Goal: Information Seeking & Learning: Learn about a topic

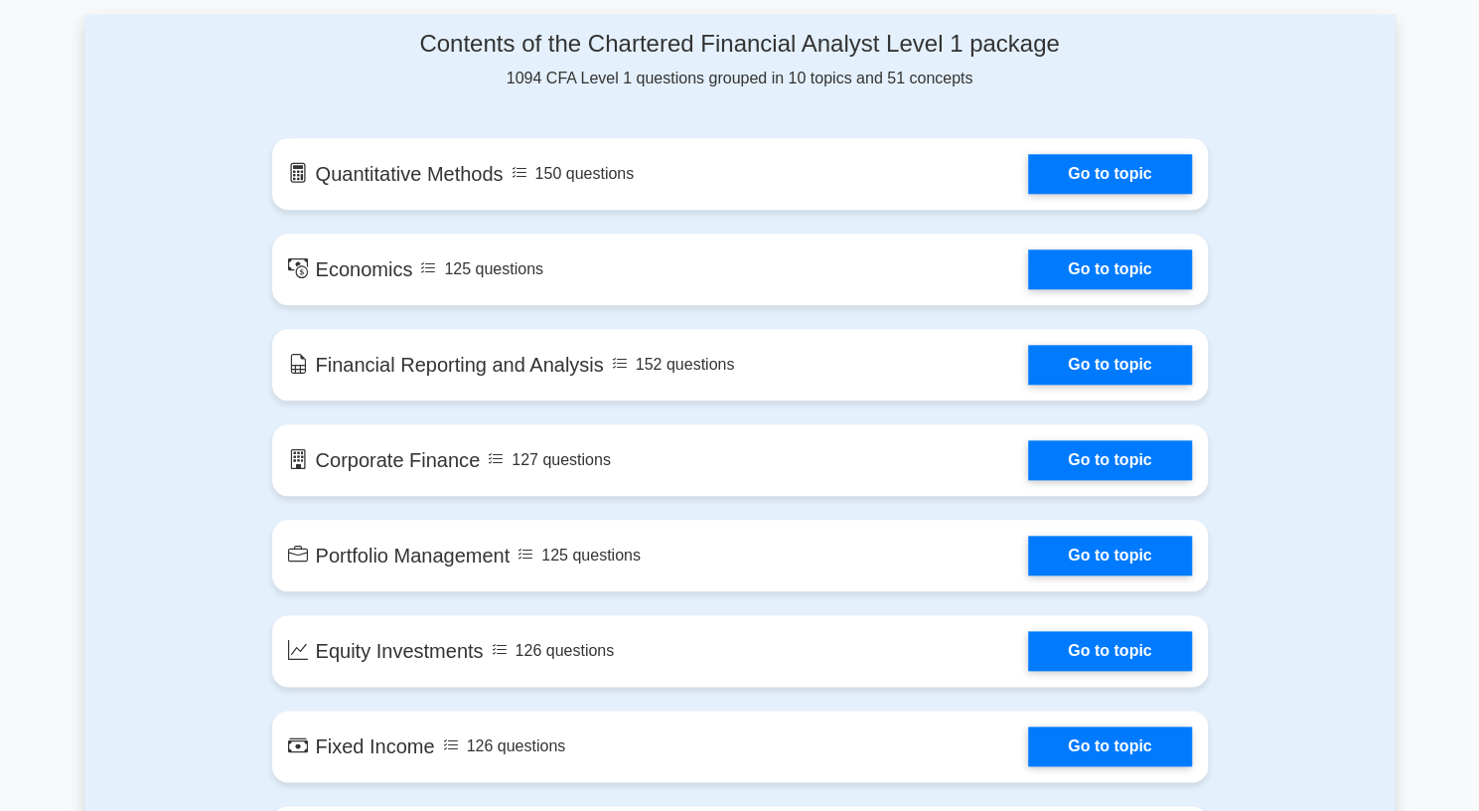
scroll to position [1040, 0]
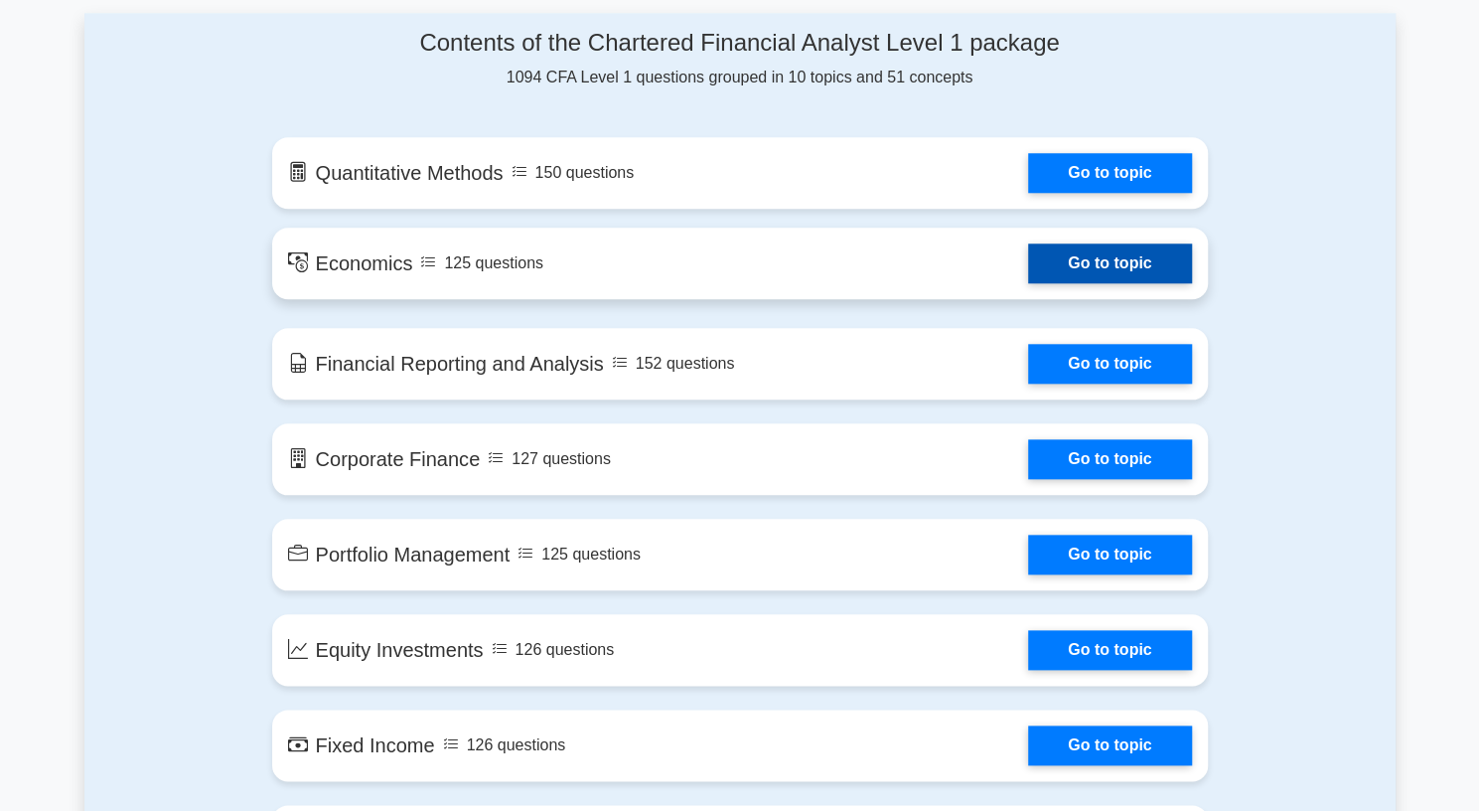
click at [1087, 280] on link "Go to topic" at bounding box center [1109, 263] width 163 height 40
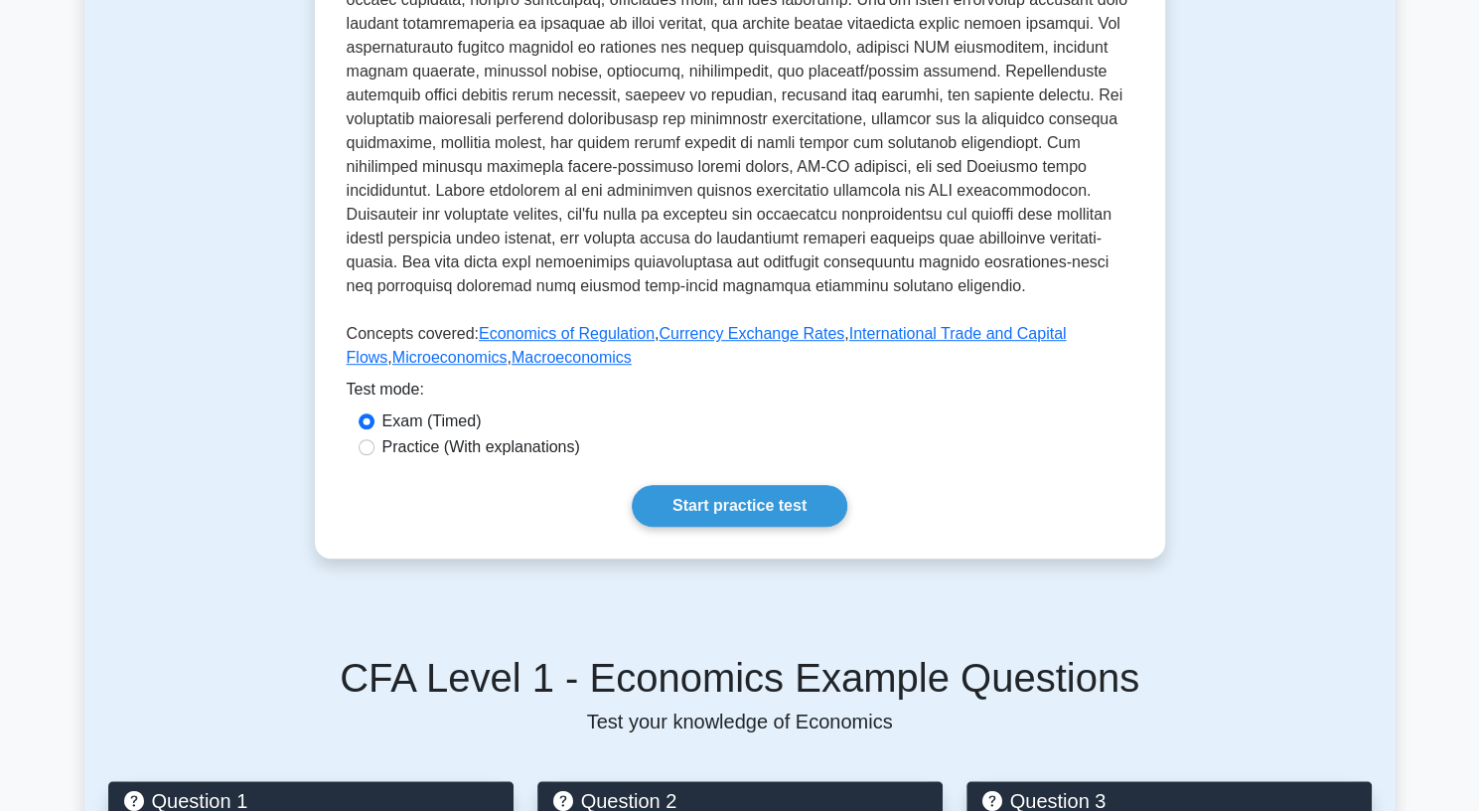
scroll to position [578, 0]
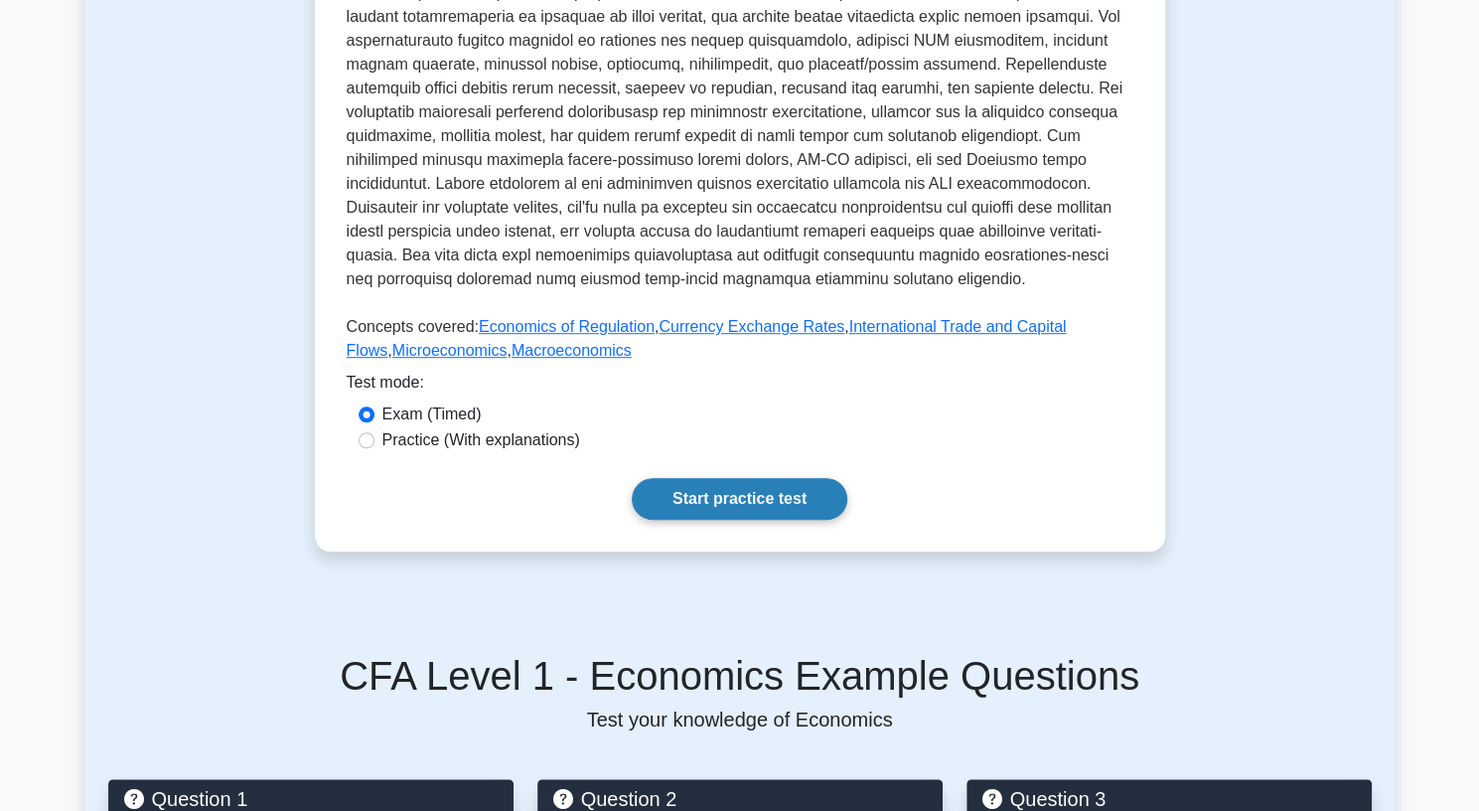
click at [727, 503] on link "Start practice test" at bounding box center [740, 499] width 216 height 42
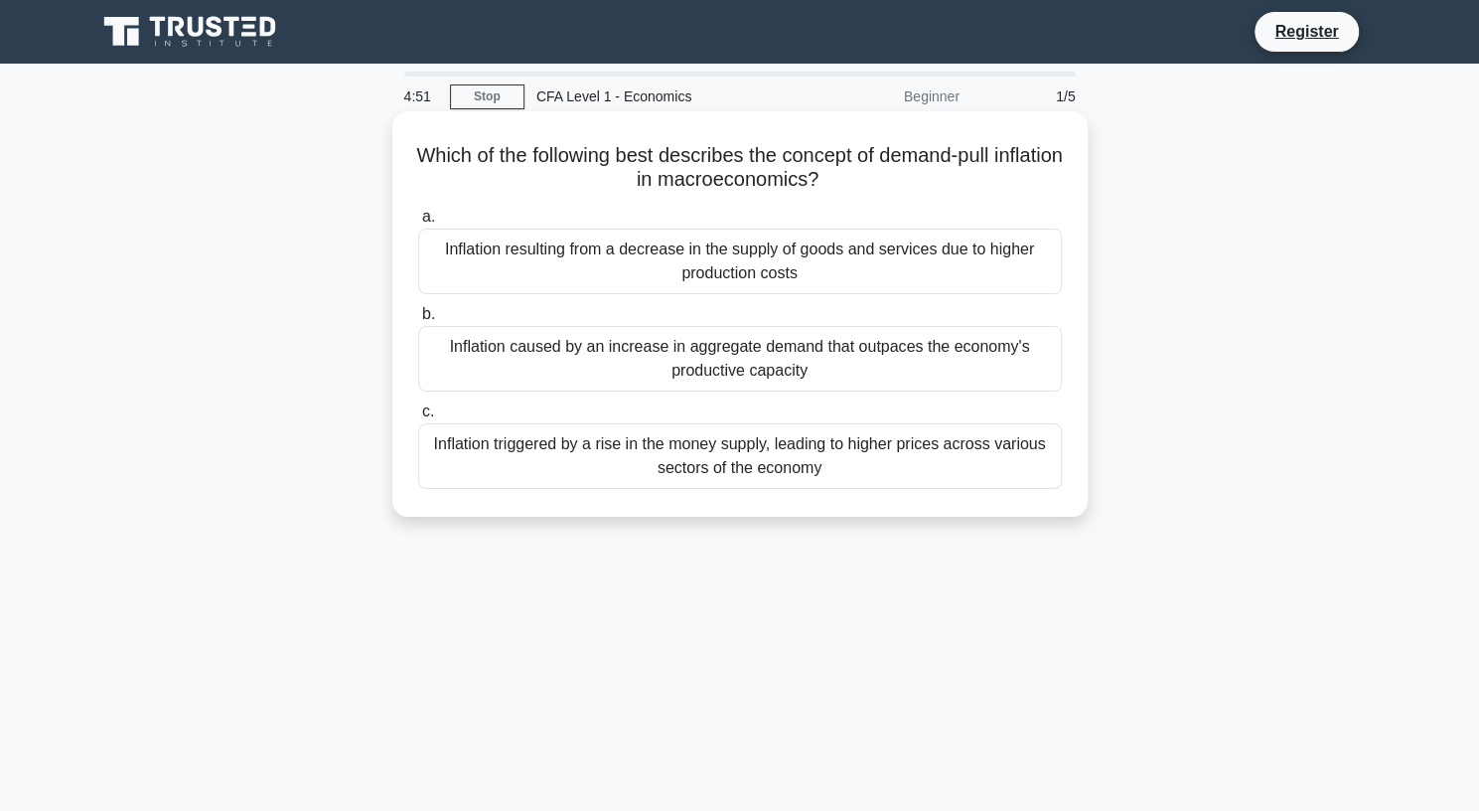
click at [567, 347] on div "Inflation caused by an increase in aggregate demand that outpaces the economy's…" at bounding box center [740, 359] width 644 height 66
click at [418, 321] on input "b. Inflation caused by an increase in aggregate demand that outpaces the econom…" at bounding box center [418, 314] width 0 height 13
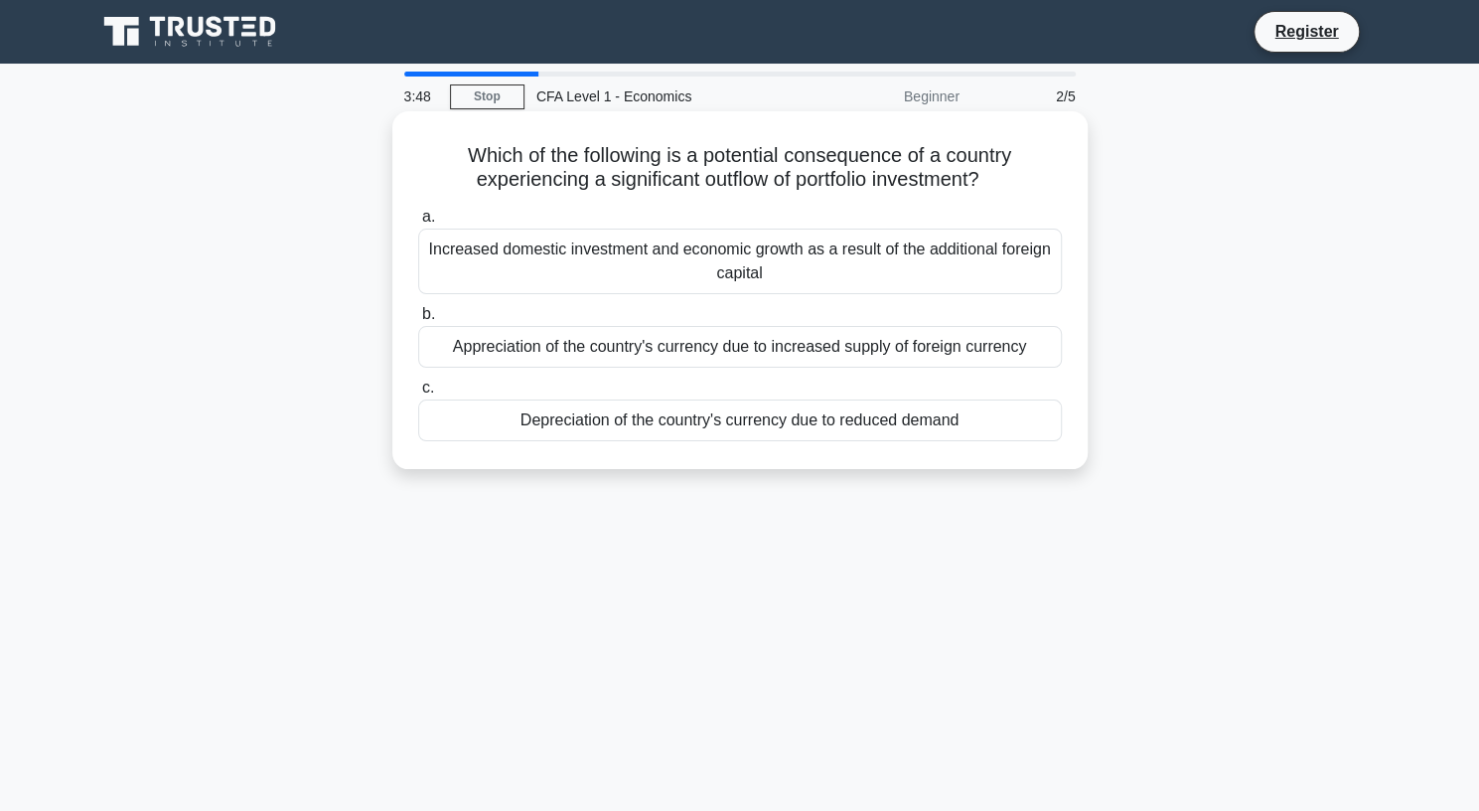
click at [672, 345] on div "Appreciation of the country's currency due to increased supply of foreign curre…" at bounding box center [740, 347] width 644 height 42
click at [418, 321] on input "b. Appreciation of the country's currency due to increased supply of foreign cu…" at bounding box center [418, 314] width 0 height 13
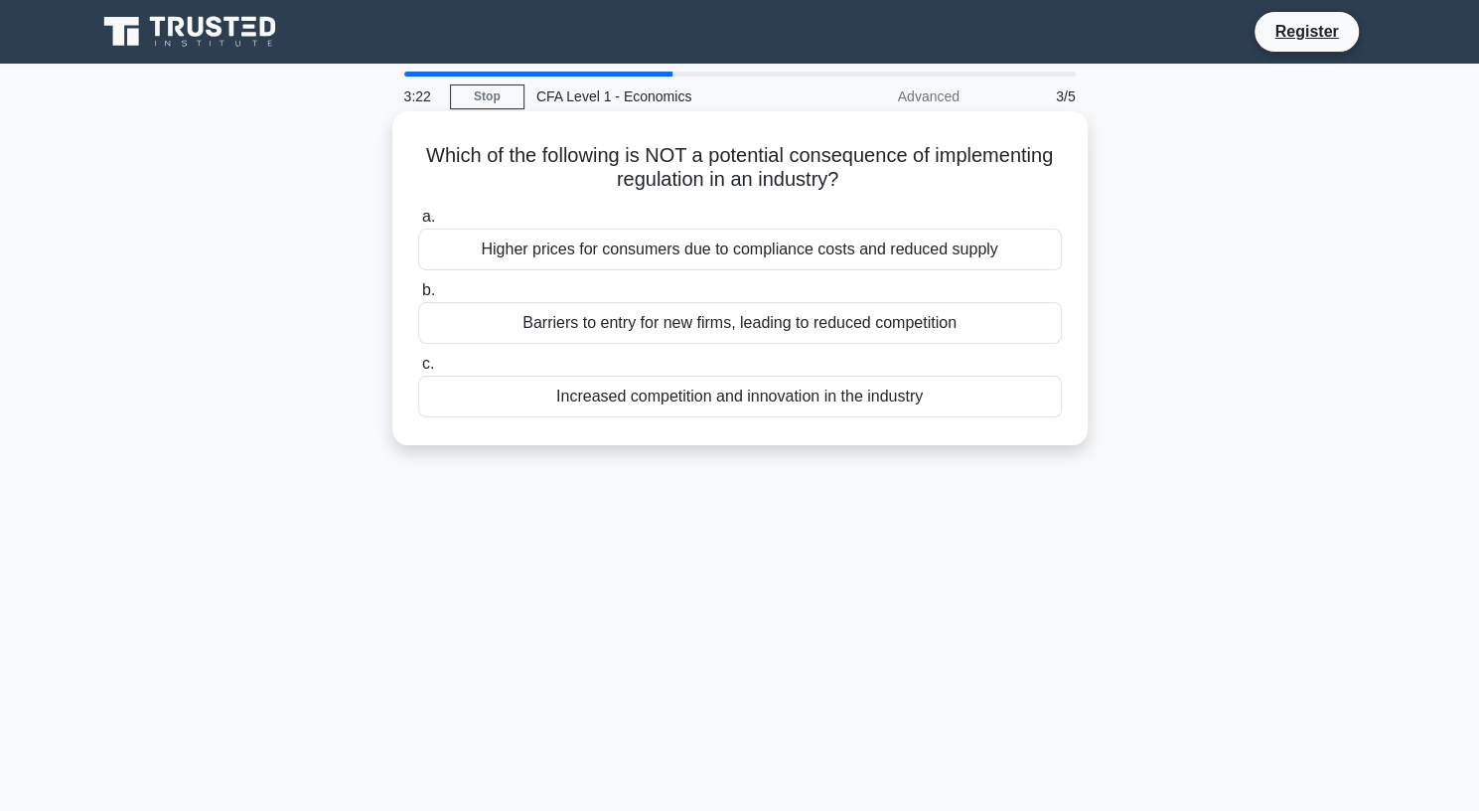
click at [703, 395] on div "Increased competition and innovation in the industry" at bounding box center [740, 397] width 644 height 42
click at [418, 371] on input "c. Increased competition and innovation in the industry" at bounding box center [418, 364] width 0 height 13
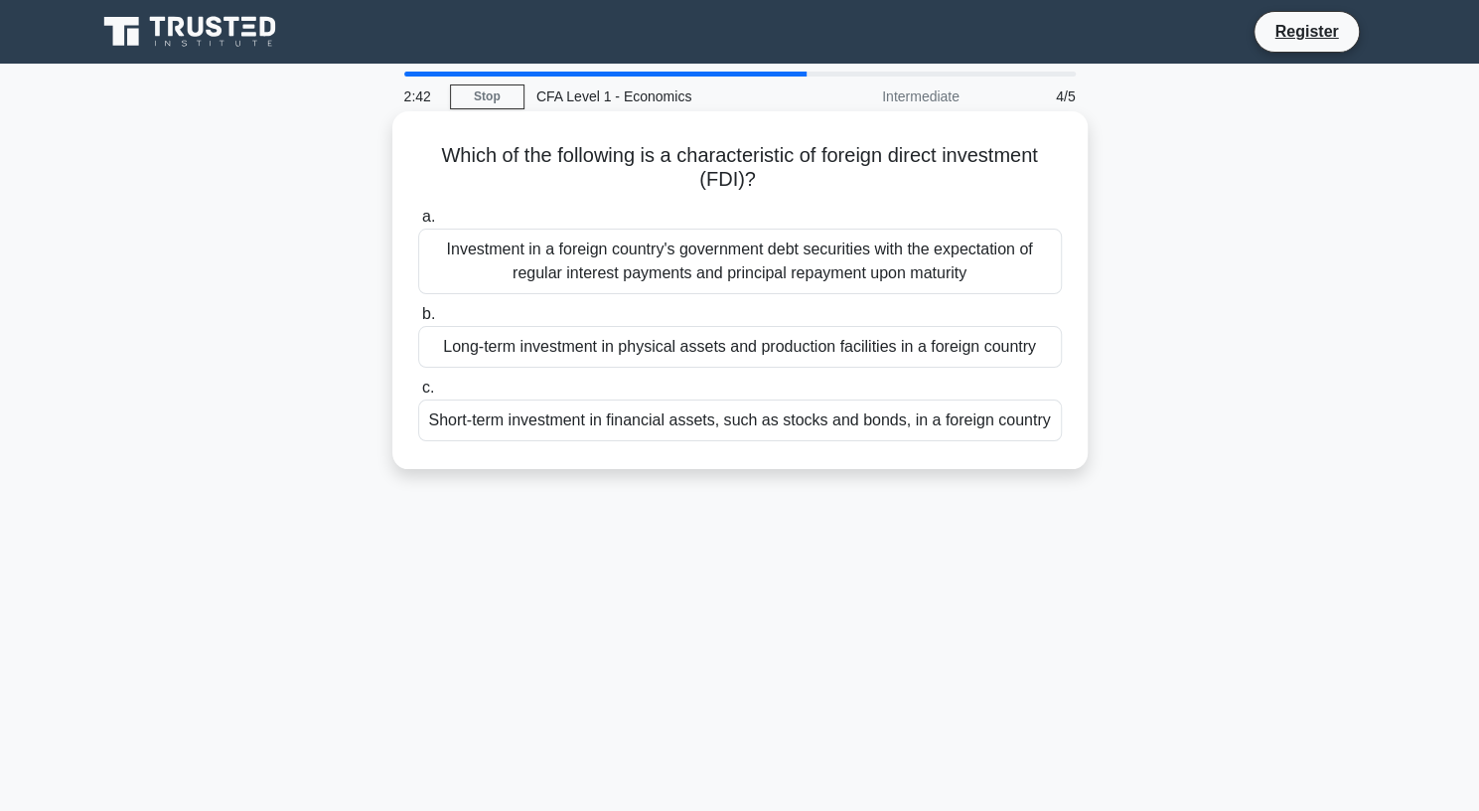
click at [689, 353] on div "Long-term investment in physical assets and production facilities in a foreign …" at bounding box center [740, 347] width 644 height 42
click at [418, 321] on input "b. Long-term investment in physical assets and production facilities in a forei…" at bounding box center [418, 314] width 0 height 13
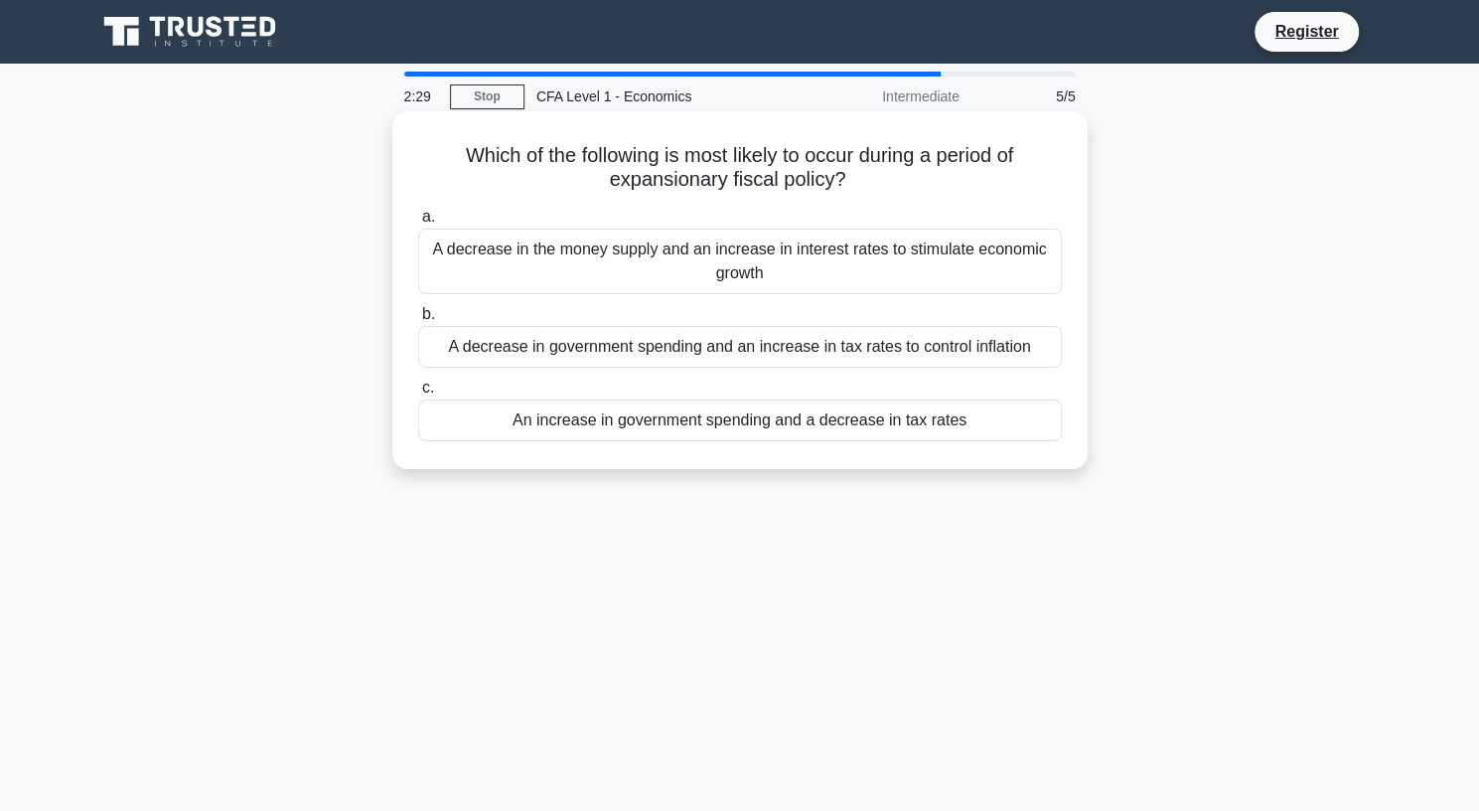
click at [689, 419] on div "An increase in government spending and a decrease in tax rates" at bounding box center [740, 420] width 644 height 42
click at [418, 394] on input "c. An increase in government spending and a decrease in tax rates" at bounding box center [418, 387] width 0 height 13
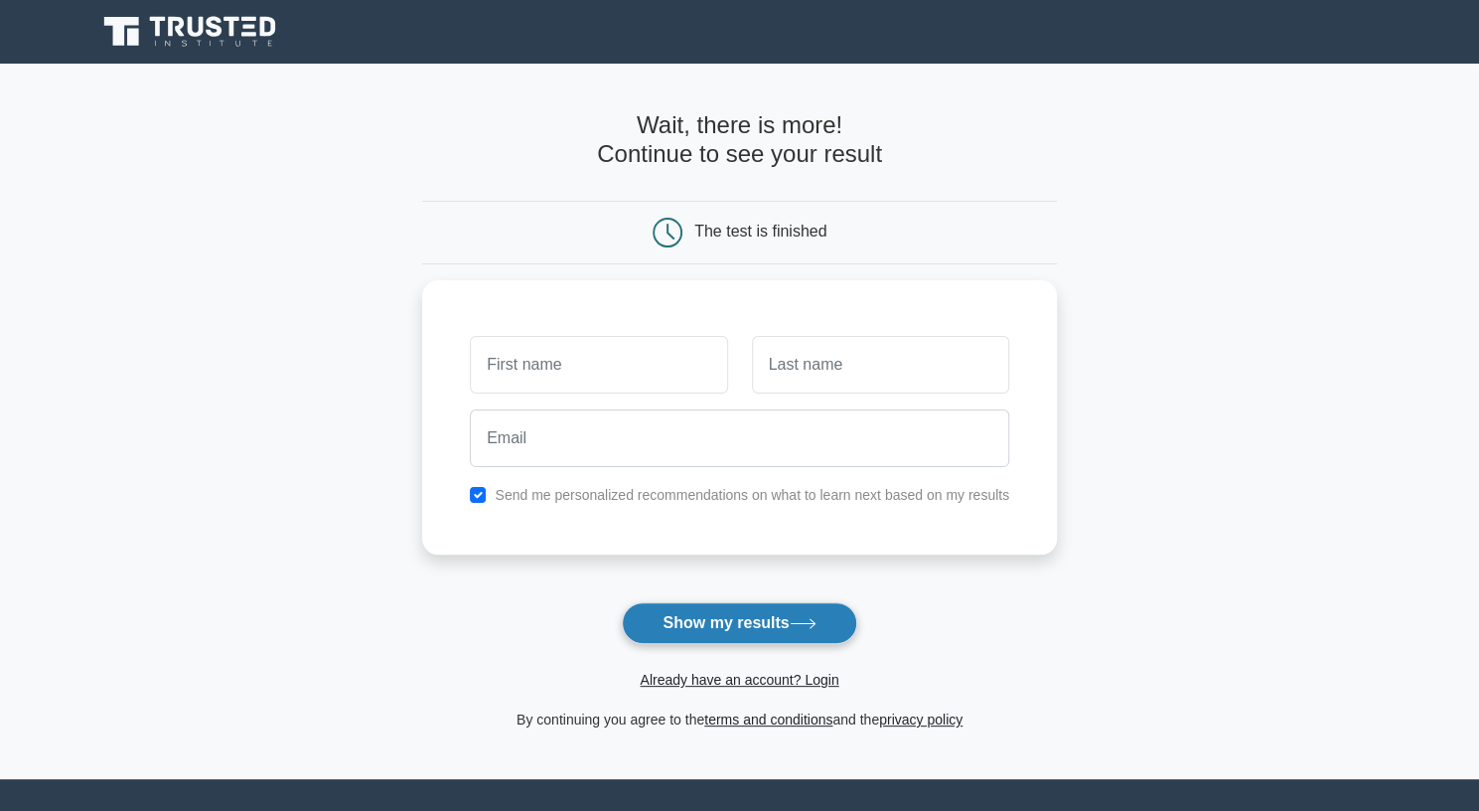
click at [738, 623] on button "Show my results" at bounding box center [739, 623] width 234 height 42
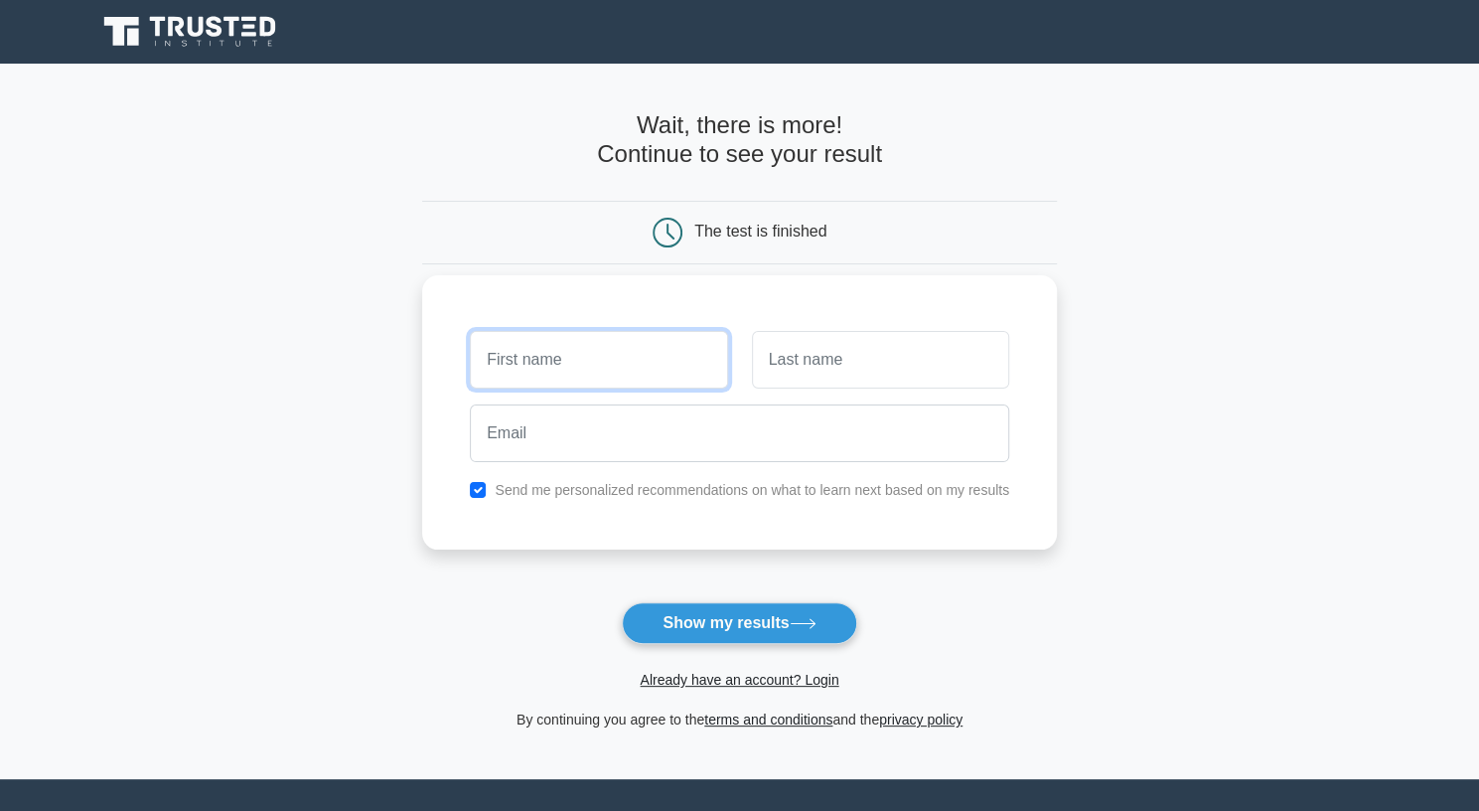
click at [594, 371] on input "text" at bounding box center [598, 360] width 257 height 58
click at [596, 364] on input "text" at bounding box center [598, 360] width 257 height 58
type input "t"
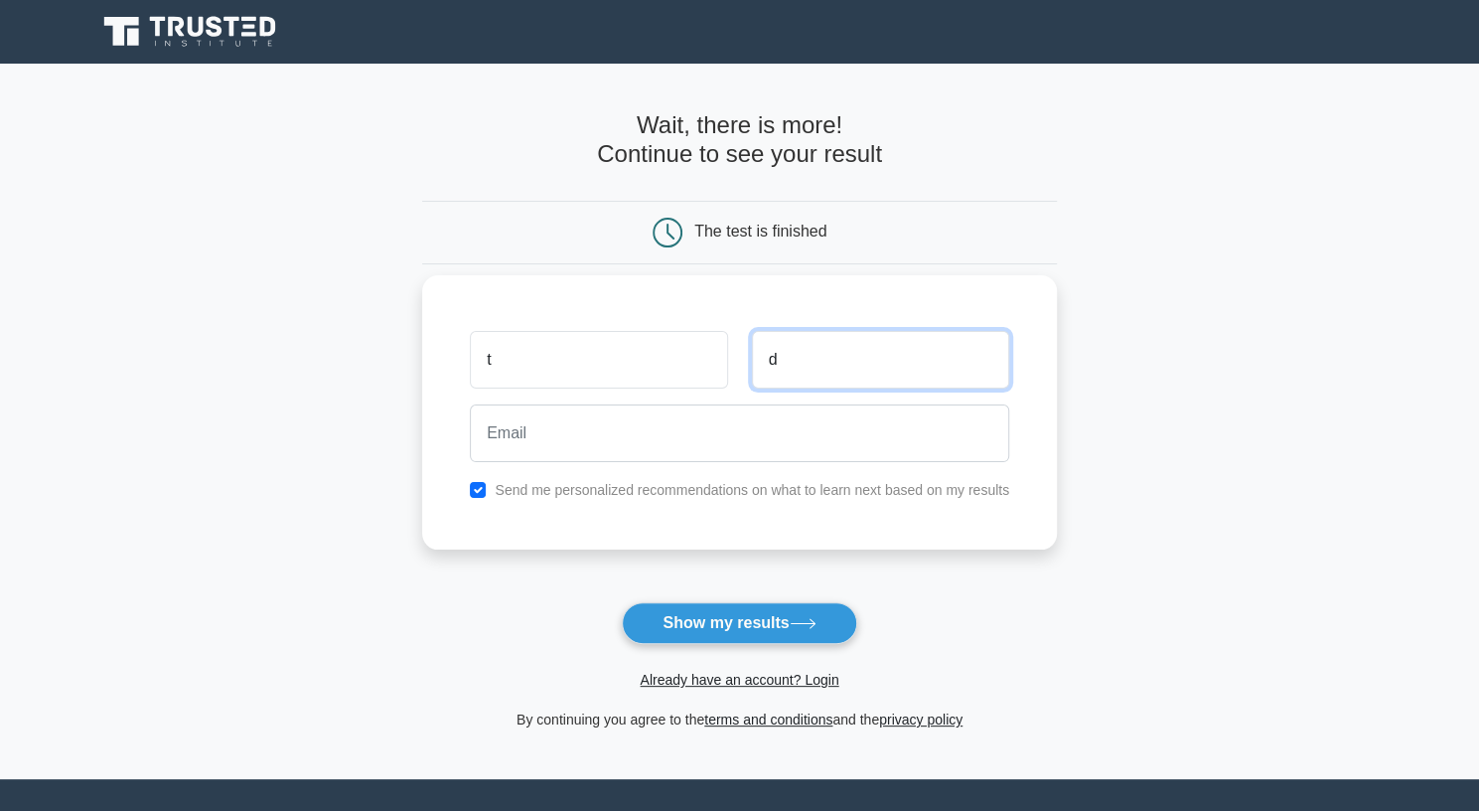
type input "d"
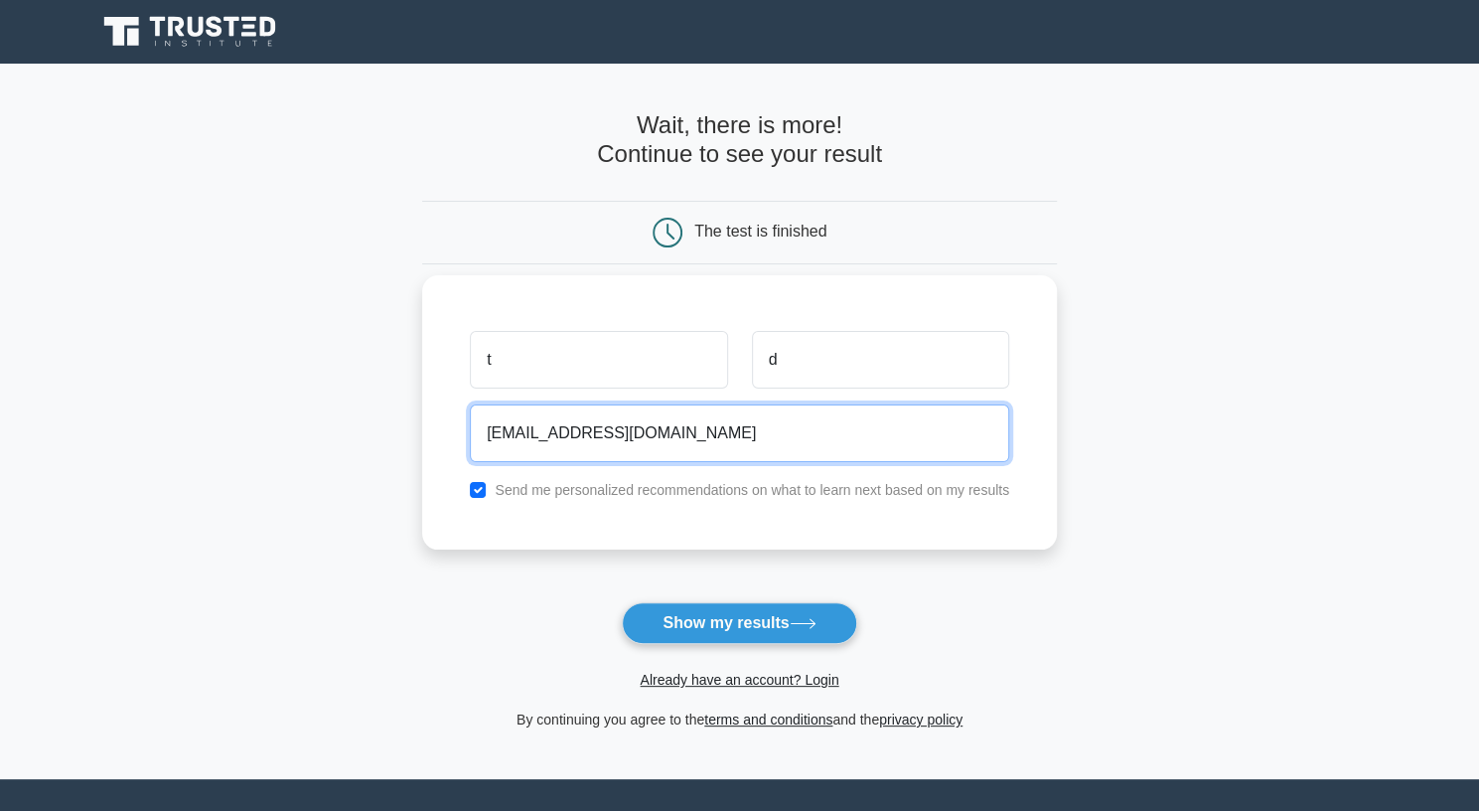
type input "hdookhoo@gmail.com"
click at [622, 602] on button "Show my results" at bounding box center [739, 623] width 234 height 42
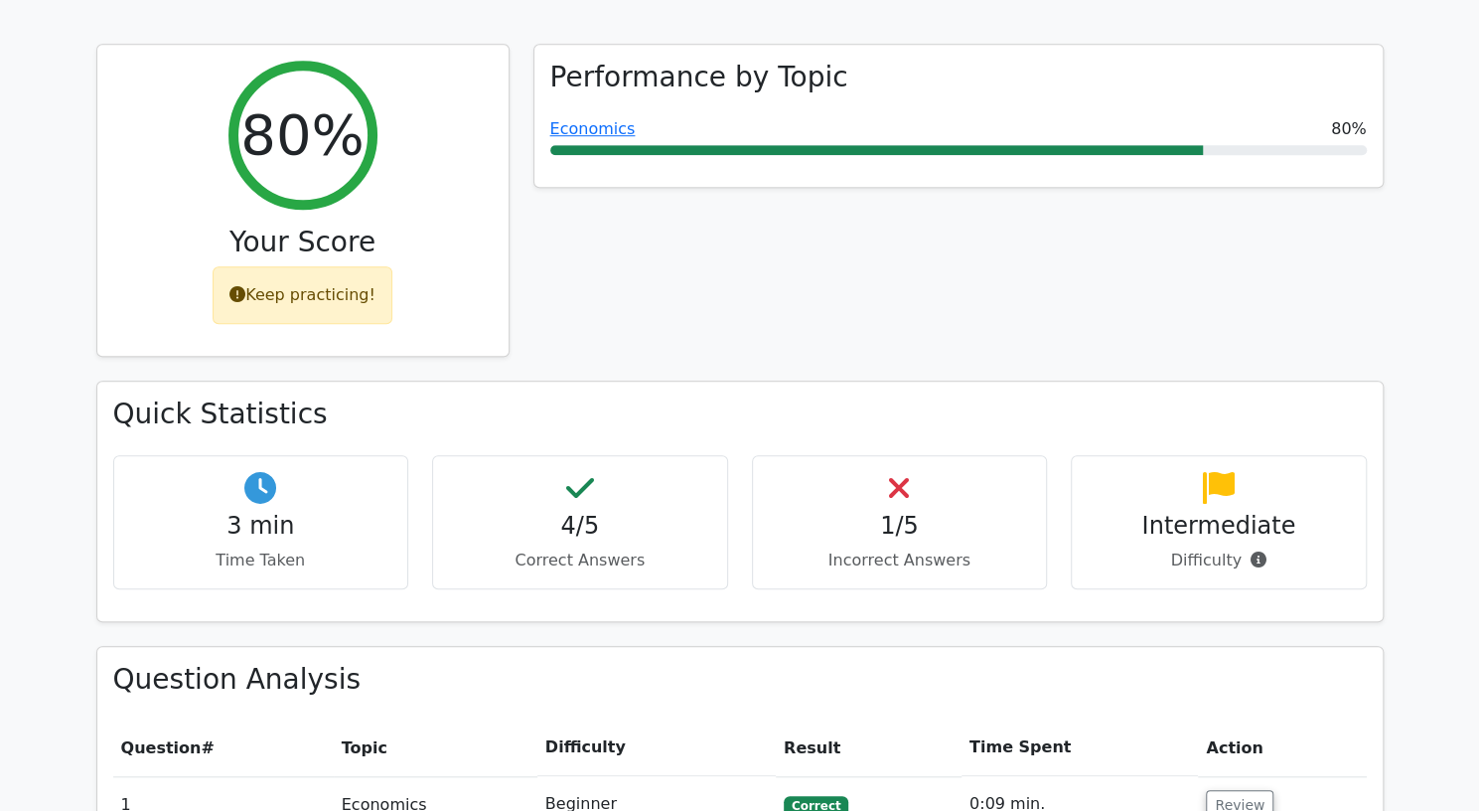
scroll to position [774, 0]
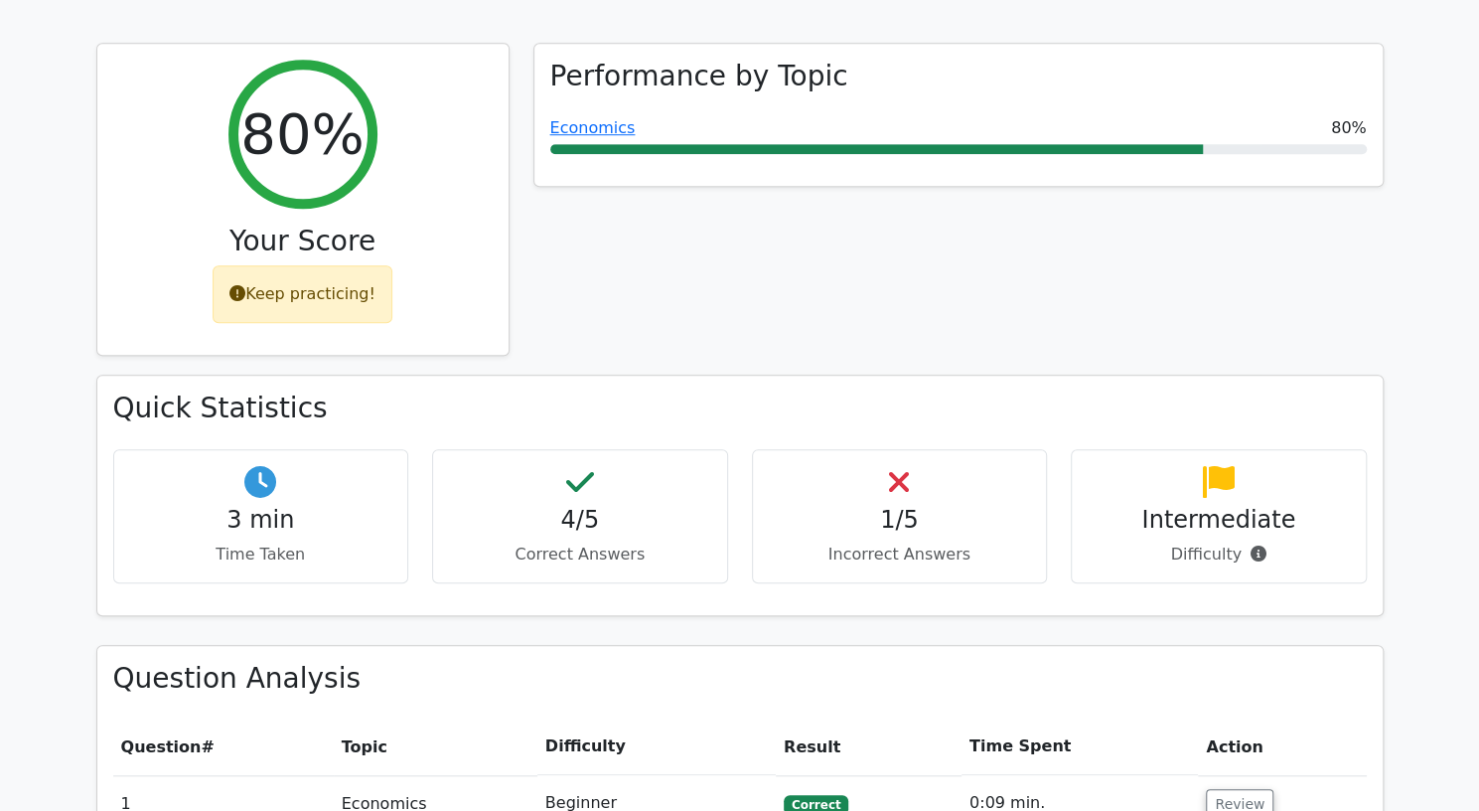
click at [938, 506] on h4 "1/5" at bounding box center [900, 520] width 262 height 29
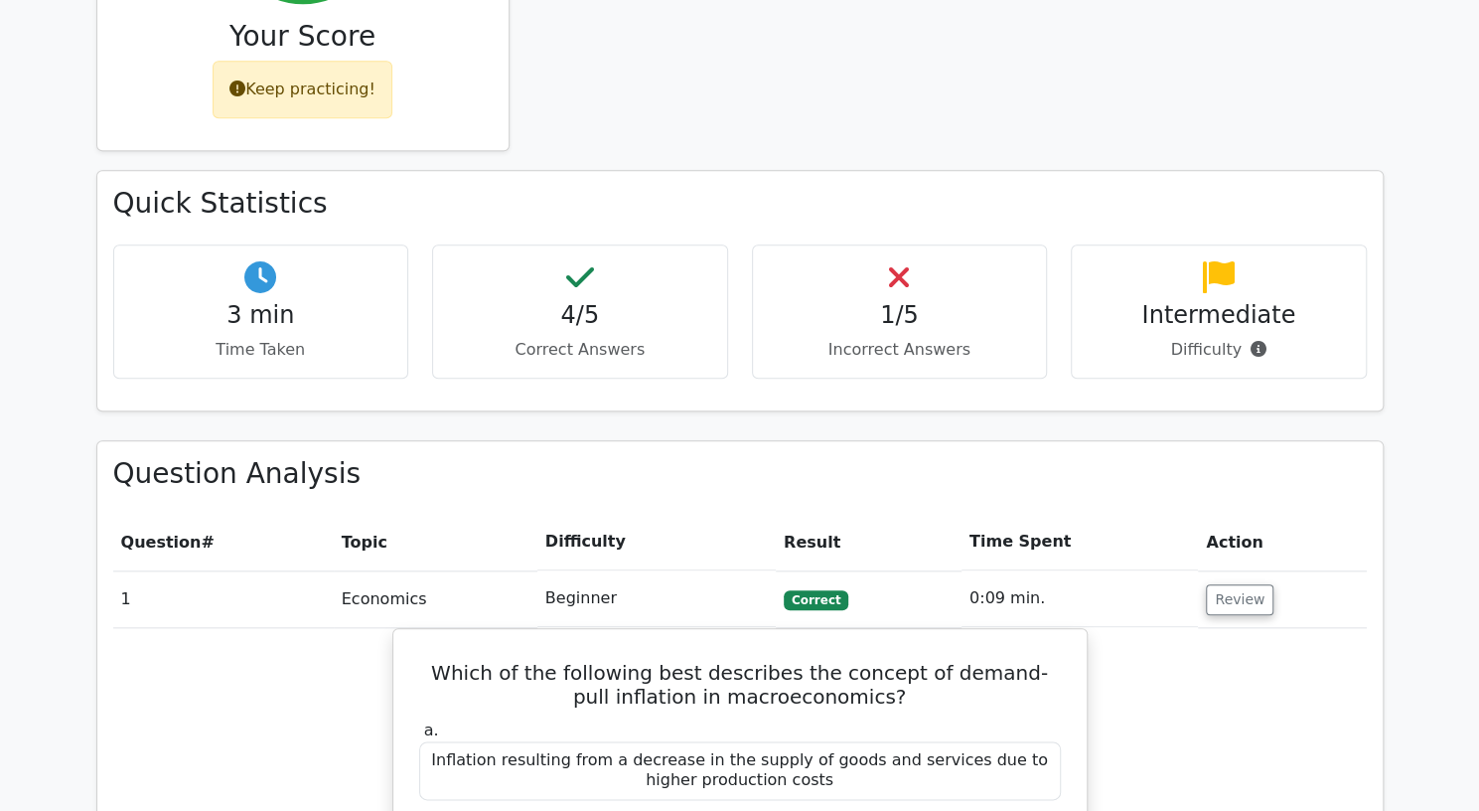
scroll to position [981, 0]
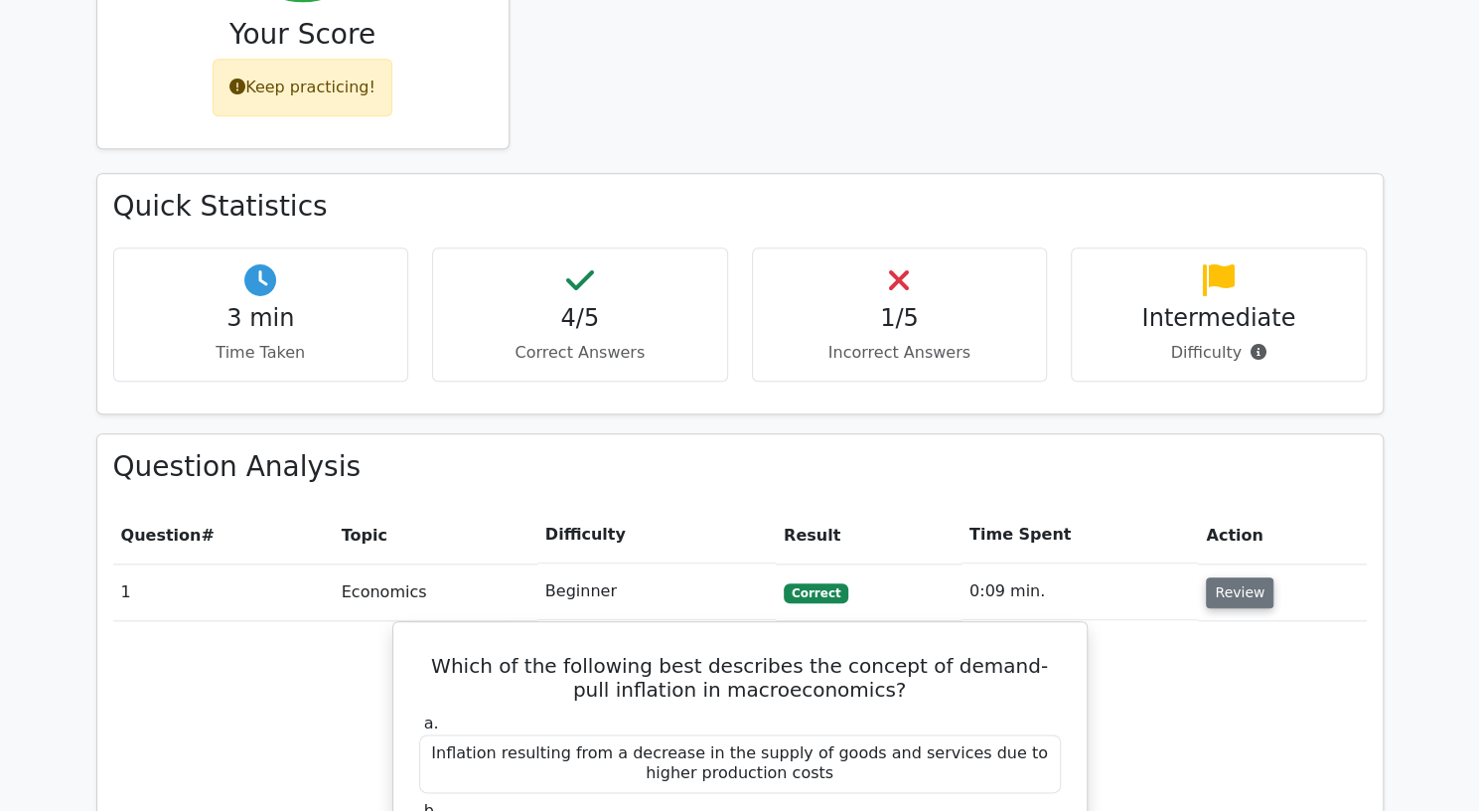
click at [1247, 577] on button "Review" at bounding box center [1240, 592] width 68 height 31
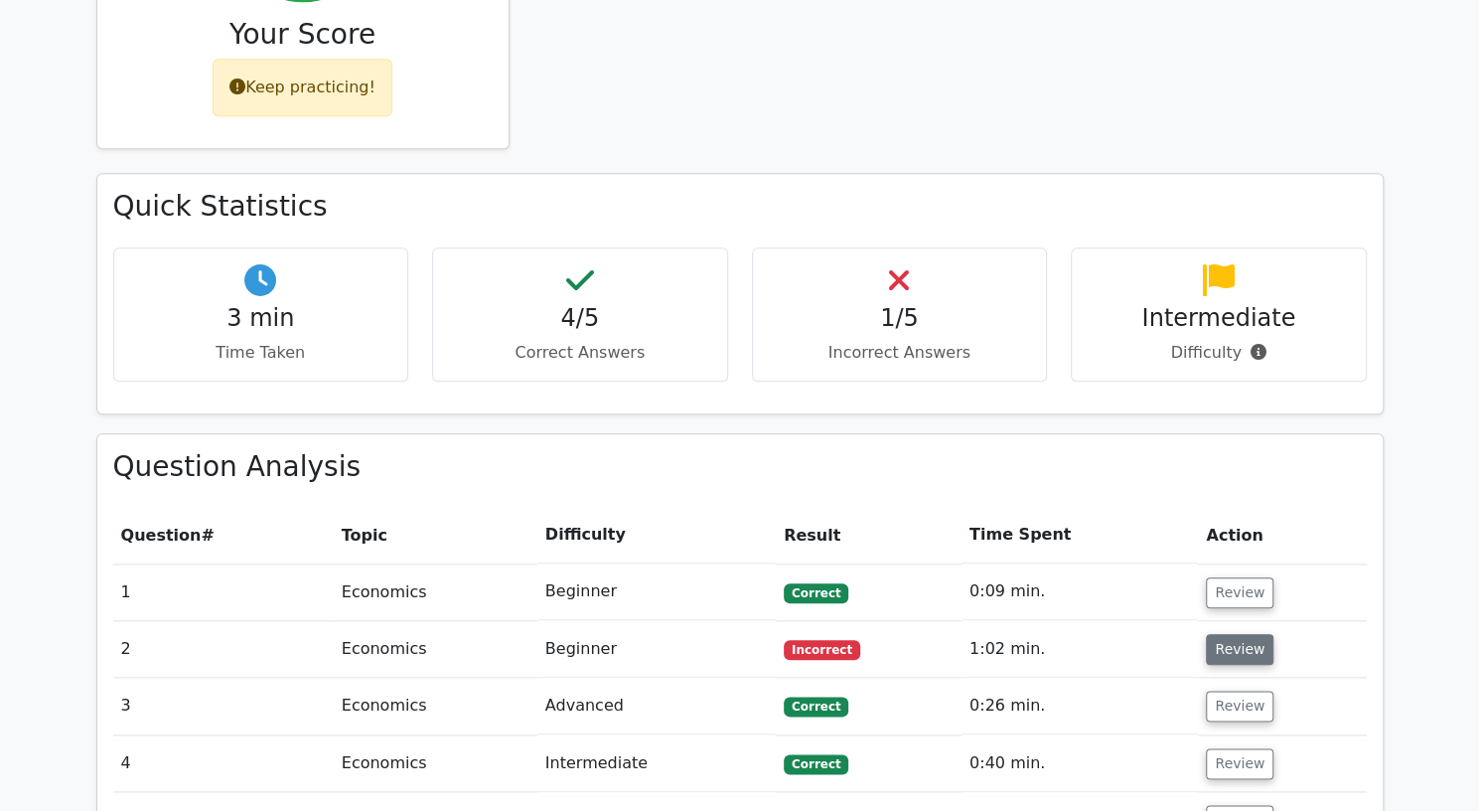
click at [1206, 634] on button "Review" at bounding box center [1240, 649] width 68 height 31
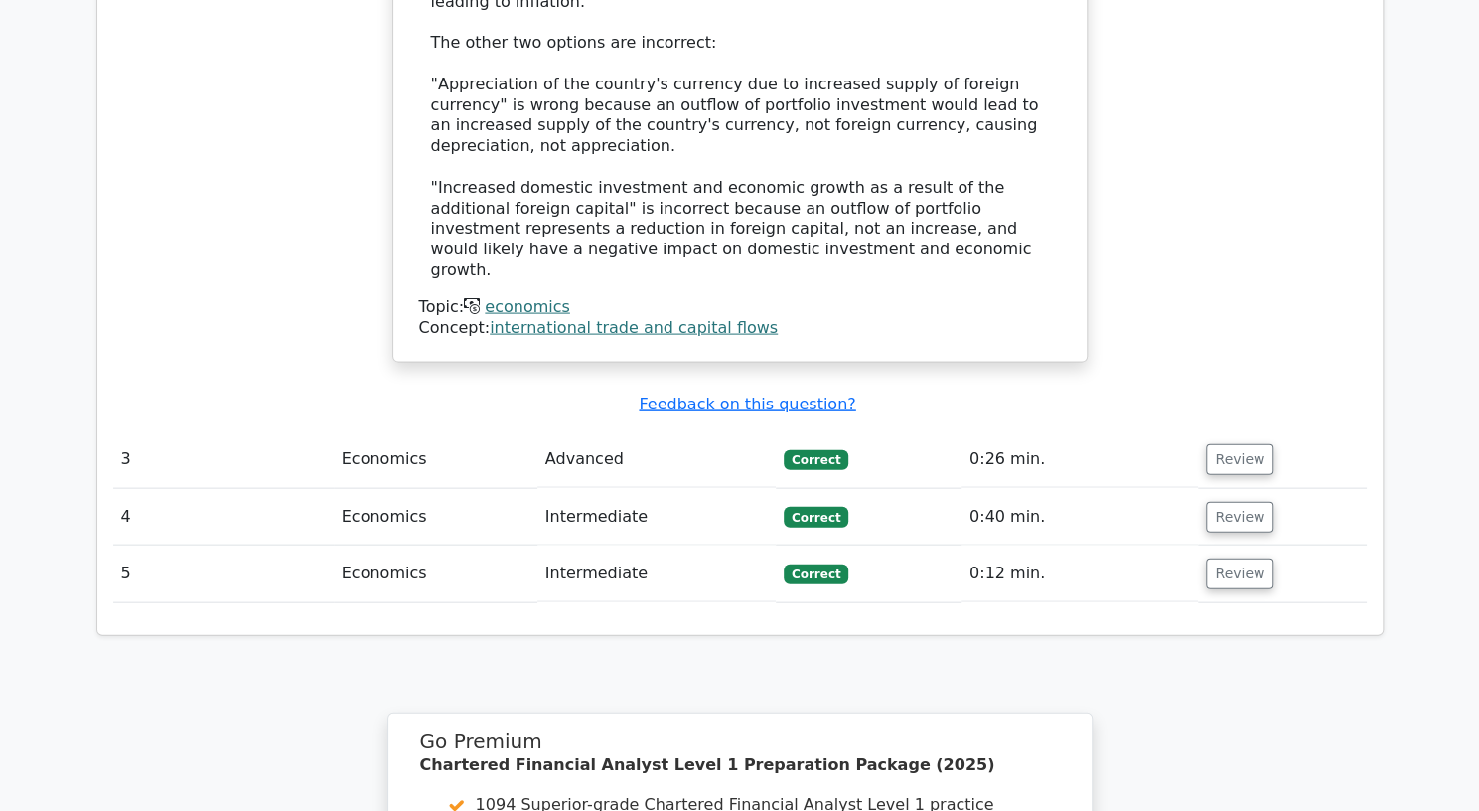
scroll to position [2825, 0]
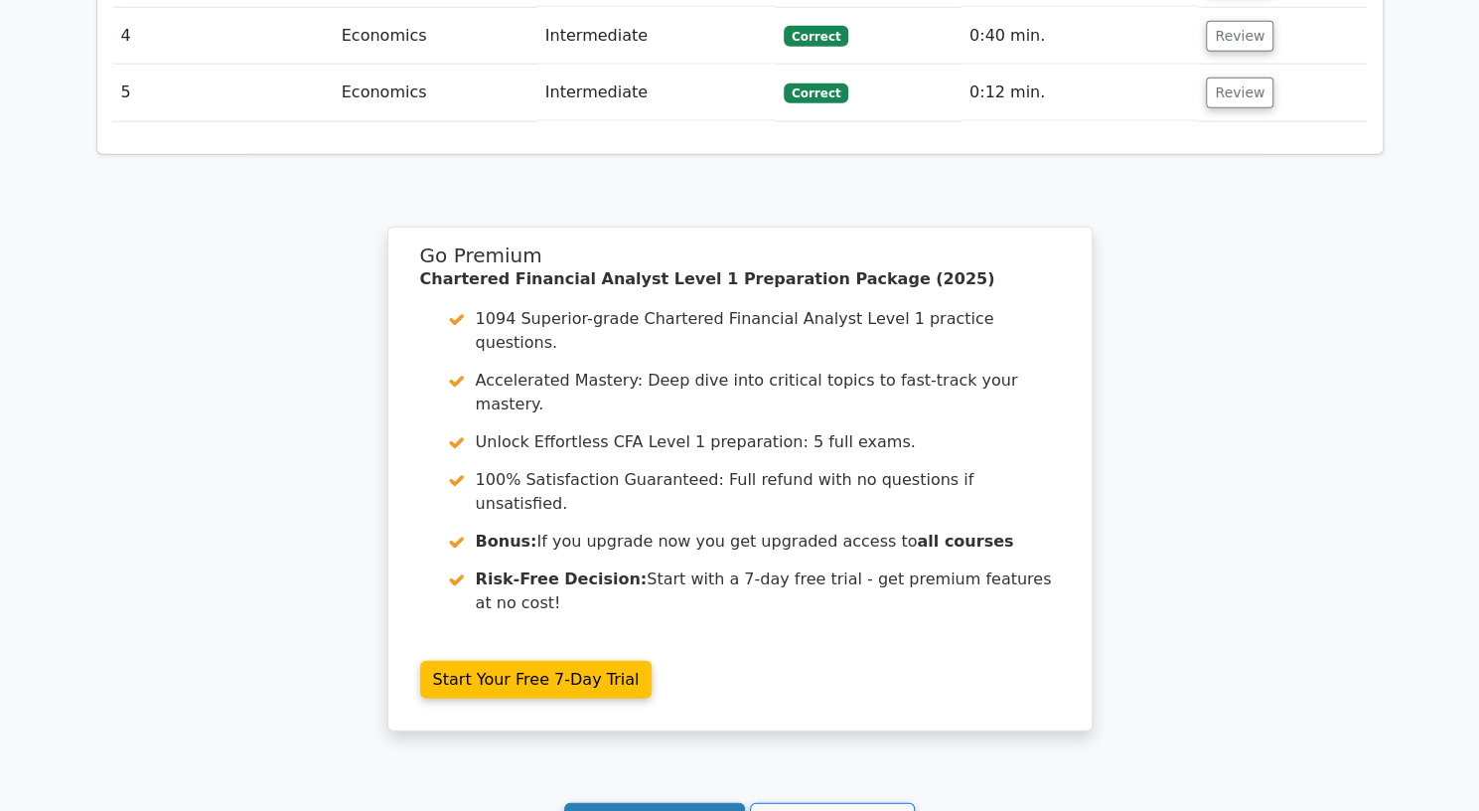
click at [660, 803] on link "Continue practicing" at bounding box center [655, 822] width 182 height 38
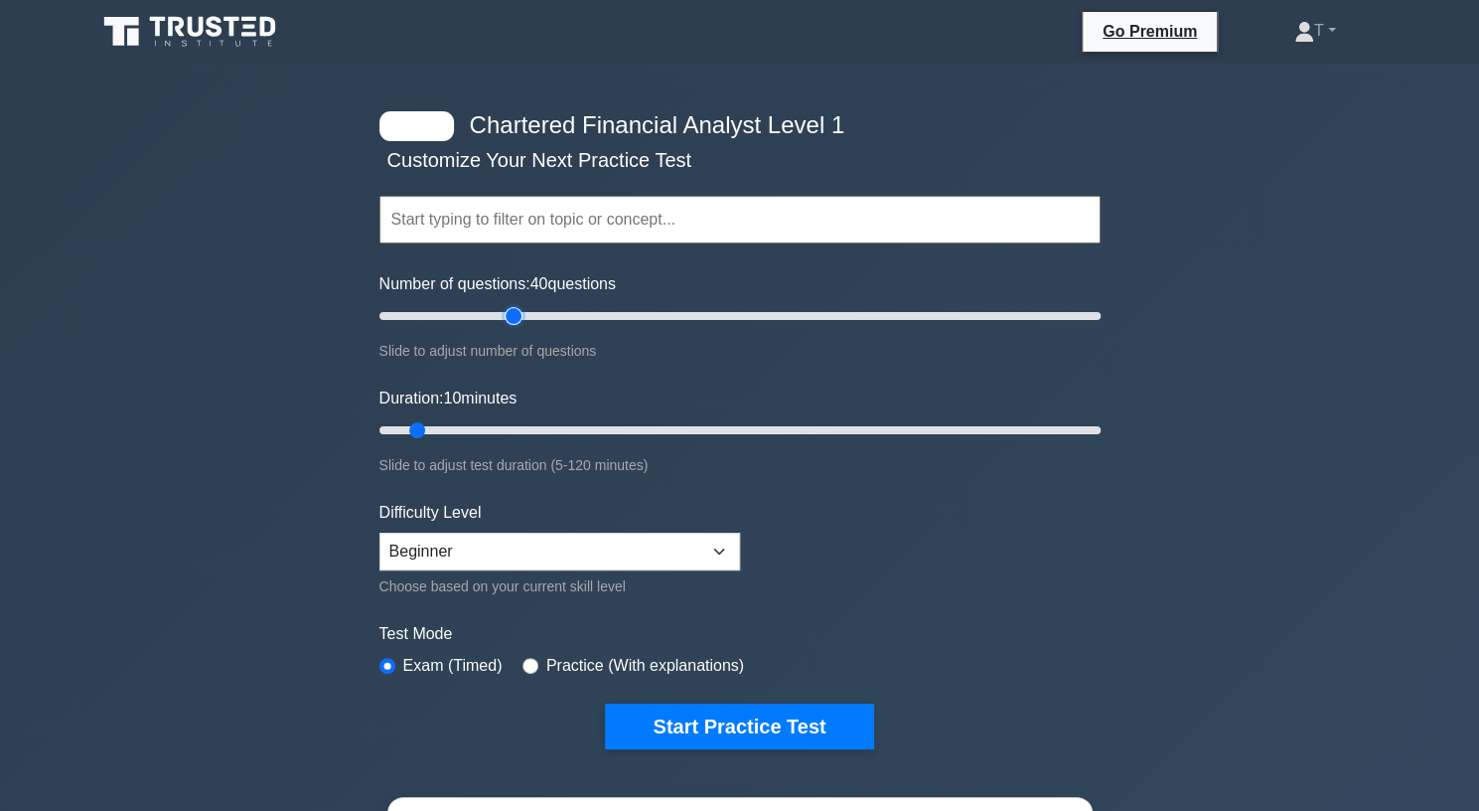
click at [507, 305] on input "Number of questions: 40 questions" at bounding box center [740, 316] width 721 height 24
drag, startPoint x: 507, startPoint y: 305, endPoint x: 407, endPoint y: 305, distance: 99.3
type input "10"
click at [407, 305] on input "Number of questions: 10 questions" at bounding box center [740, 316] width 721 height 24
click at [536, 228] on input "text" at bounding box center [740, 220] width 721 height 48
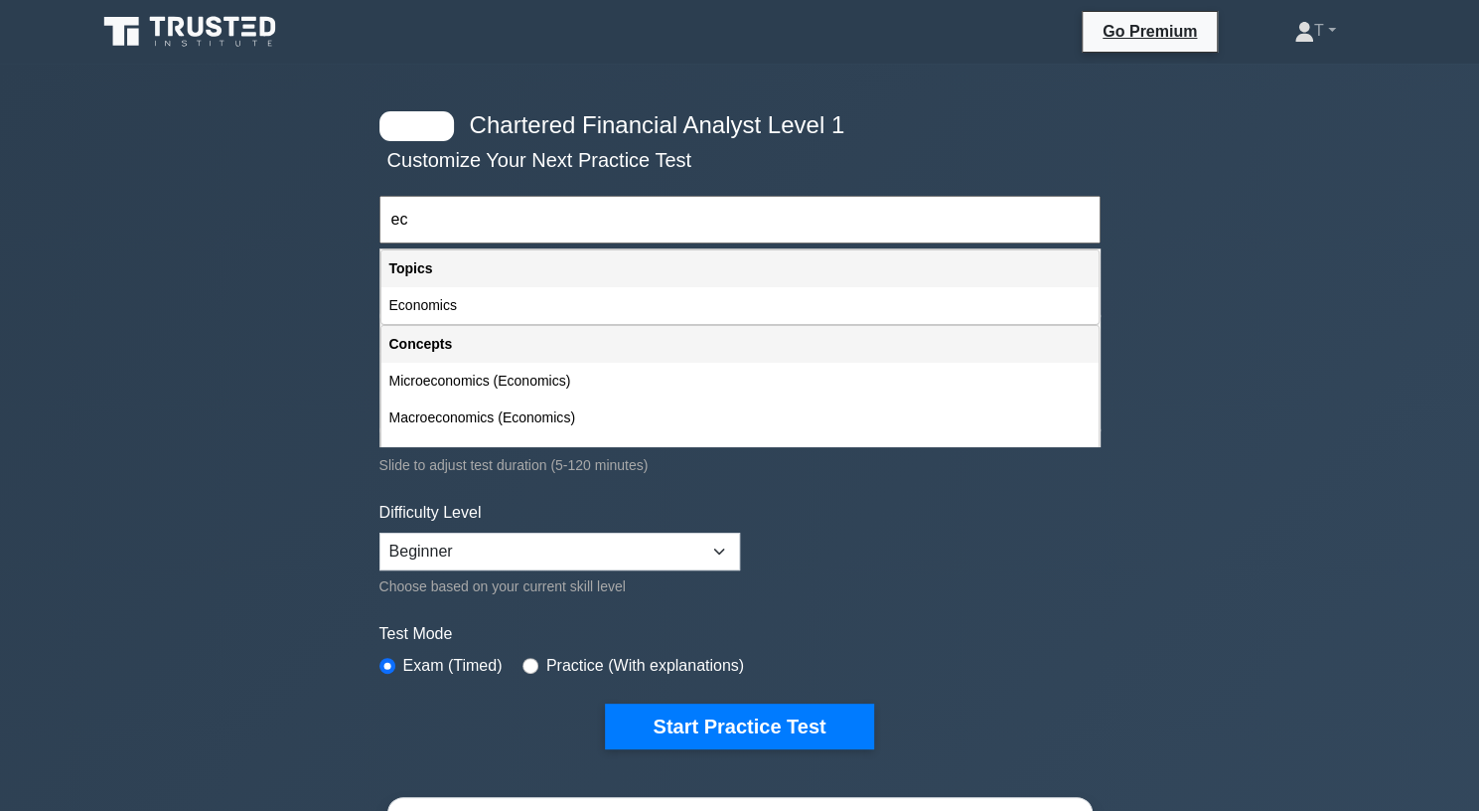
click at [544, 327] on div "Concepts" at bounding box center [739, 344] width 717 height 37
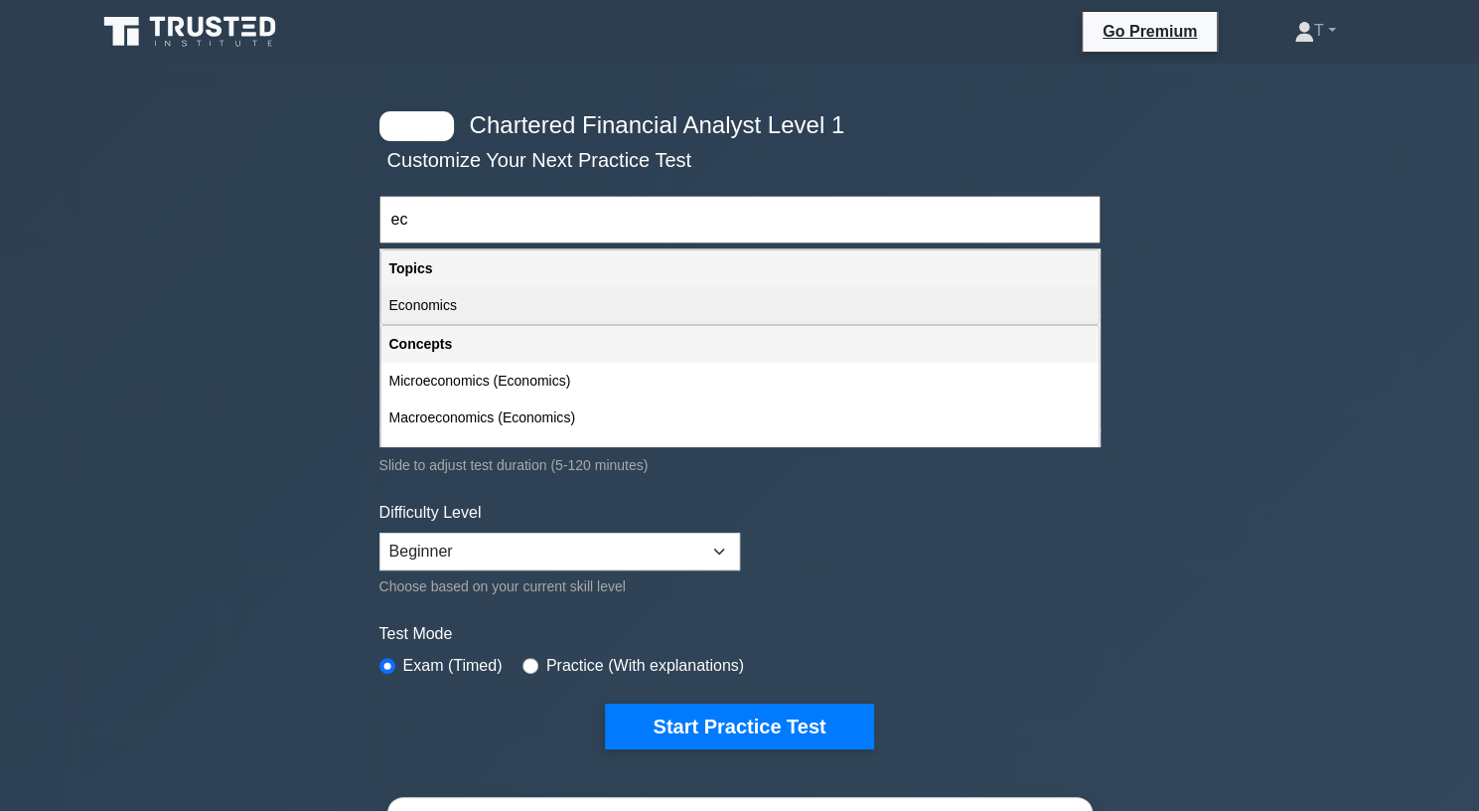
click at [538, 300] on div "Economics" at bounding box center [739, 305] width 717 height 37
type input "Economics"
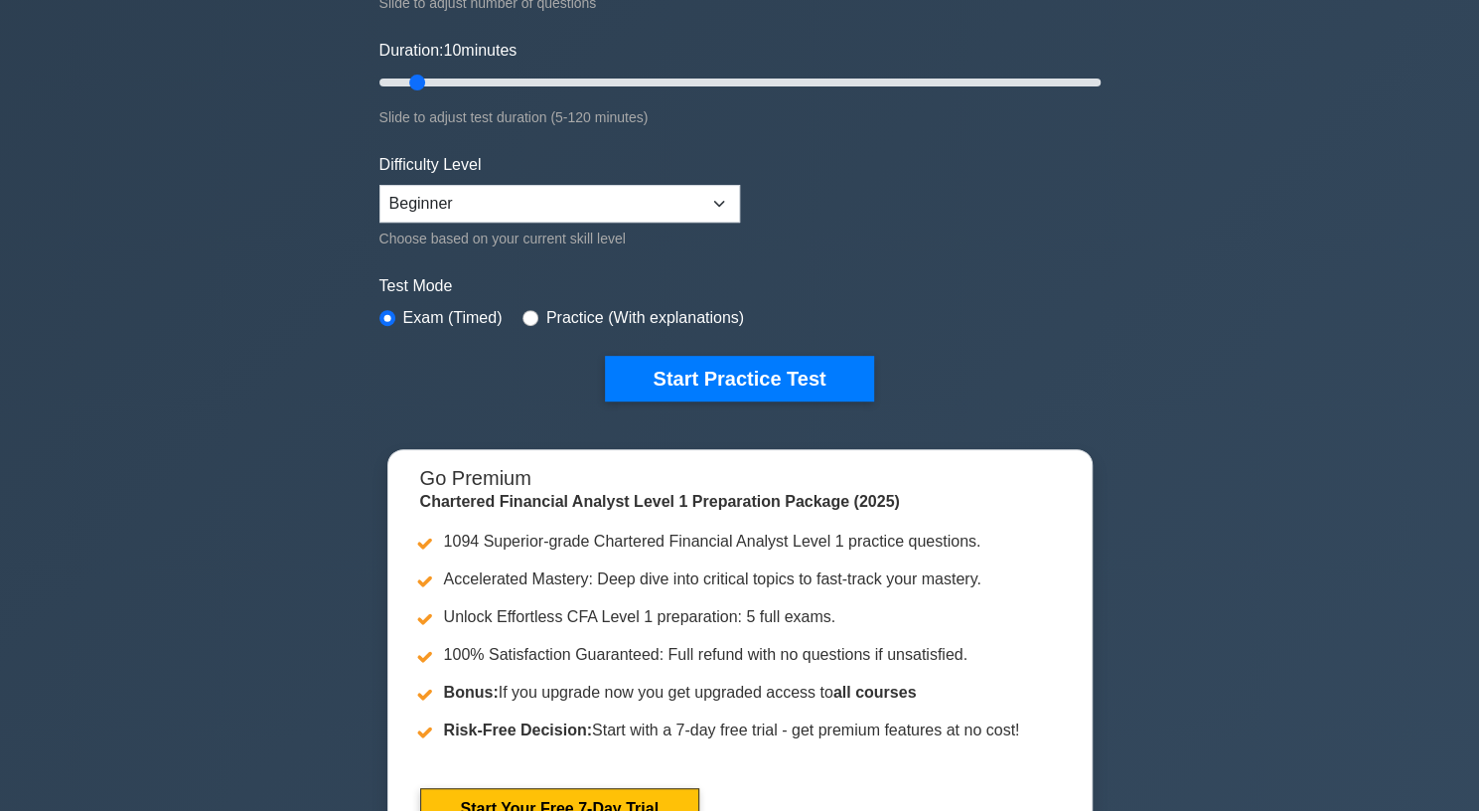
scroll to position [300, 0]
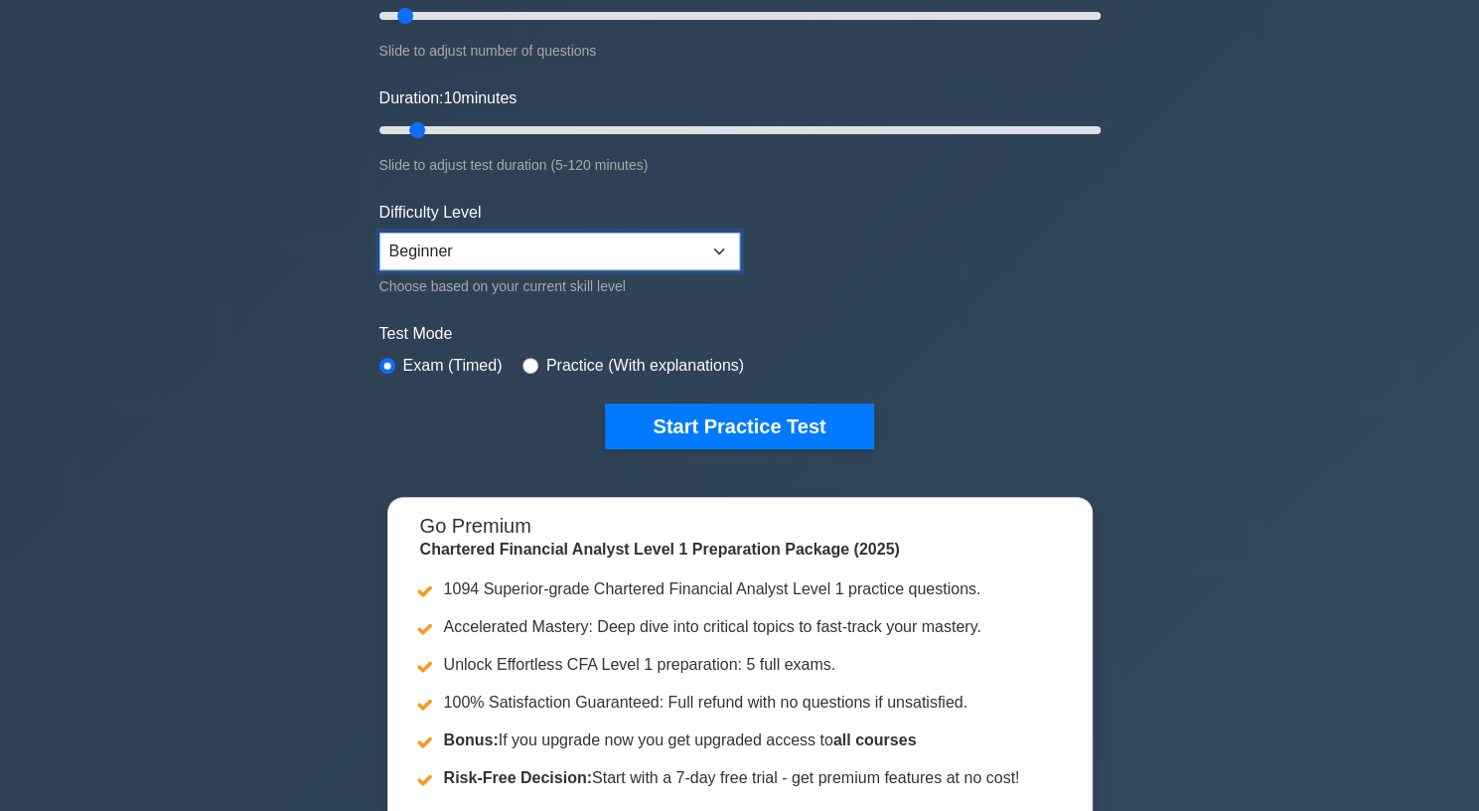
click at [547, 257] on select "Beginner Intermediate Expert" at bounding box center [560, 251] width 361 height 38
select select "intermediate"
click at [380, 232] on select "Beginner Intermediate Expert" at bounding box center [560, 251] width 361 height 38
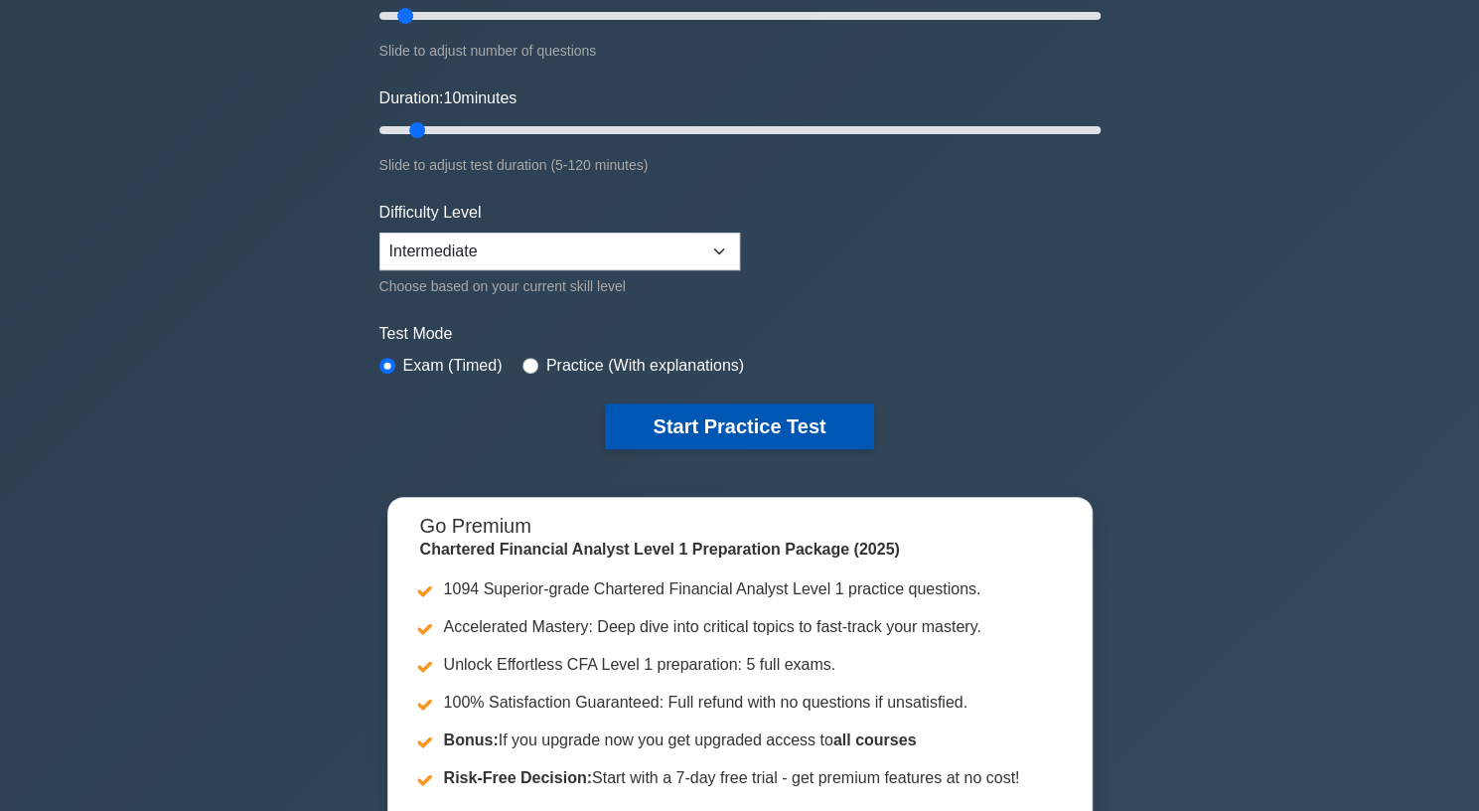
click at [760, 423] on button "Start Practice Test" at bounding box center [739, 426] width 268 height 46
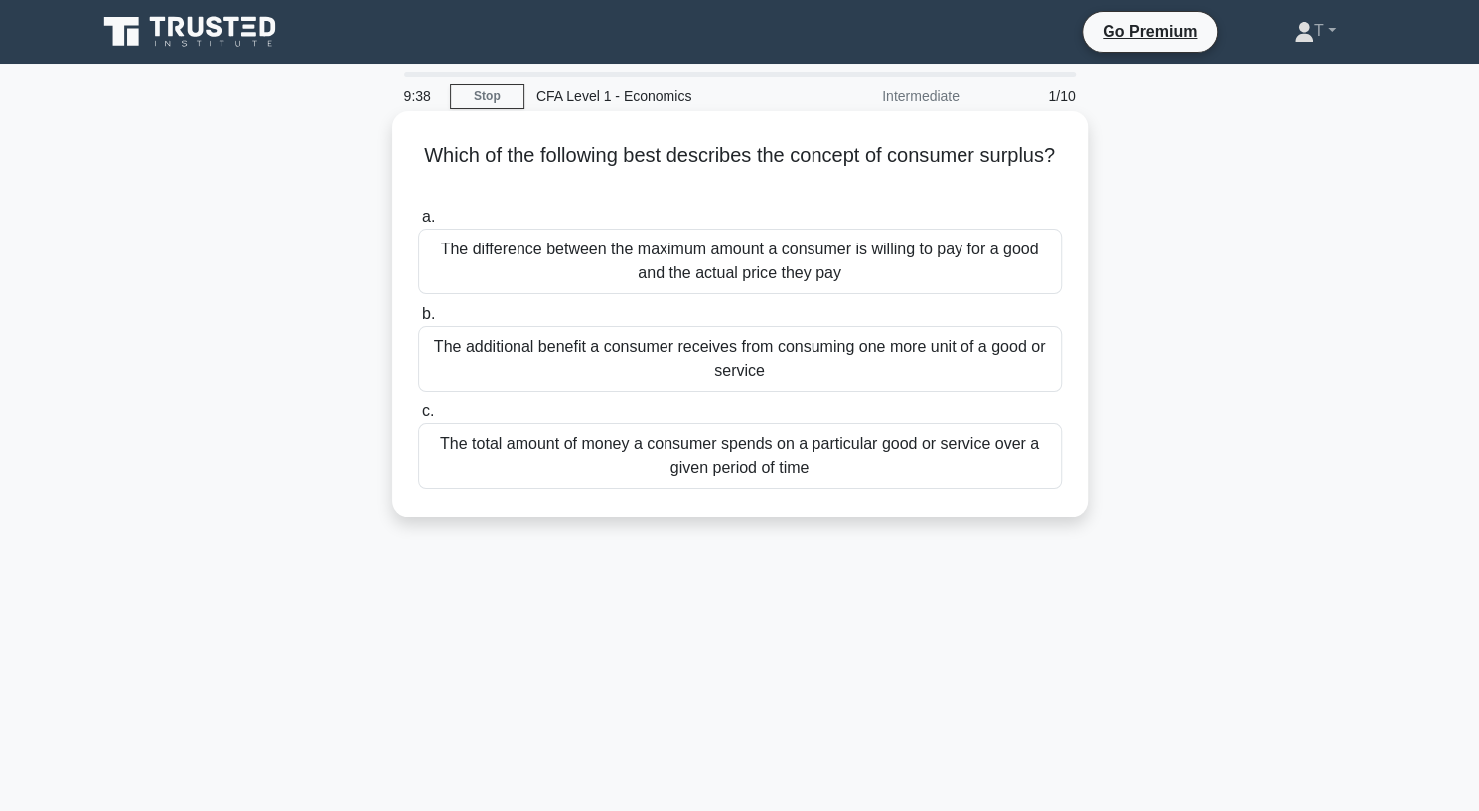
click at [759, 243] on div "The difference between the maximum amount a consumer is willing to pay for a go…" at bounding box center [740, 261] width 644 height 66
click at [418, 224] on input "a. The difference between the maximum amount a consumer is willing to pay for a…" at bounding box center [418, 217] width 0 height 13
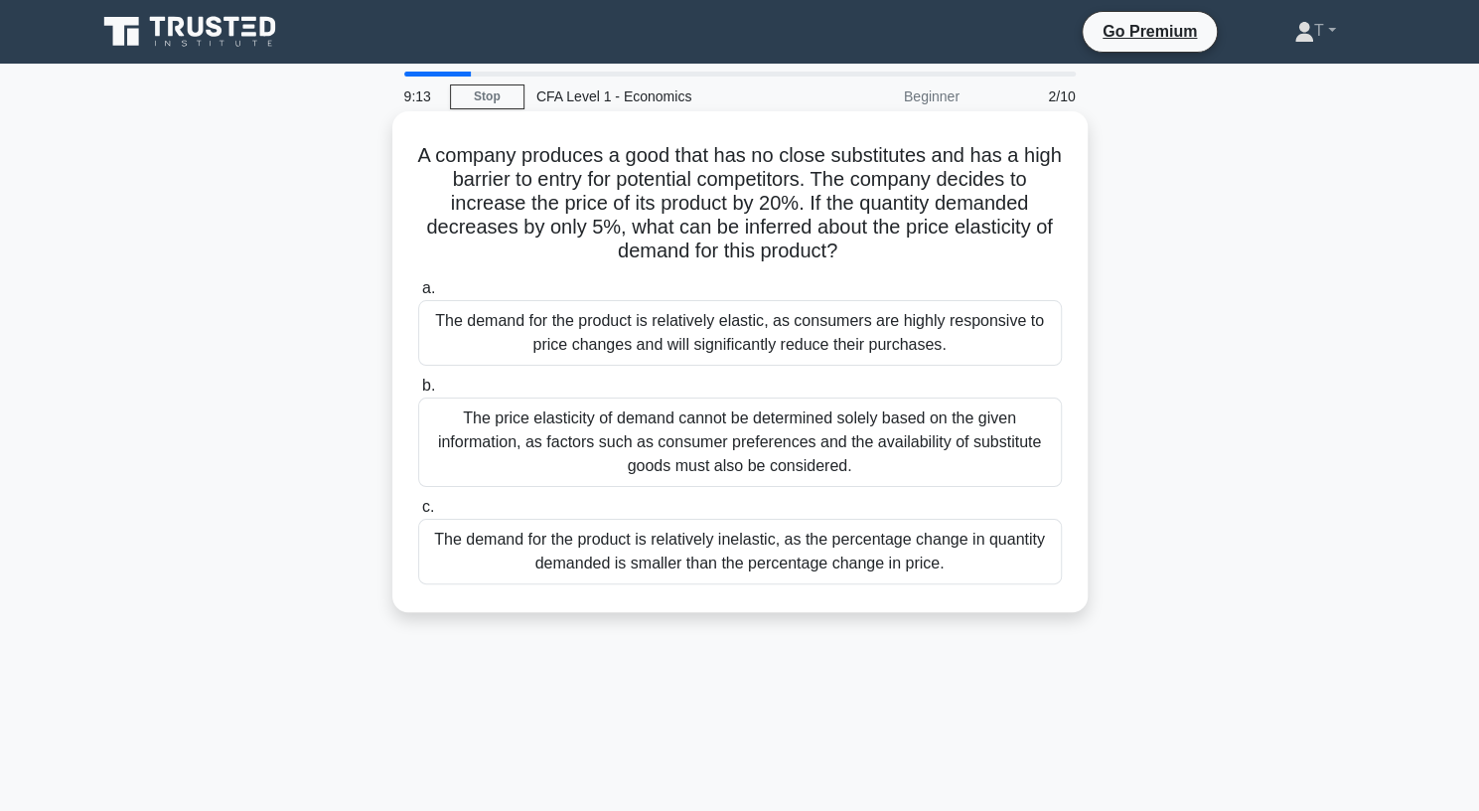
click at [789, 557] on div "The demand for the product is relatively inelastic, as the percentage change in…" at bounding box center [740, 552] width 644 height 66
click at [418, 514] on input "c. The demand for the product is relatively inelastic, as the percentage change…" at bounding box center [418, 507] width 0 height 13
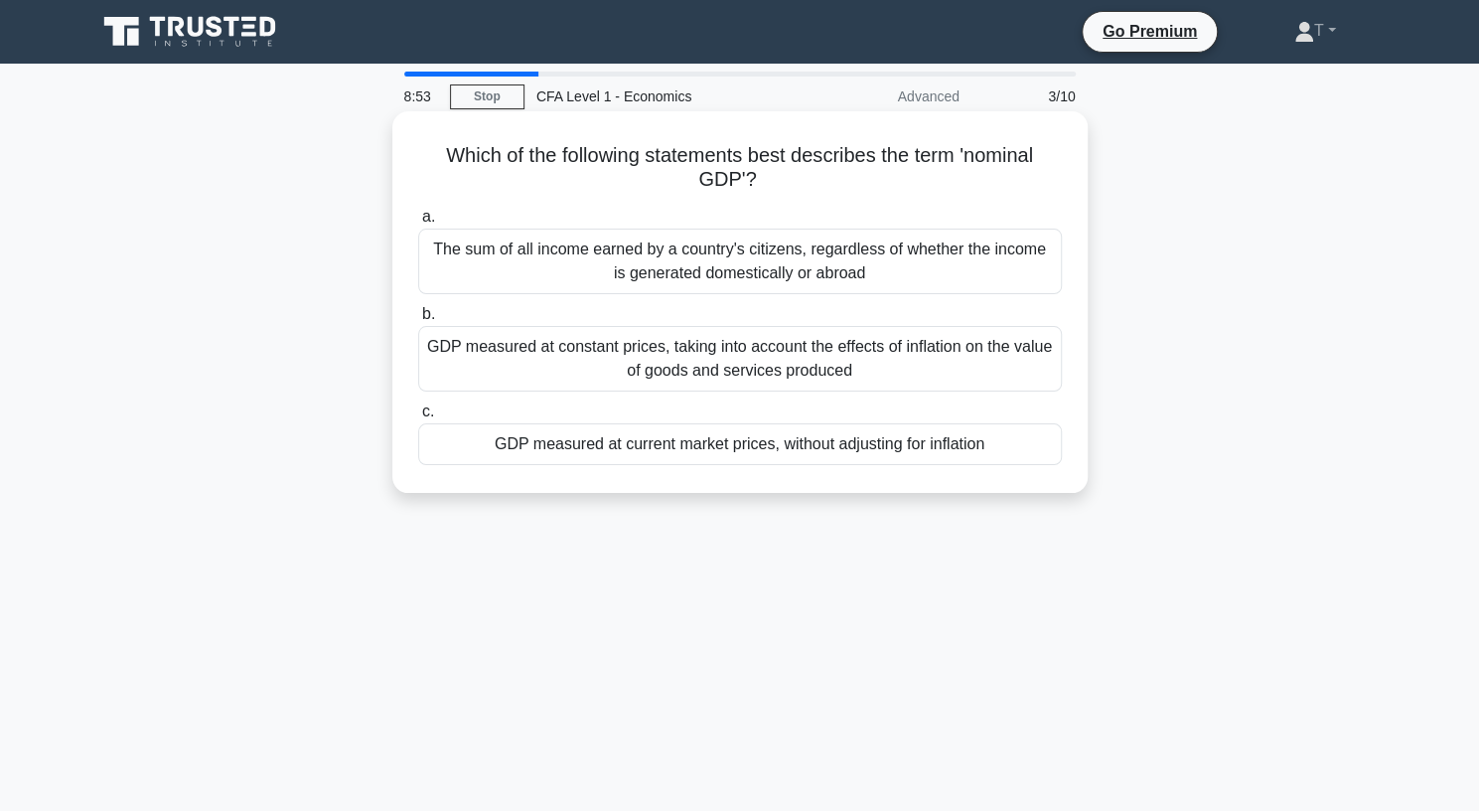
click at [562, 439] on div "GDP measured at current market prices, without adjusting for inflation" at bounding box center [740, 444] width 644 height 42
click at [418, 418] on input "c. GDP measured at current market prices, without adjusting for inflation" at bounding box center [418, 411] width 0 height 13
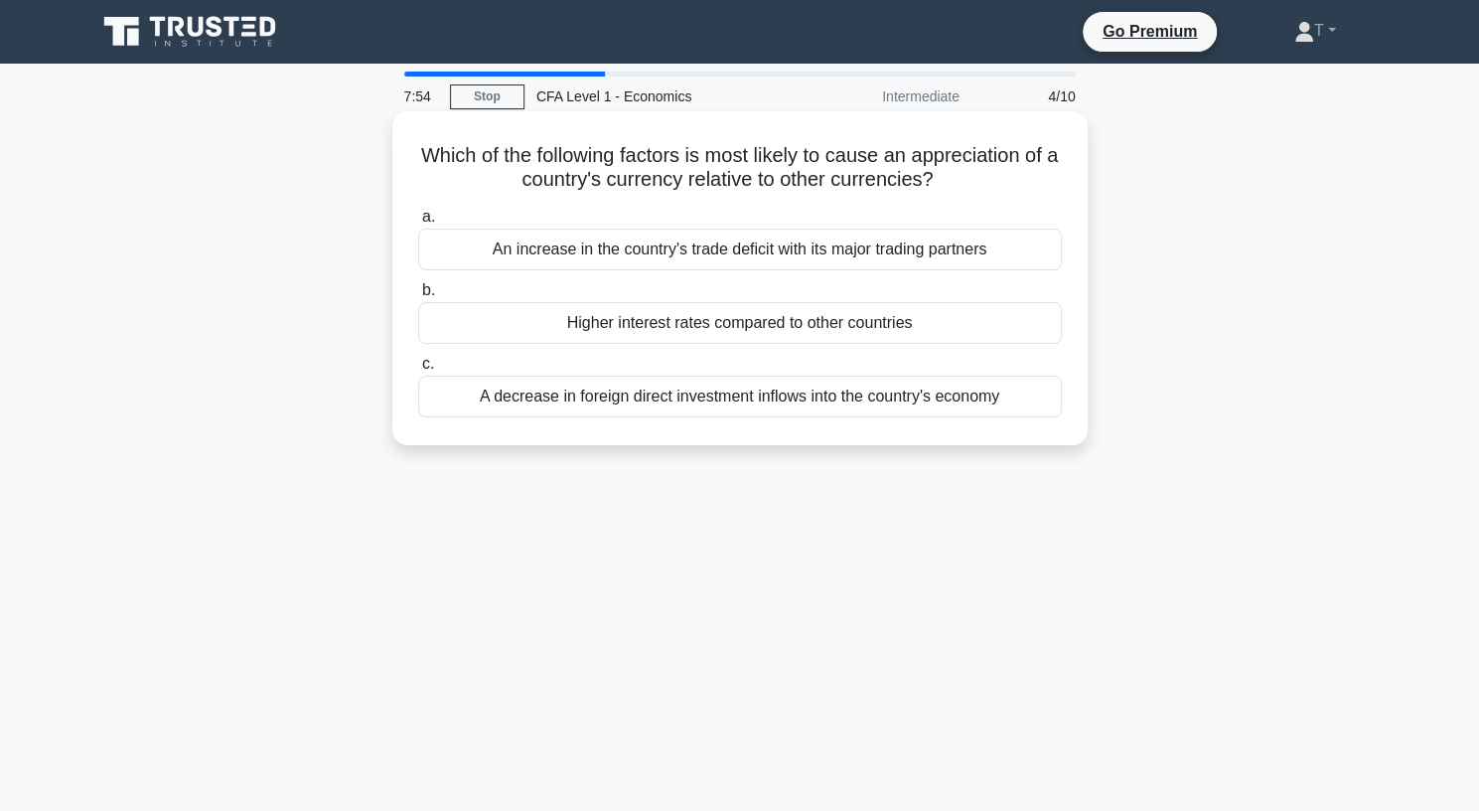
click at [982, 362] on label "c. A decrease in foreign direct investment inflows into the country's economy" at bounding box center [740, 385] width 644 height 66
click at [418, 362] on input "c. A decrease in foreign direct investment inflows into the country's economy" at bounding box center [418, 364] width 0 height 13
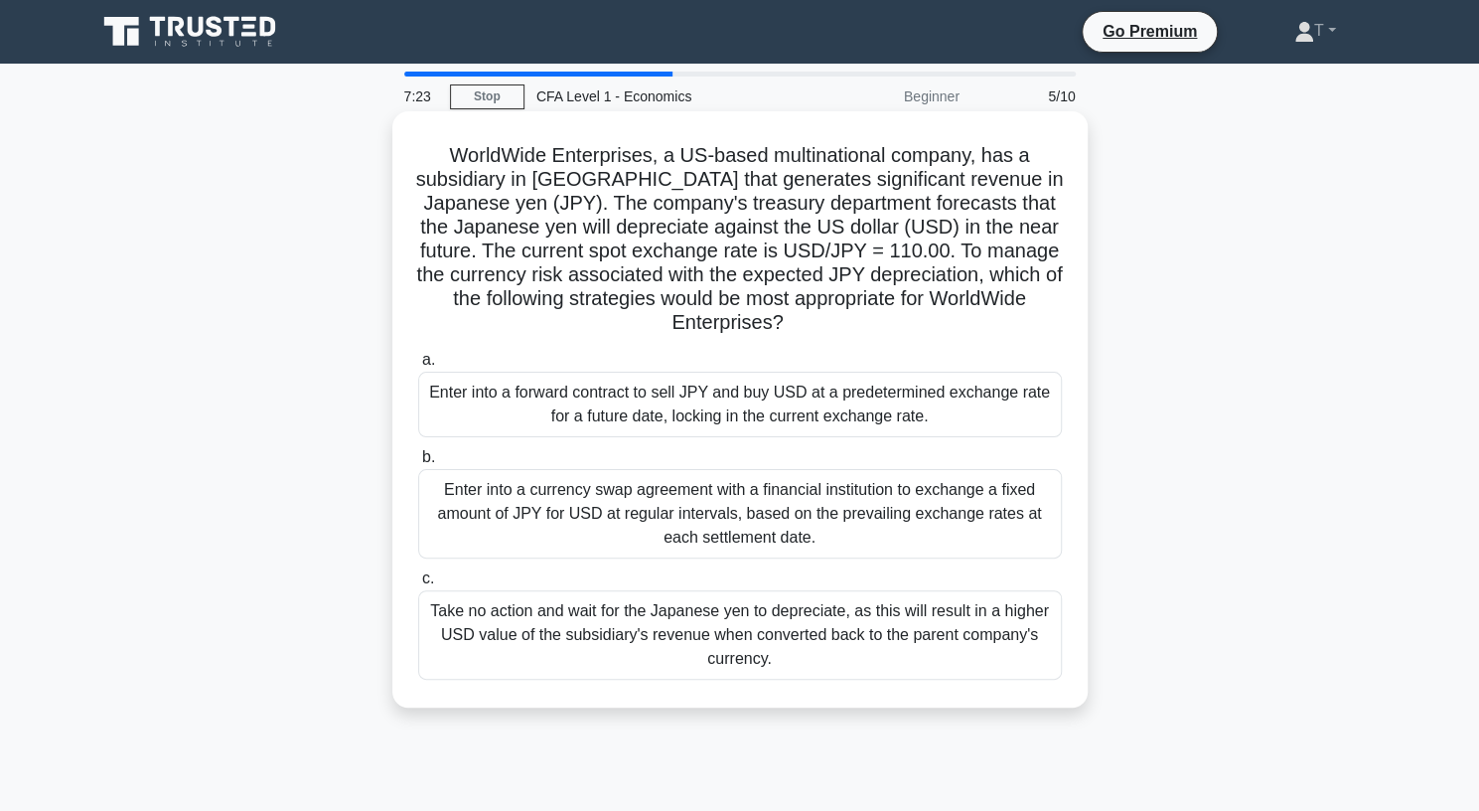
click at [502, 124] on div "WorldWide Enterprises, a US-based multinational company, has a subsidiary in Ja…" at bounding box center [740, 409] width 680 height 580
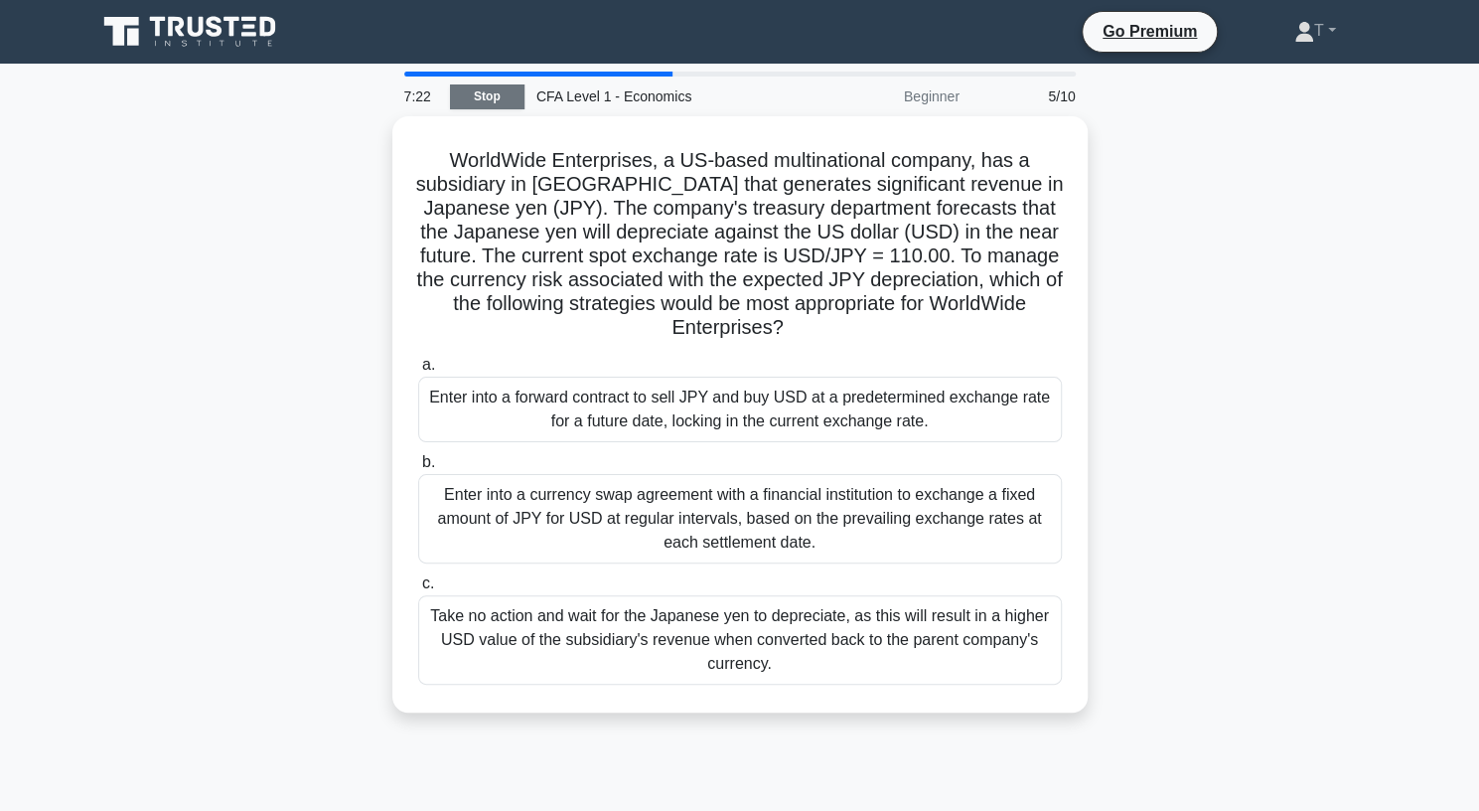
click at [485, 95] on link "Stop" at bounding box center [487, 96] width 75 height 25
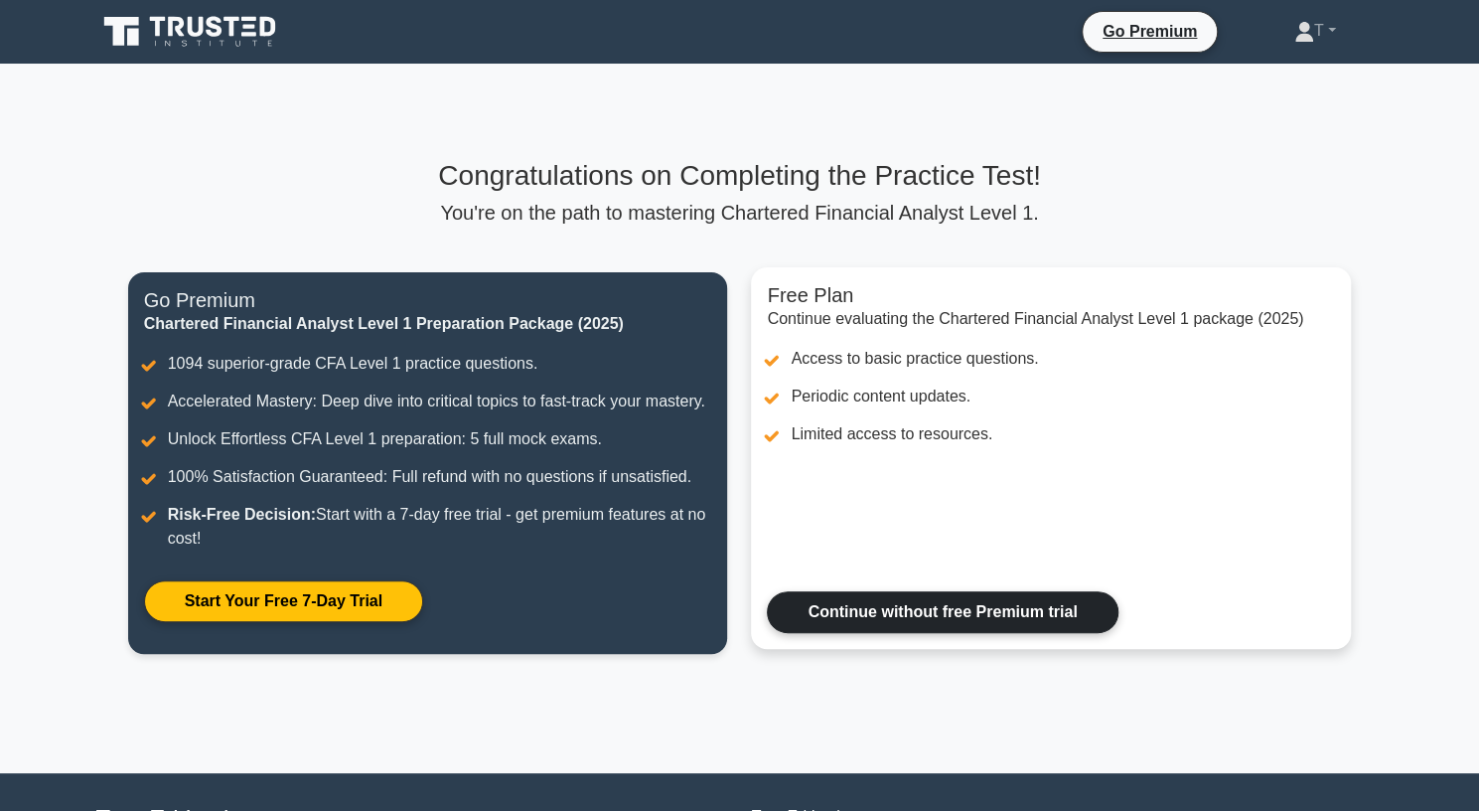
drag, startPoint x: 0, startPoint y: 0, endPoint x: 789, endPoint y: 557, distance: 965.8
click at [789, 591] on link "Continue without free Premium trial" at bounding box center [942, 612] width 351 height 42
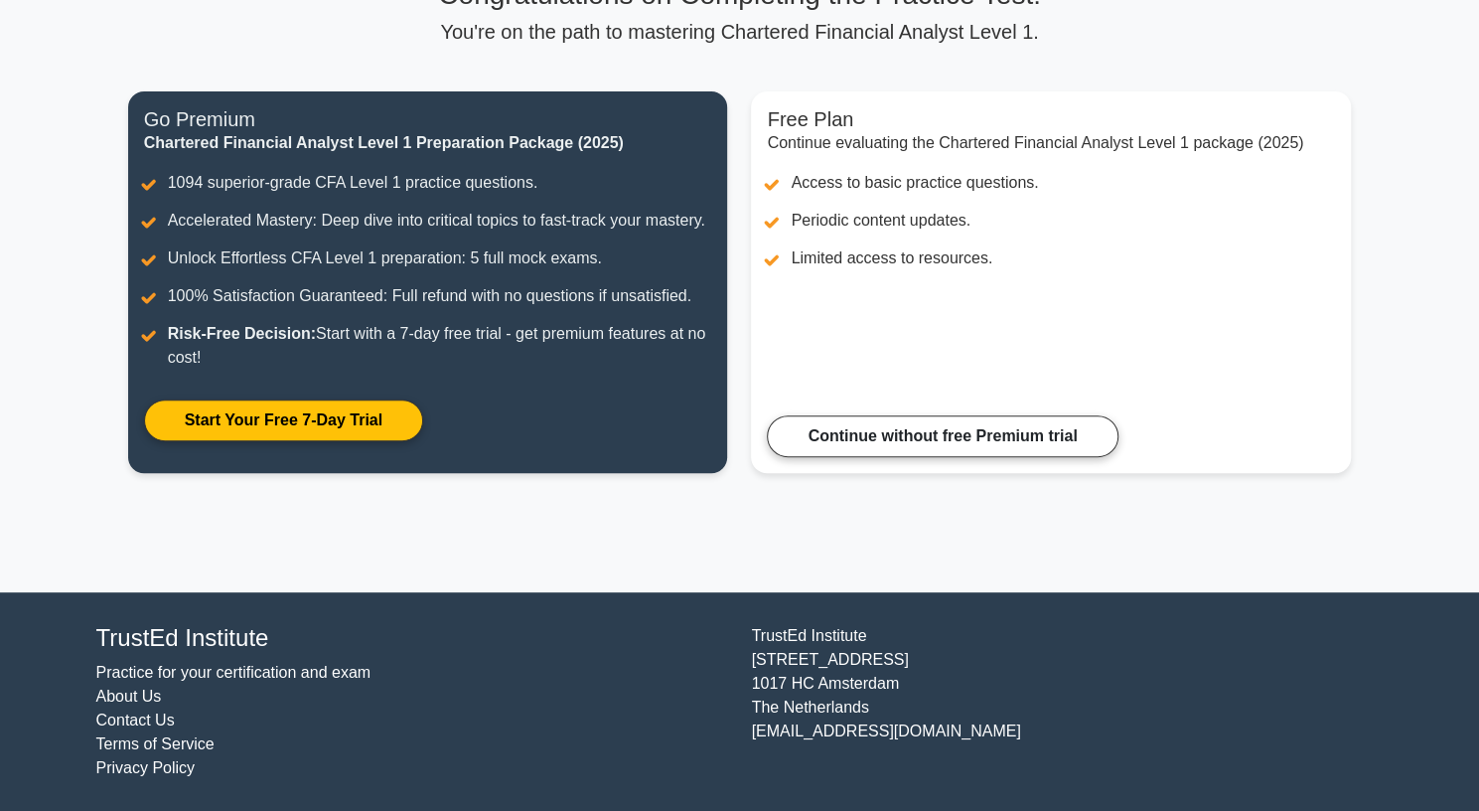
scroll to position [128, 0]
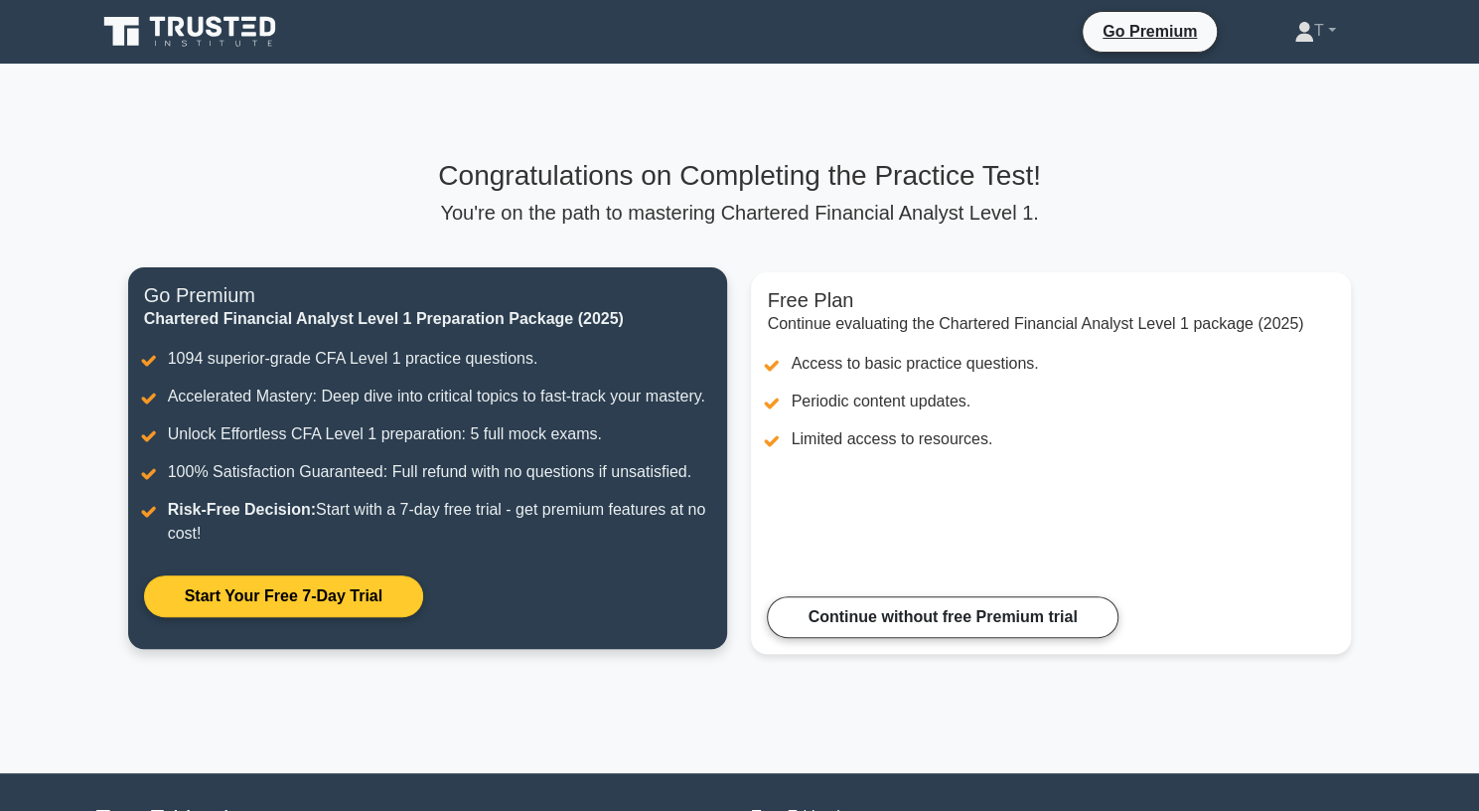
scroll to position [181, 0]
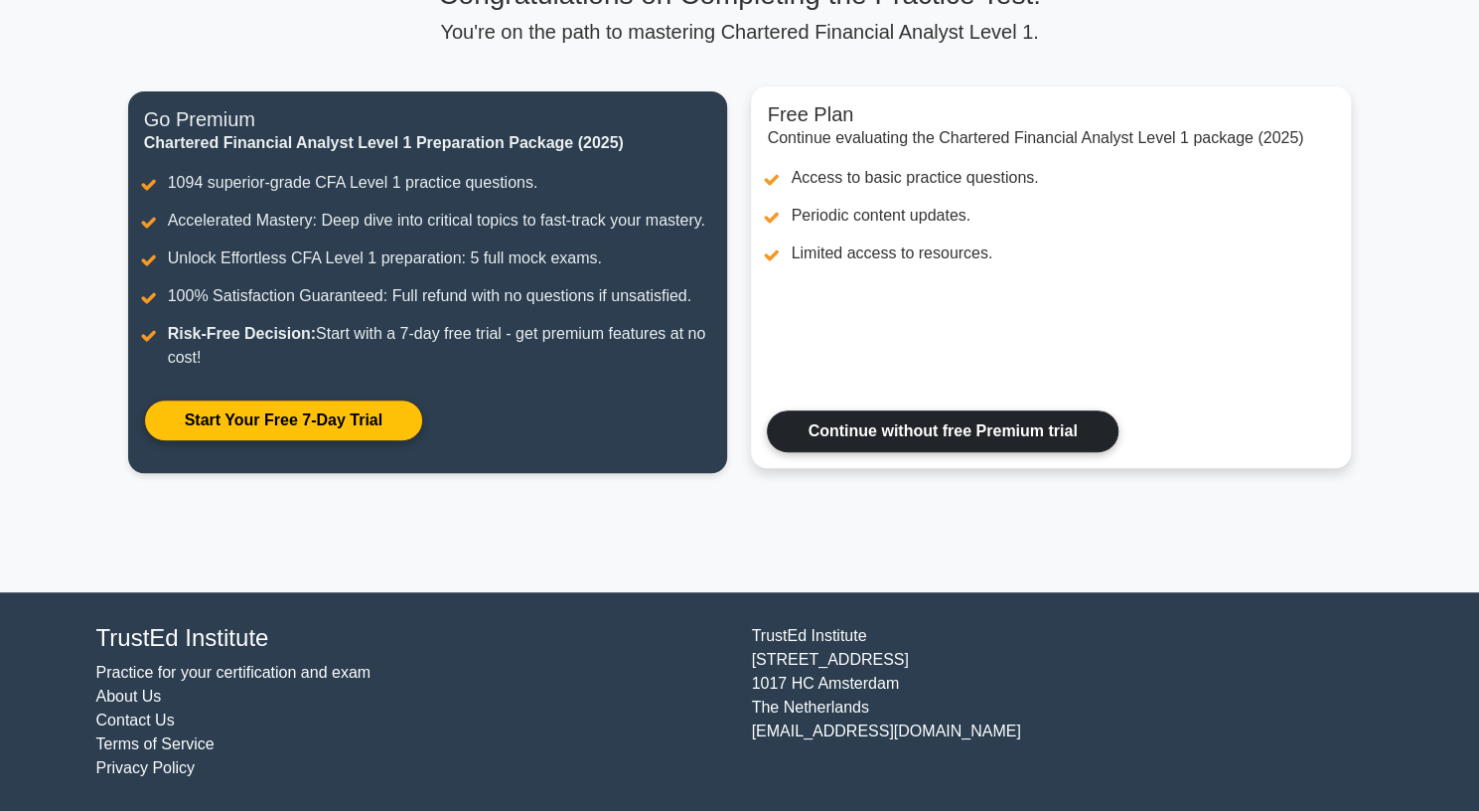
click at [999, 410] on link "Continue without free Premium trial" at bounding box center [942, 431] width 351 height 42
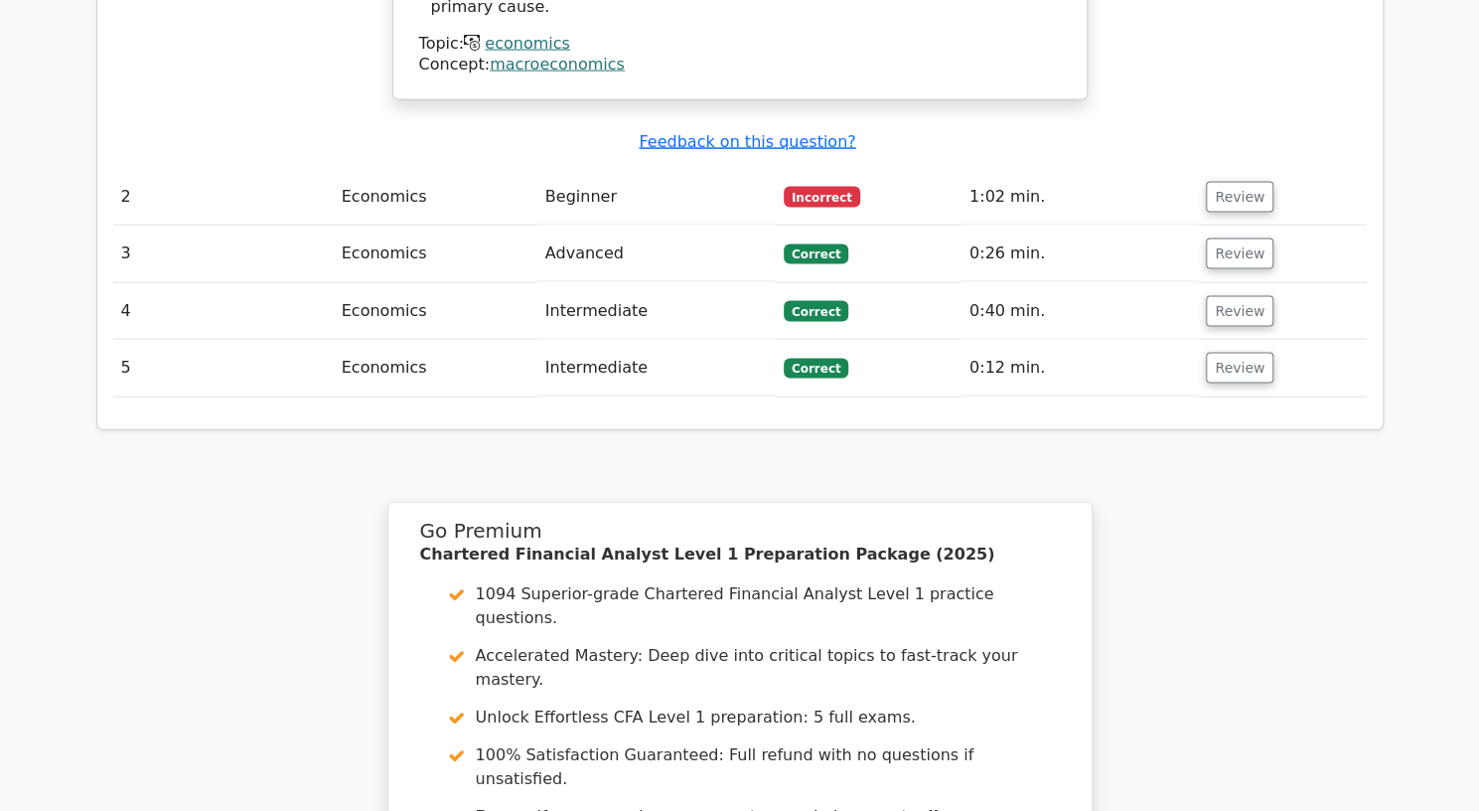
scroll to position [2681, 0]
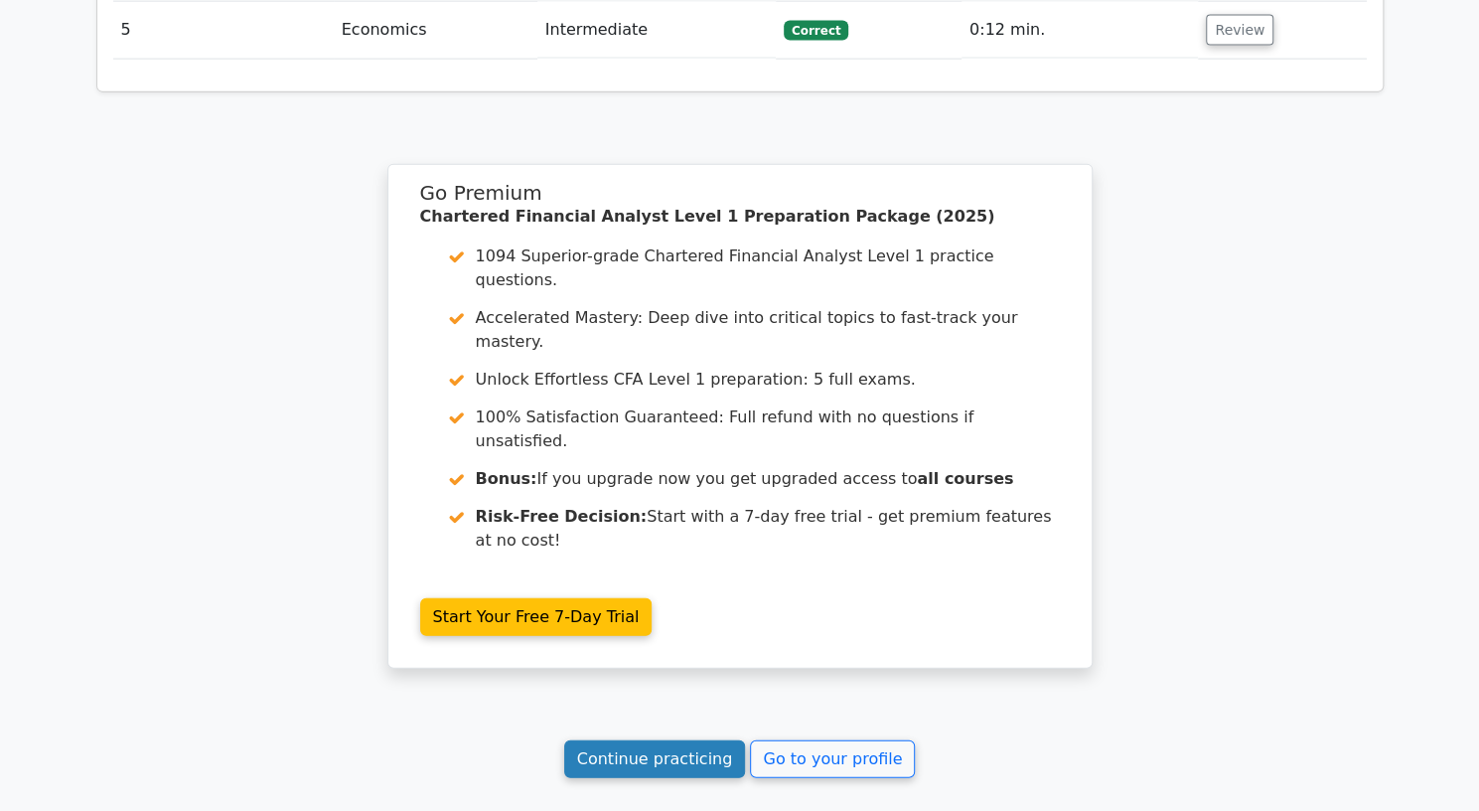
click at [657, 740] on link "Continue practicing" at bounding box center [655, 759] width 182 height 38
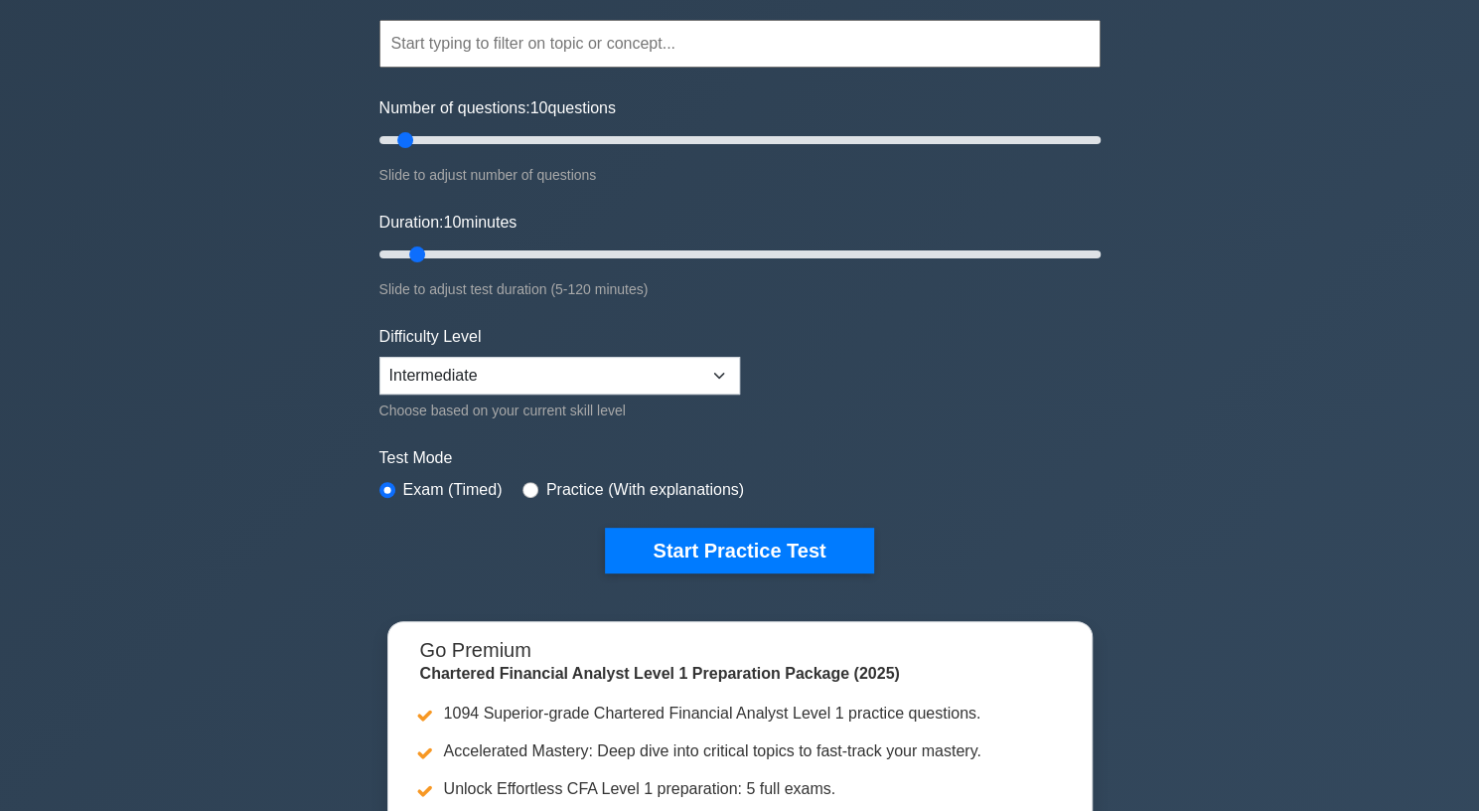
scroll to position [175, 0]
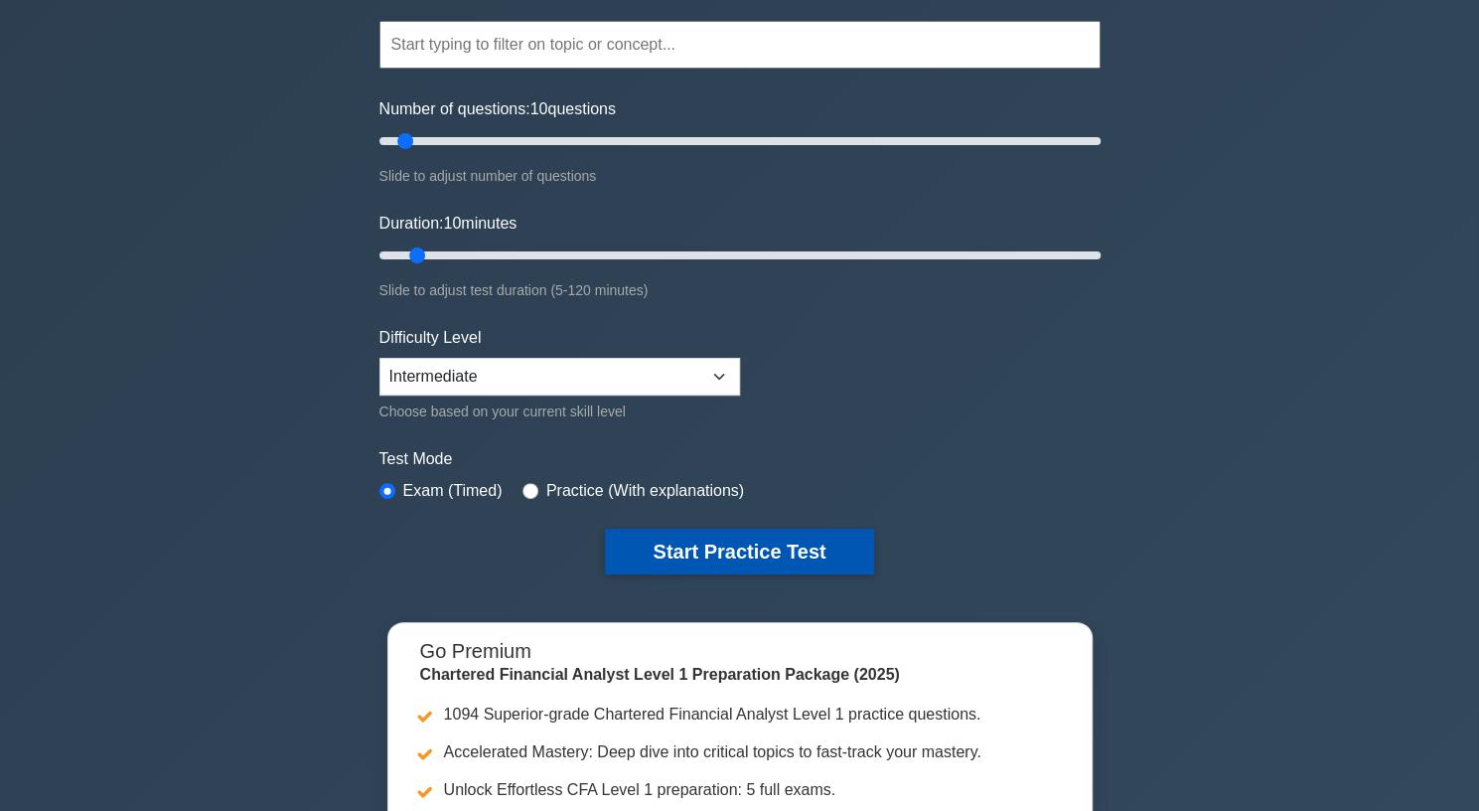
click at [809, 533] on button "Start Practice Test" at bounding box center [739, 552] width 268 height 46
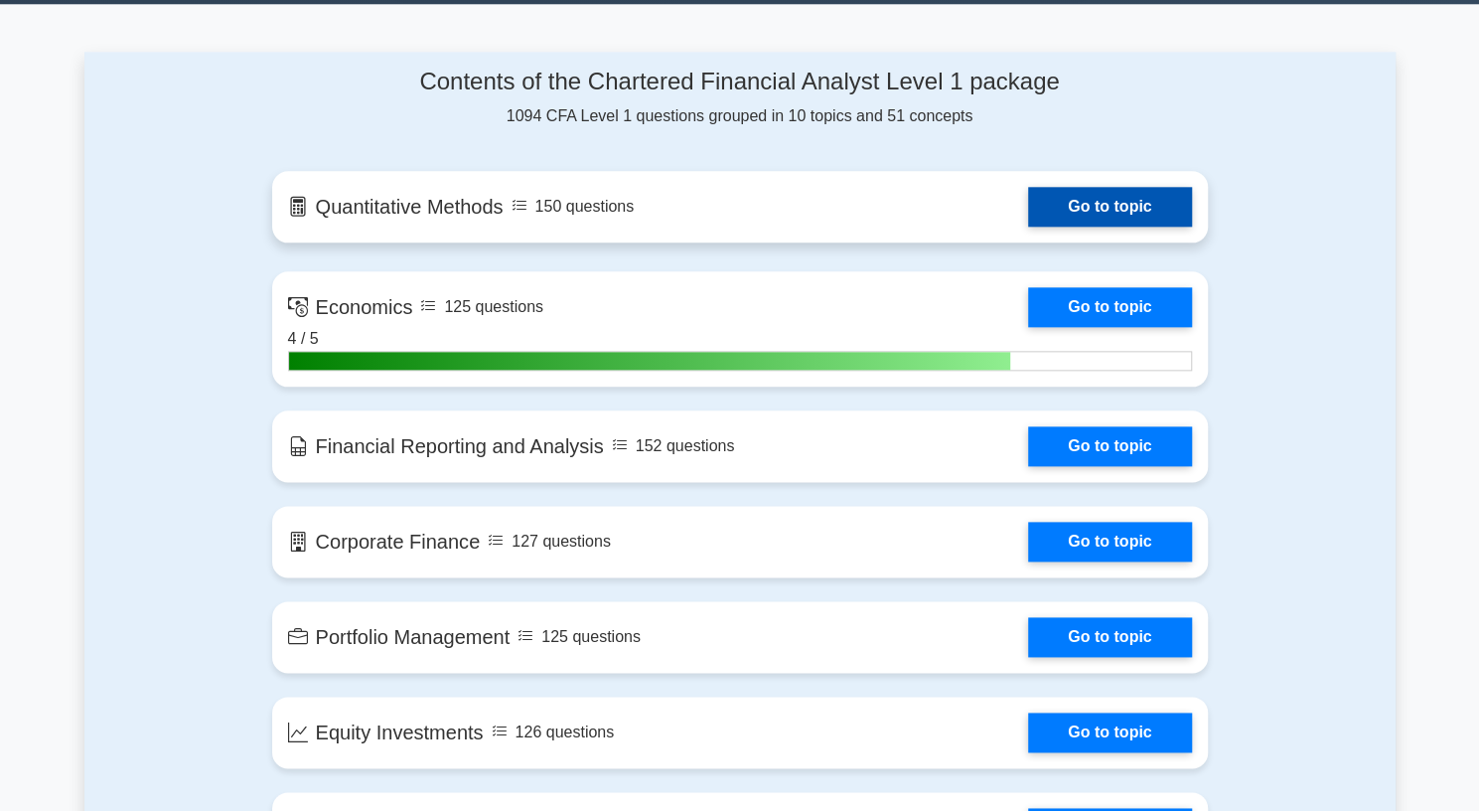
scroll to position [1227, 0]
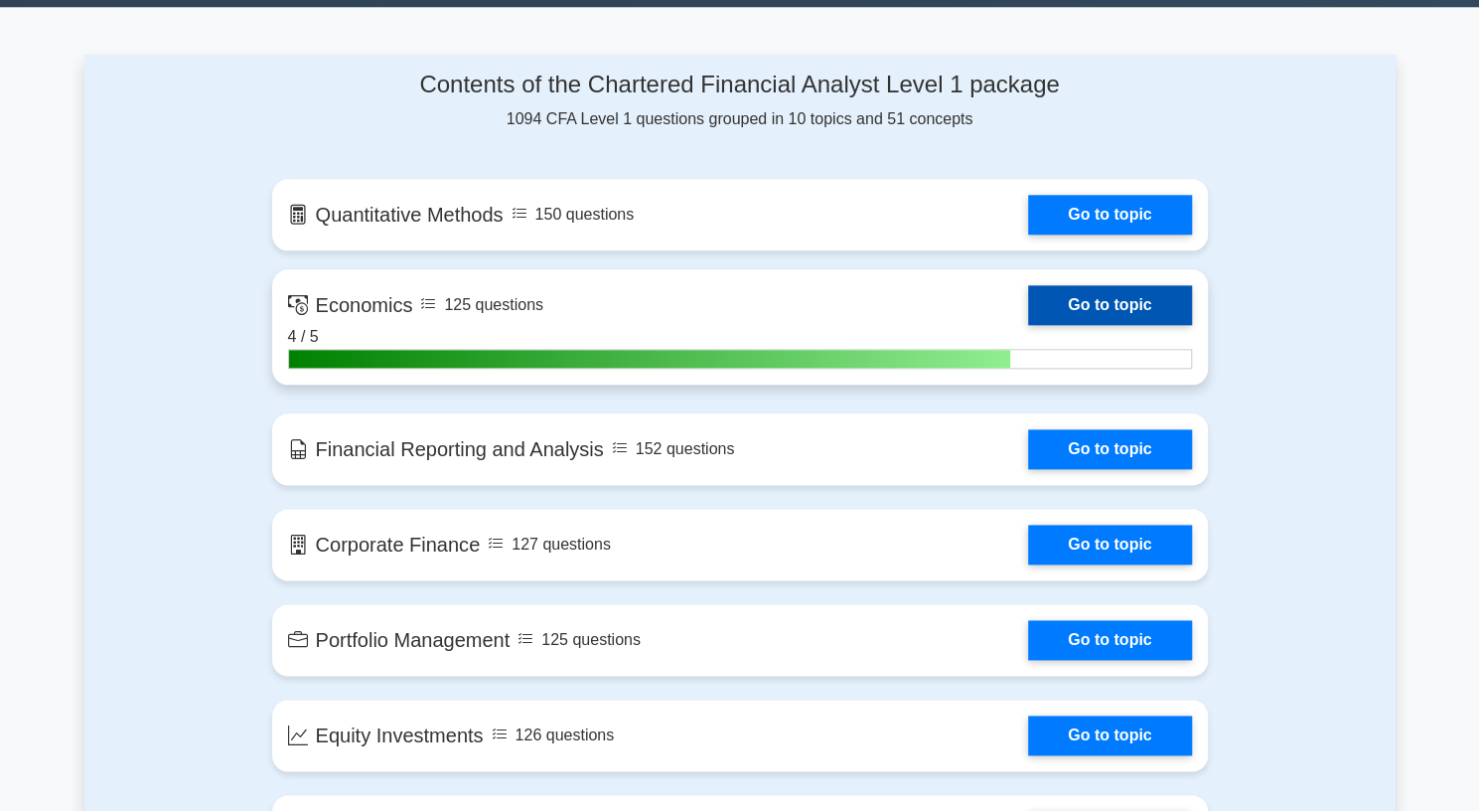
click at [1116, 289] on link "Go to topic" at bounding box center [1109, 305] width 163 height 40
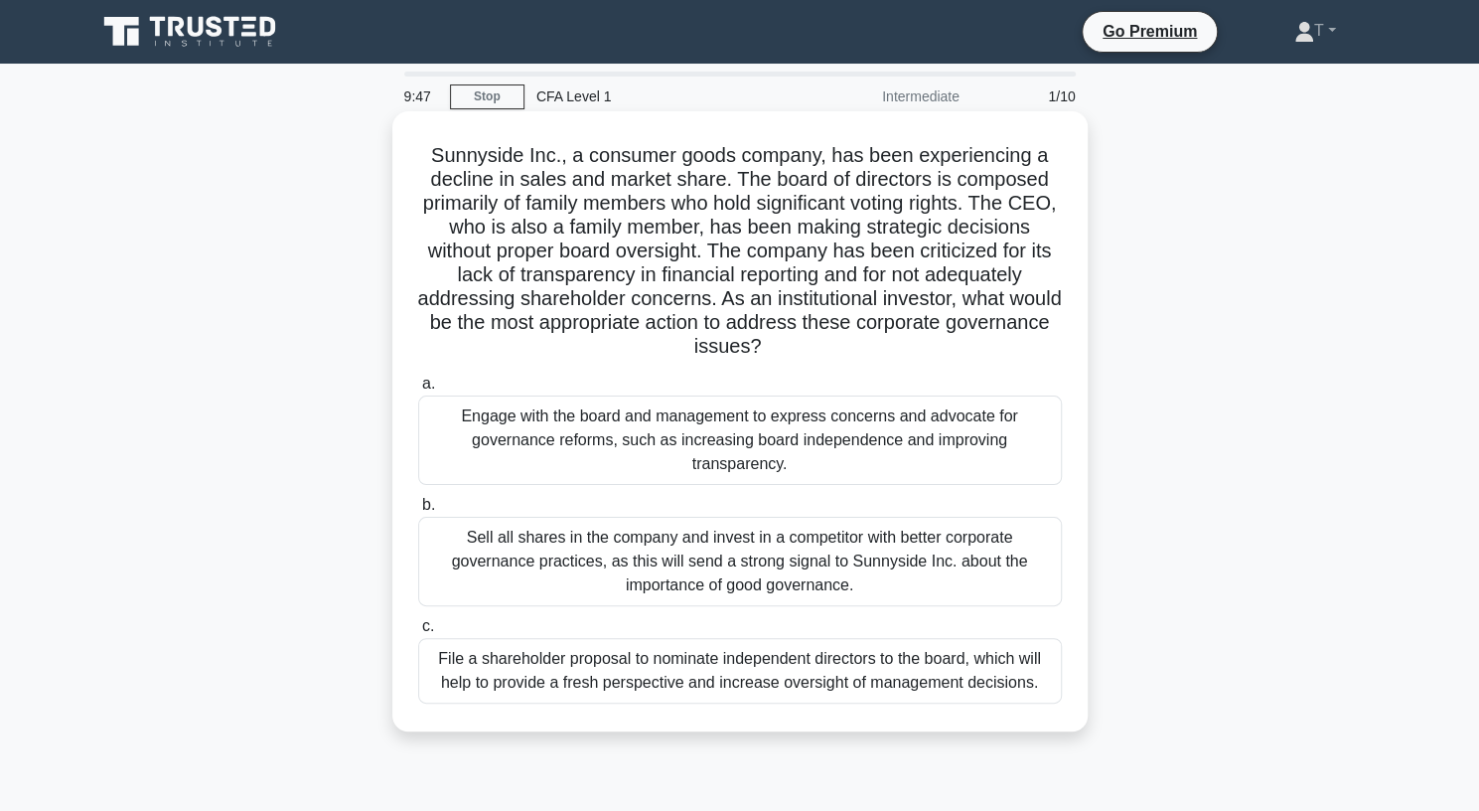
scroll to position [262, 0]
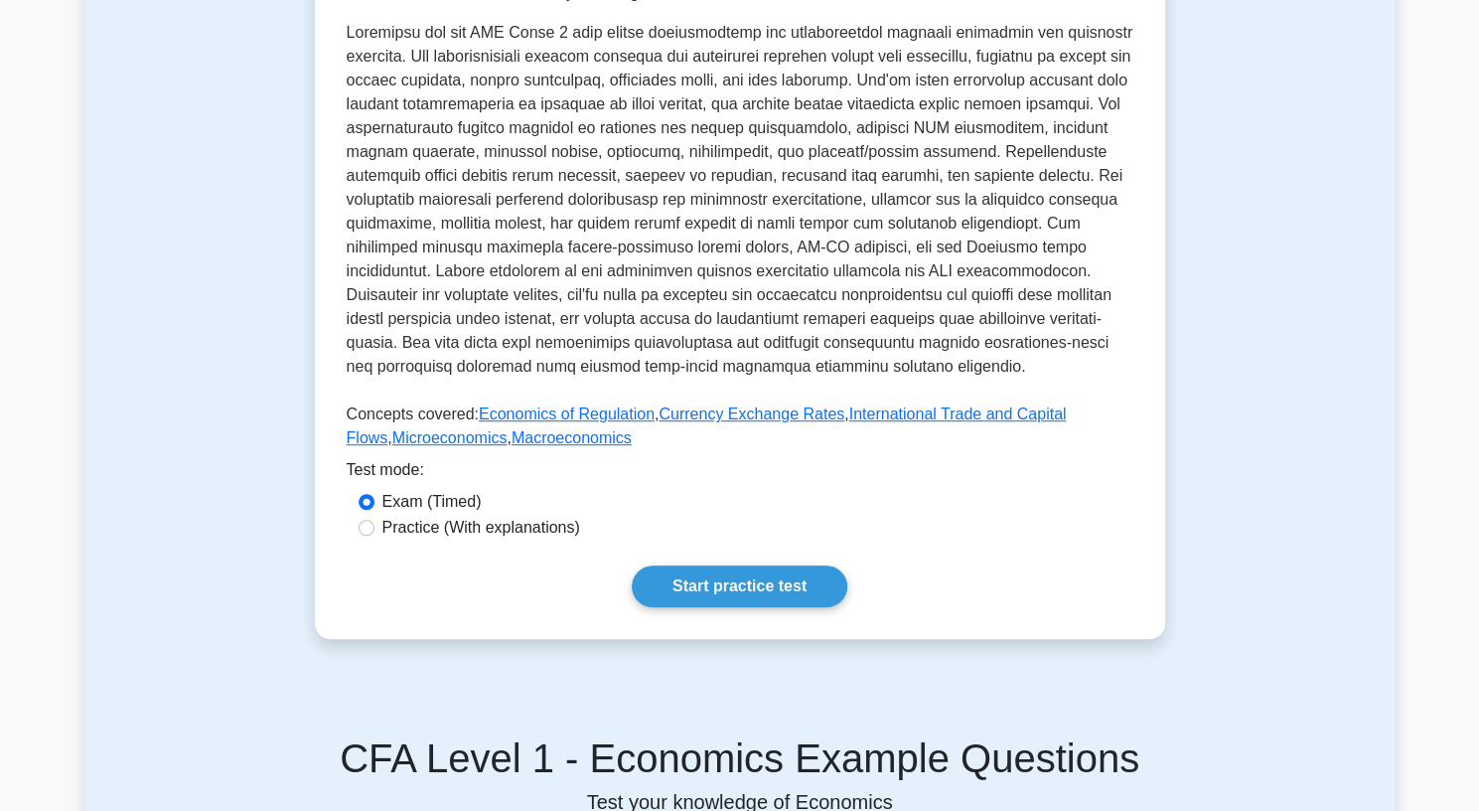
scroll to position [696, 0]
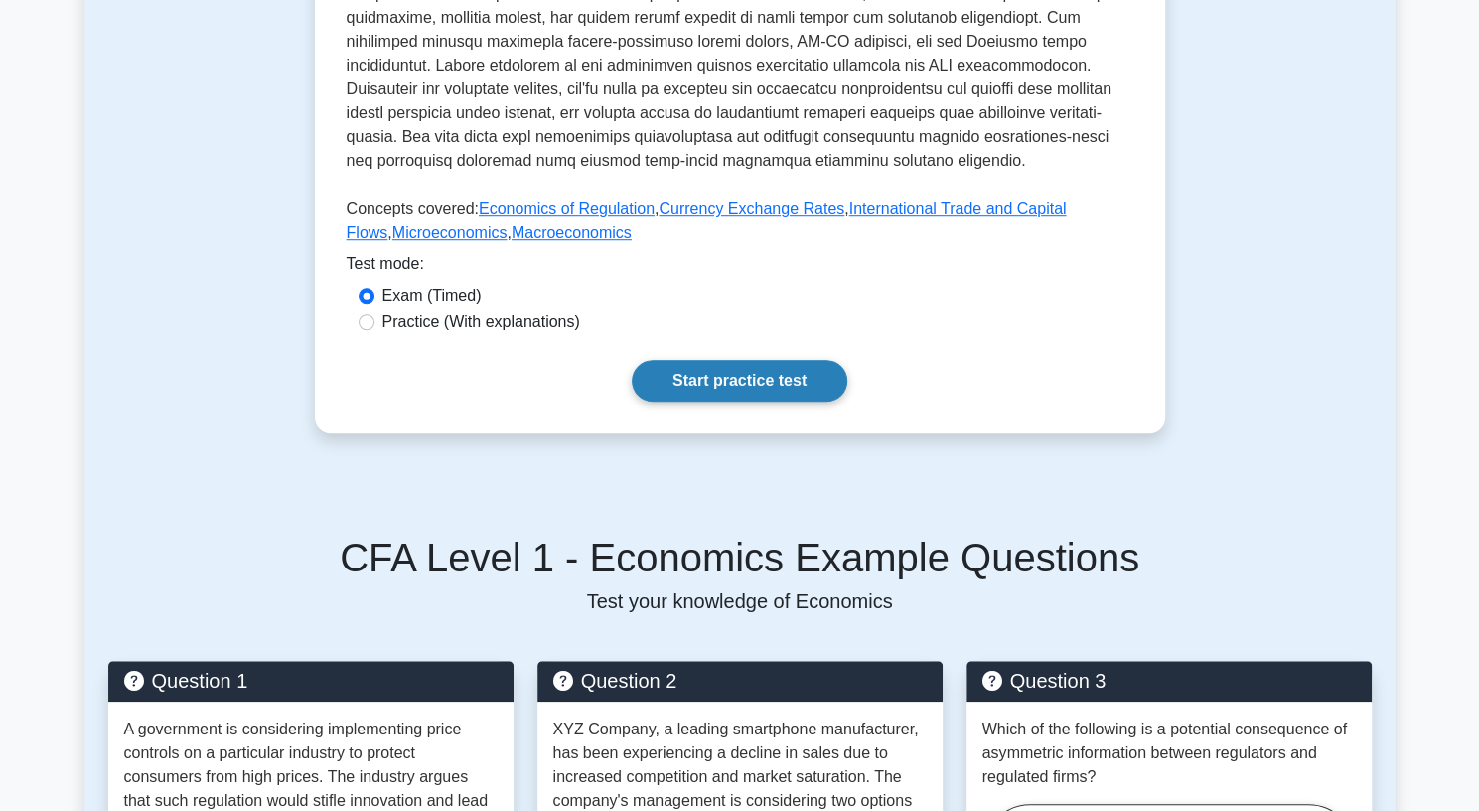
click at [751, 378] on link "Start practice test" at bounding box center [740, 381] width 216 height 42
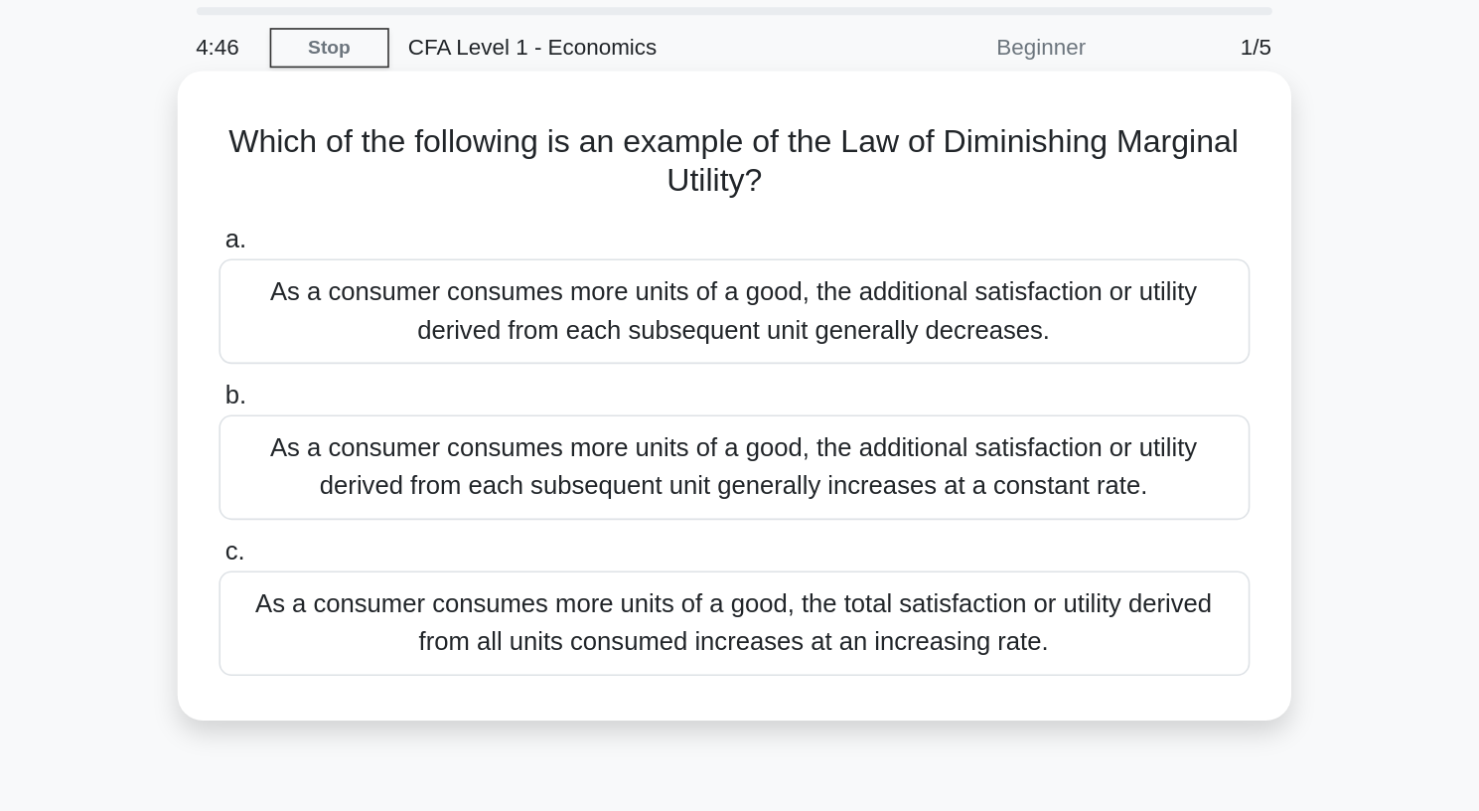
click at [741, 276] on div "As a consumer consumes more units of a good, the additional satisfaction or uti…" at bounding box center [740, 261] width 644 height 66
click at [418, 224] on input "a. As a consumer consumes more units of a good, the additional satisfaction or …" at bounding box center [418, 217] width 0 height 13
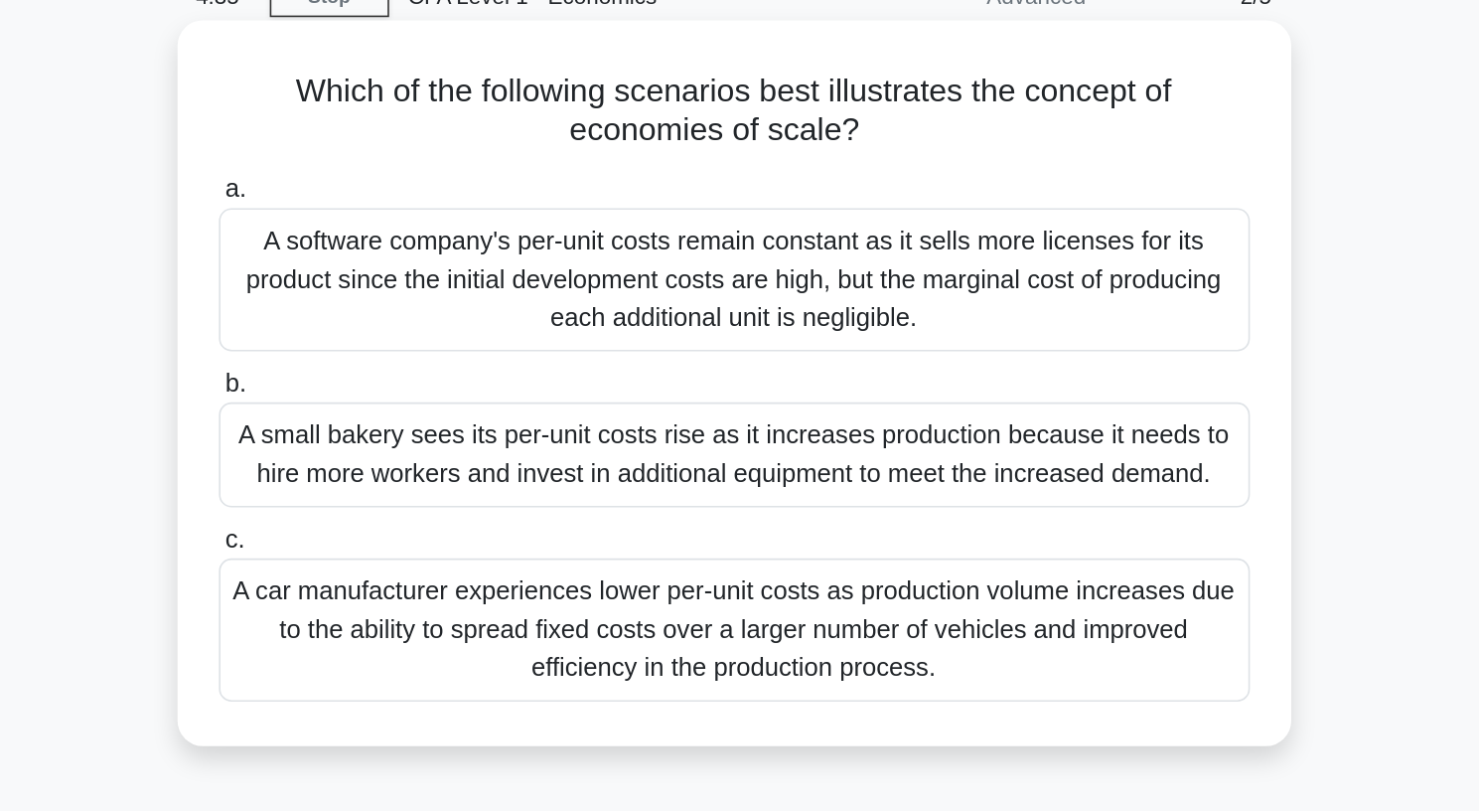
click at [675, 488] on div "A car manufacturer experiences lower per-unit costs as production volume increa…" at bounding box center [740, 491] width 644 height 89
click at [418, 442] on input "c. A car manufacturer experiences lower per-unit costs as production volume inc…" at bounding box center [418, 435] width 0 height 13
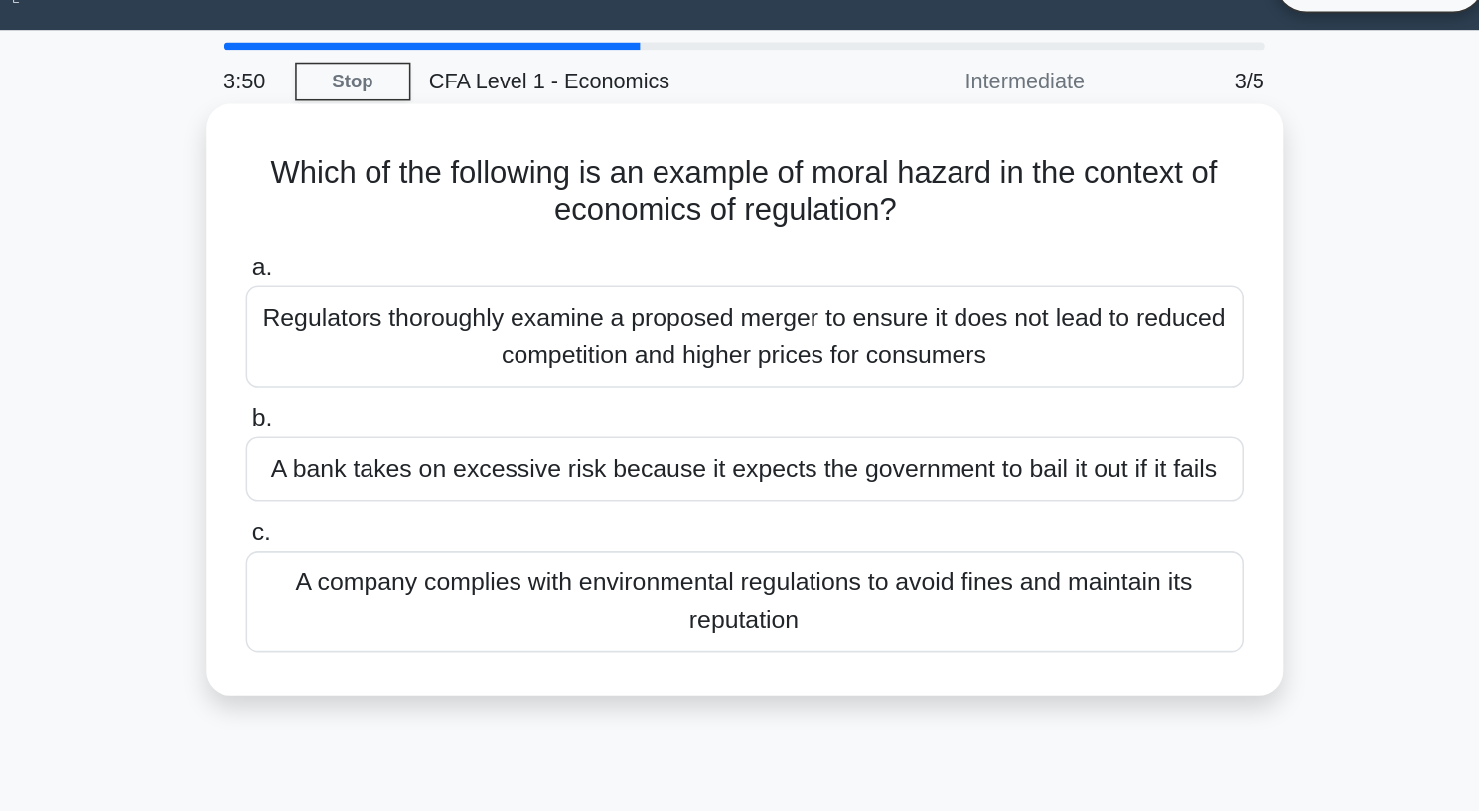
click at [916, 346] on div "A bank takes on excessive risk because it expects the government to bail it out…" at bounding box center [740, 347] width 644 height 42
click at [418, 321] on input "b. A bank takes on excessive risk because it expects the government to bail it …" at bounding box center [418, 314] width 0 height 13
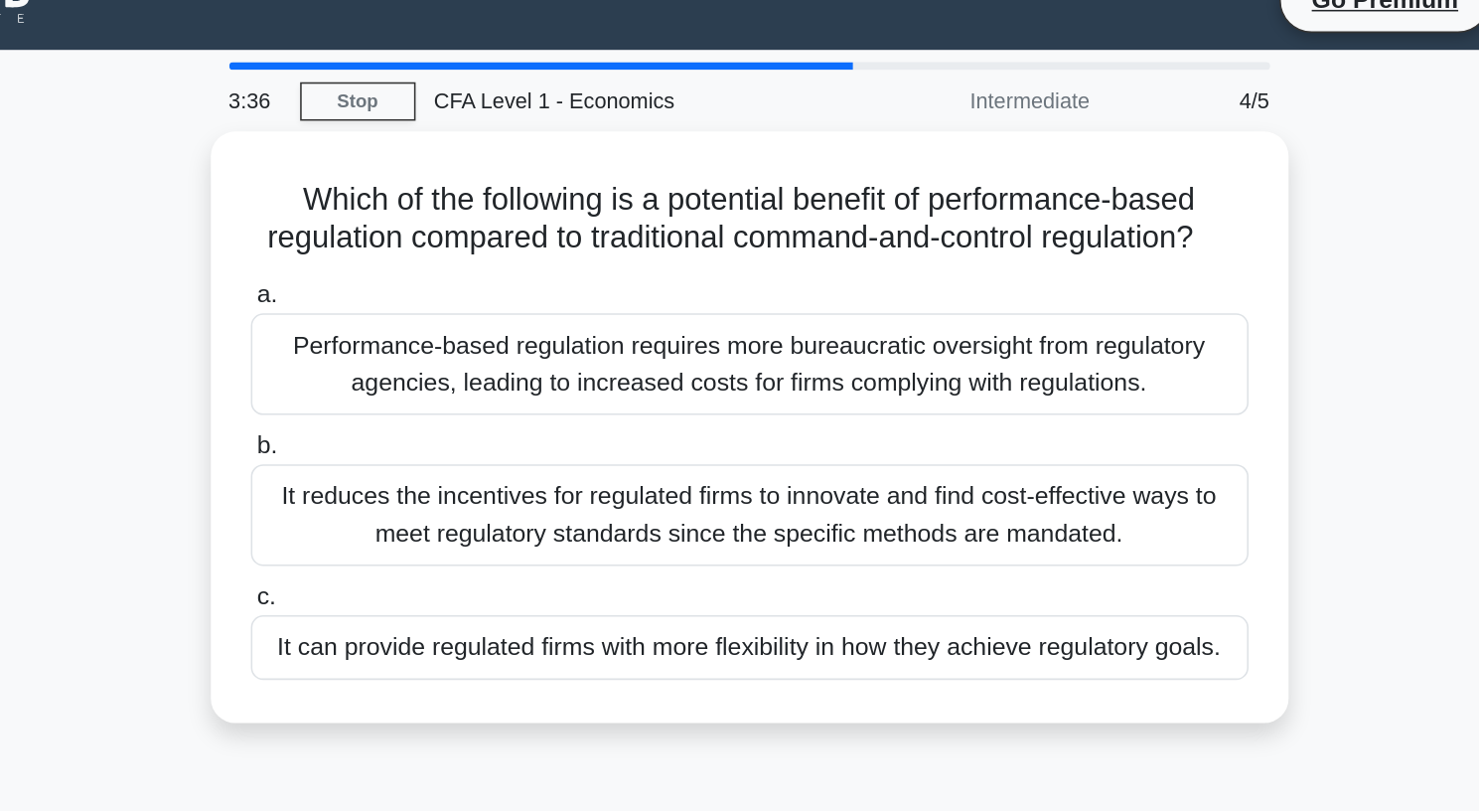
click at [912, 332] on label "b. It reduces the incentives for regulated firms to innovate and find cost-effe…" at bounding box center [740, 351] width 644 height 89
click at [418, 326] on input "b. It reduces the incentives for regulated firms to innovate and find cost-effe…" at bounding box center [418, 319] width 0 height 13
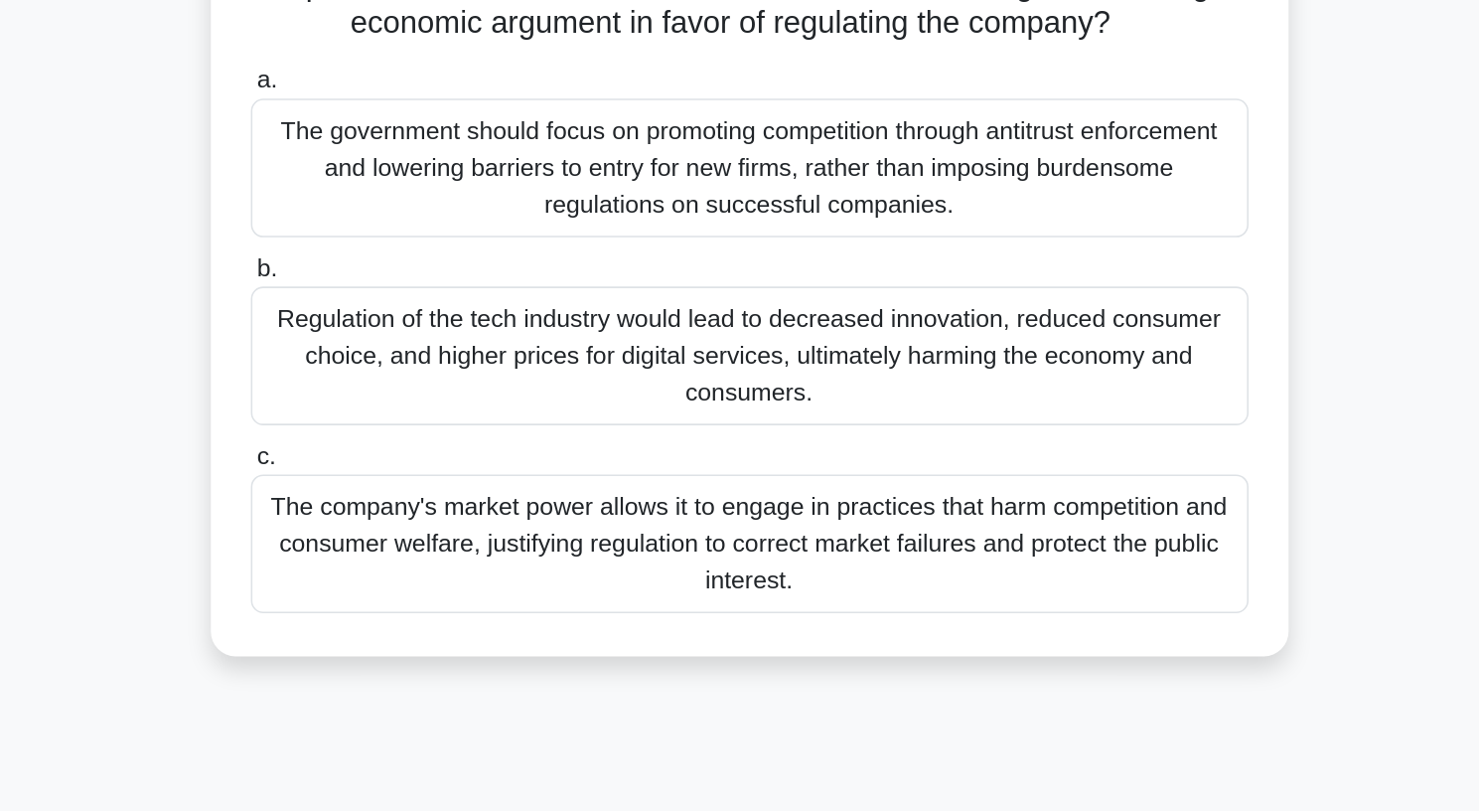
scroll to position [2, 0]
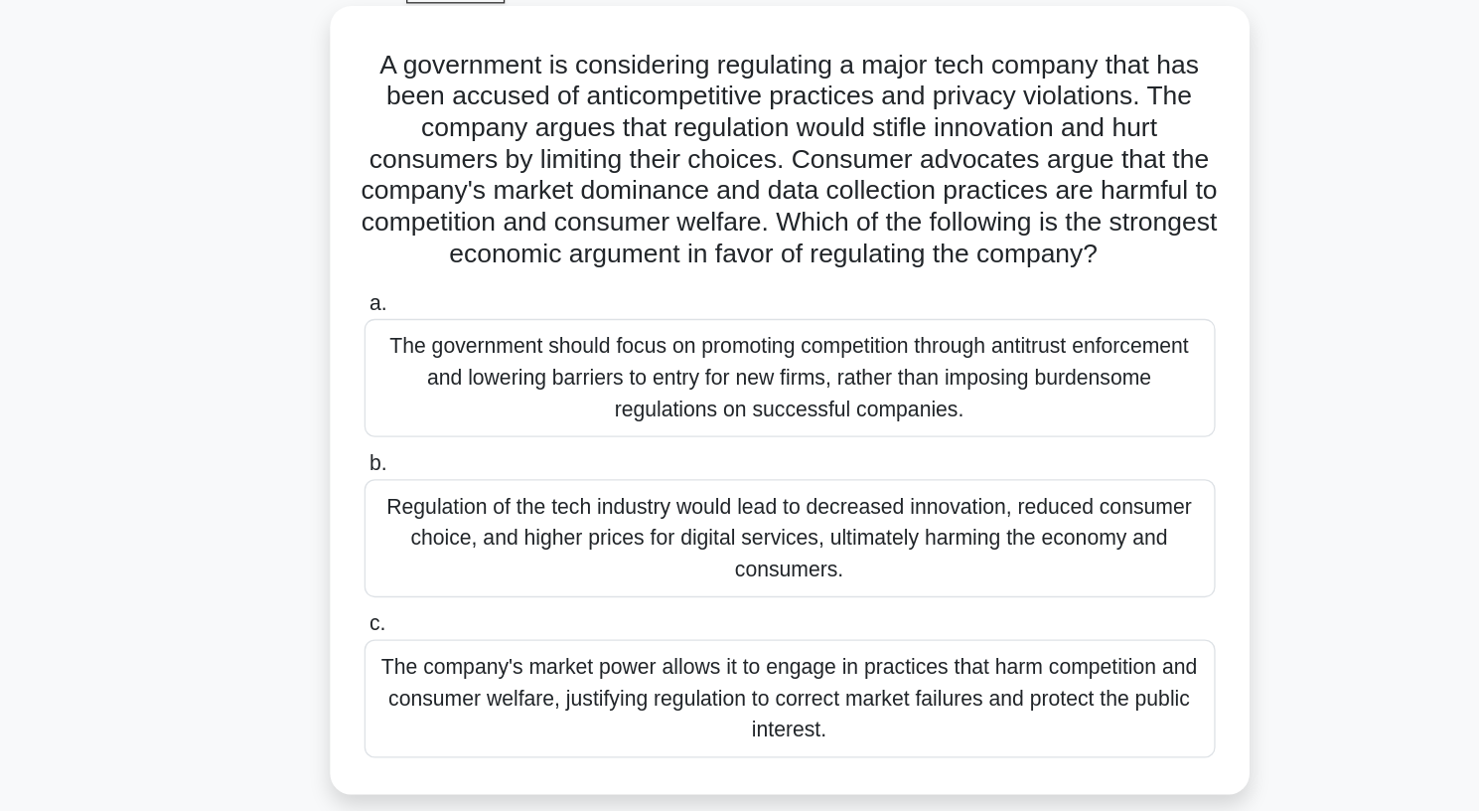
click at [951, 434] on div "The government should focus on promoting competition through antitrust enforcem…" at bounding box center [740, 390] width 644 height 89
click at [418, 341] on input "a. The government should focus on promoting competition through antitrust enfor…" at bounding box center [418, 334] width 0 height 13
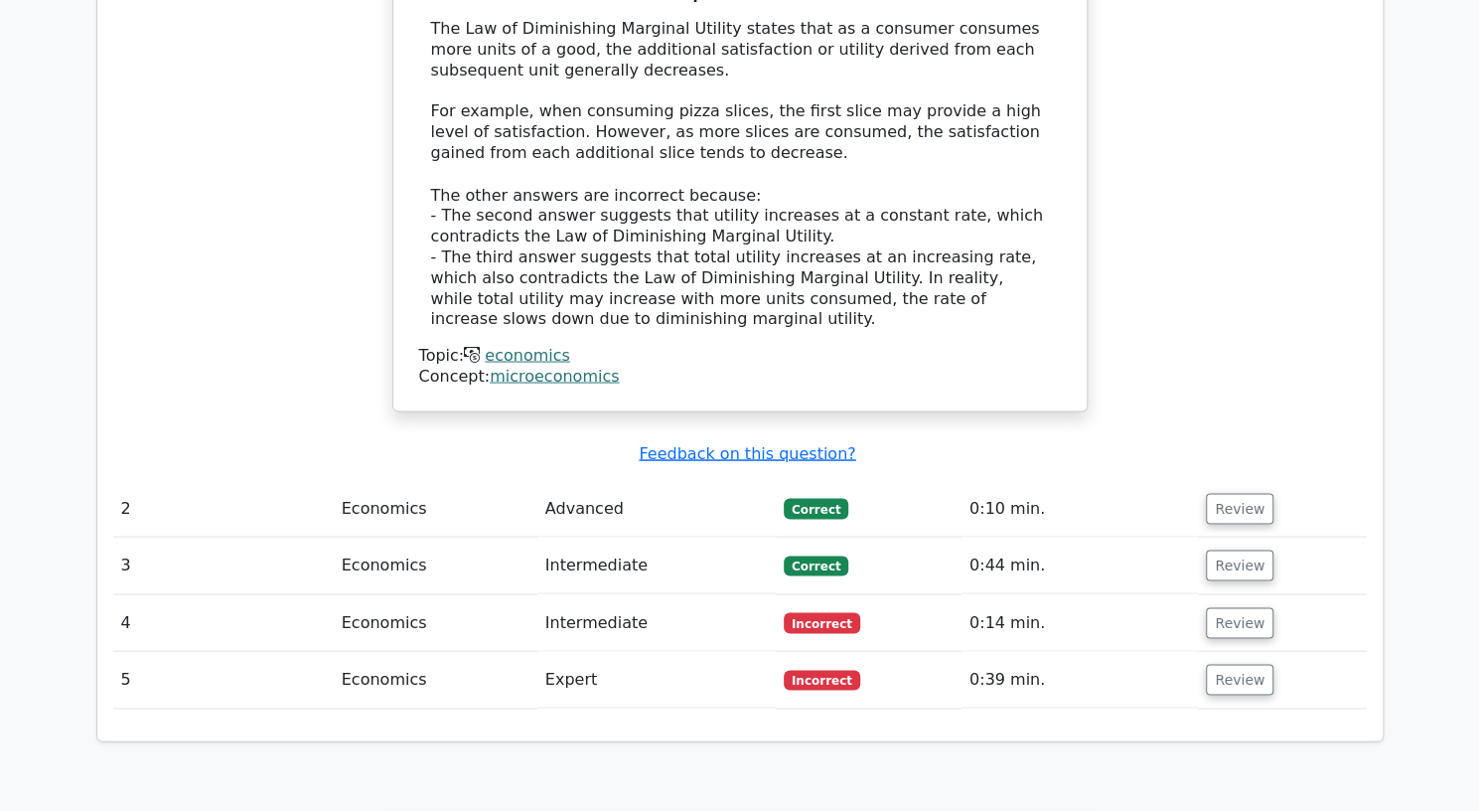
scroll to position [2039, 0]
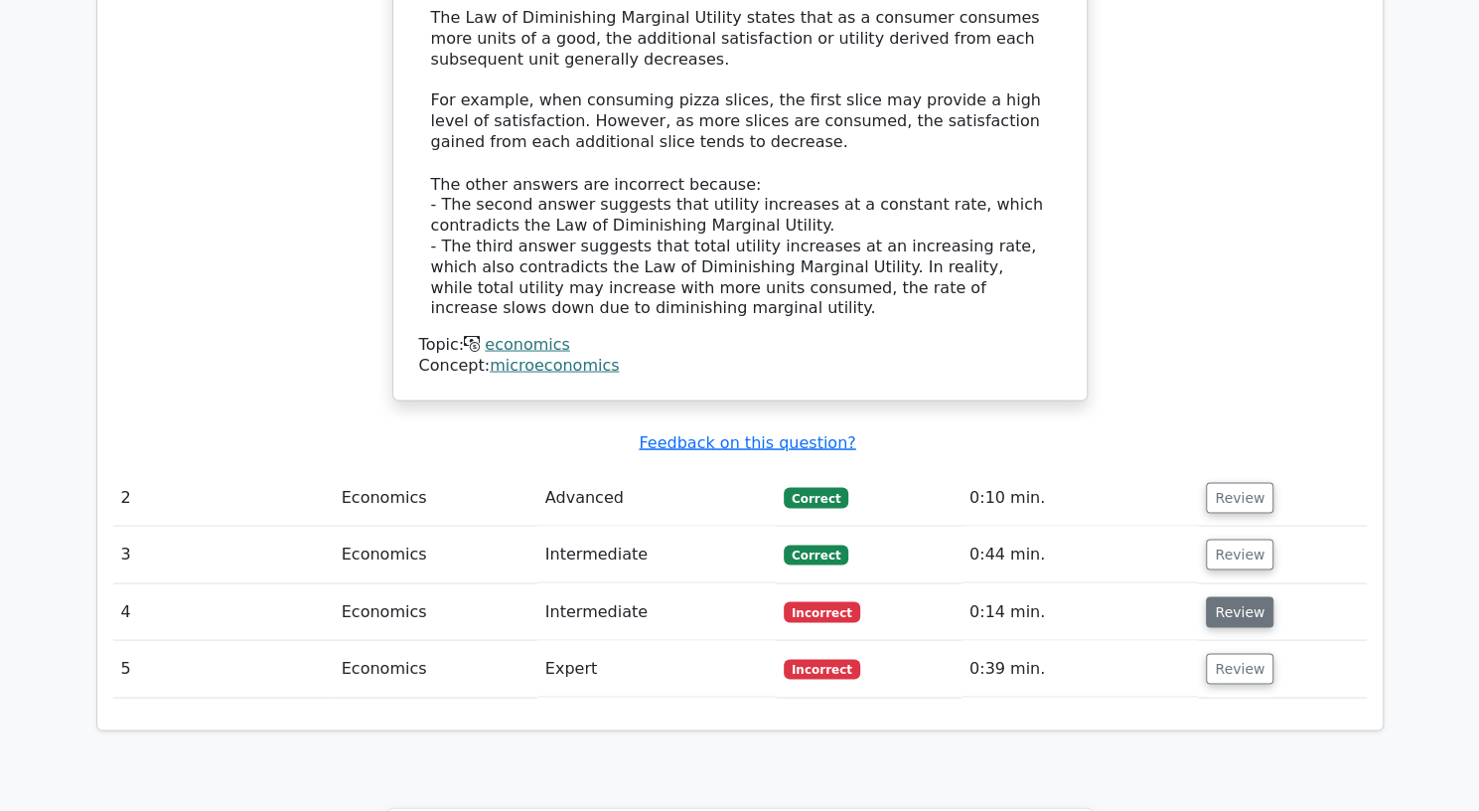
click at [1242, 596] on button "Review" at bounding box center [1240, 611] width 68 height 31
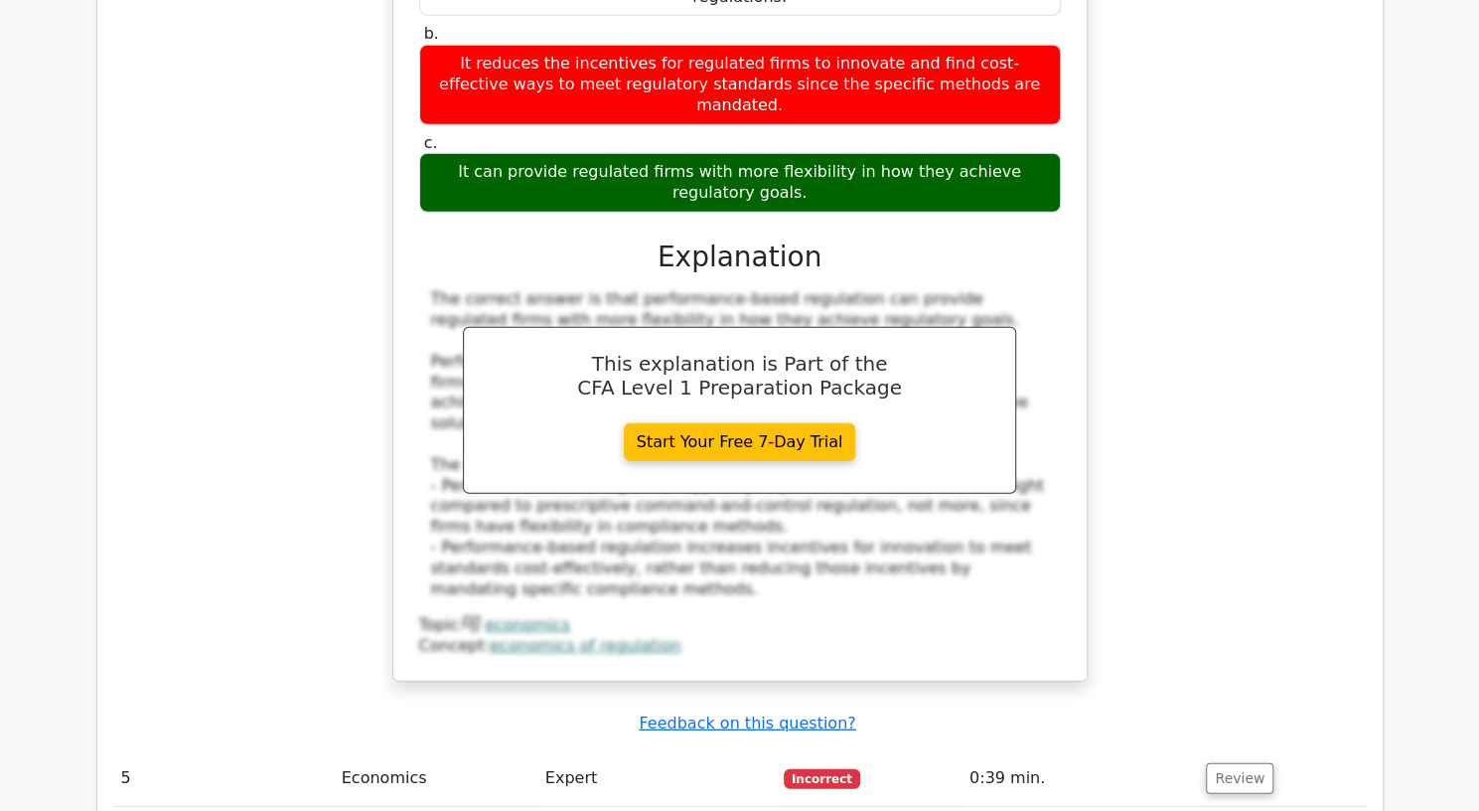
scroll to position [2868, 0]
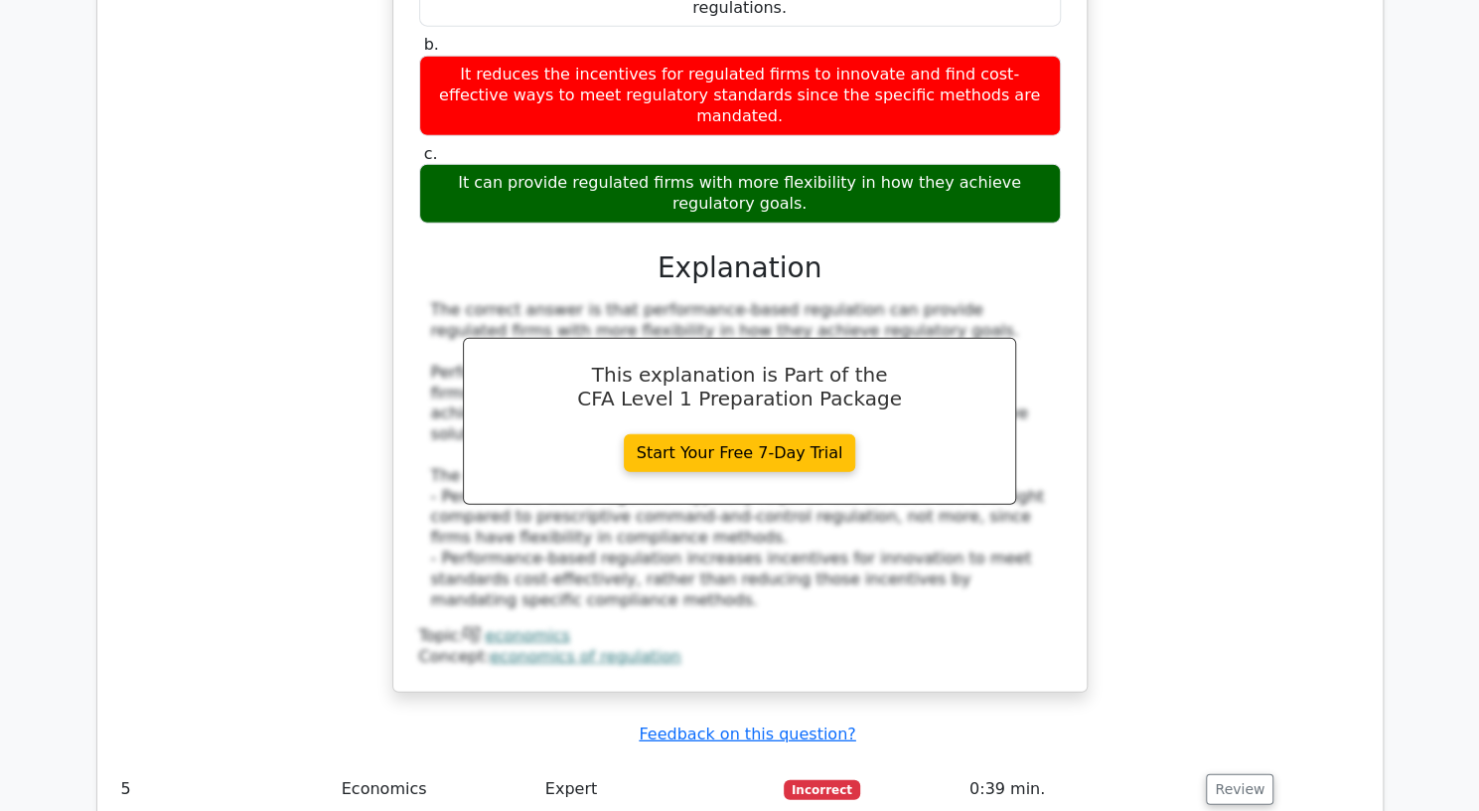
click at [904, 761] on td "Incorrect" at bounding box center [869, 789] width 186 height 57
click at [1219, 774] on button "Review" at bounding box center [1240, 789] width 68 height 31
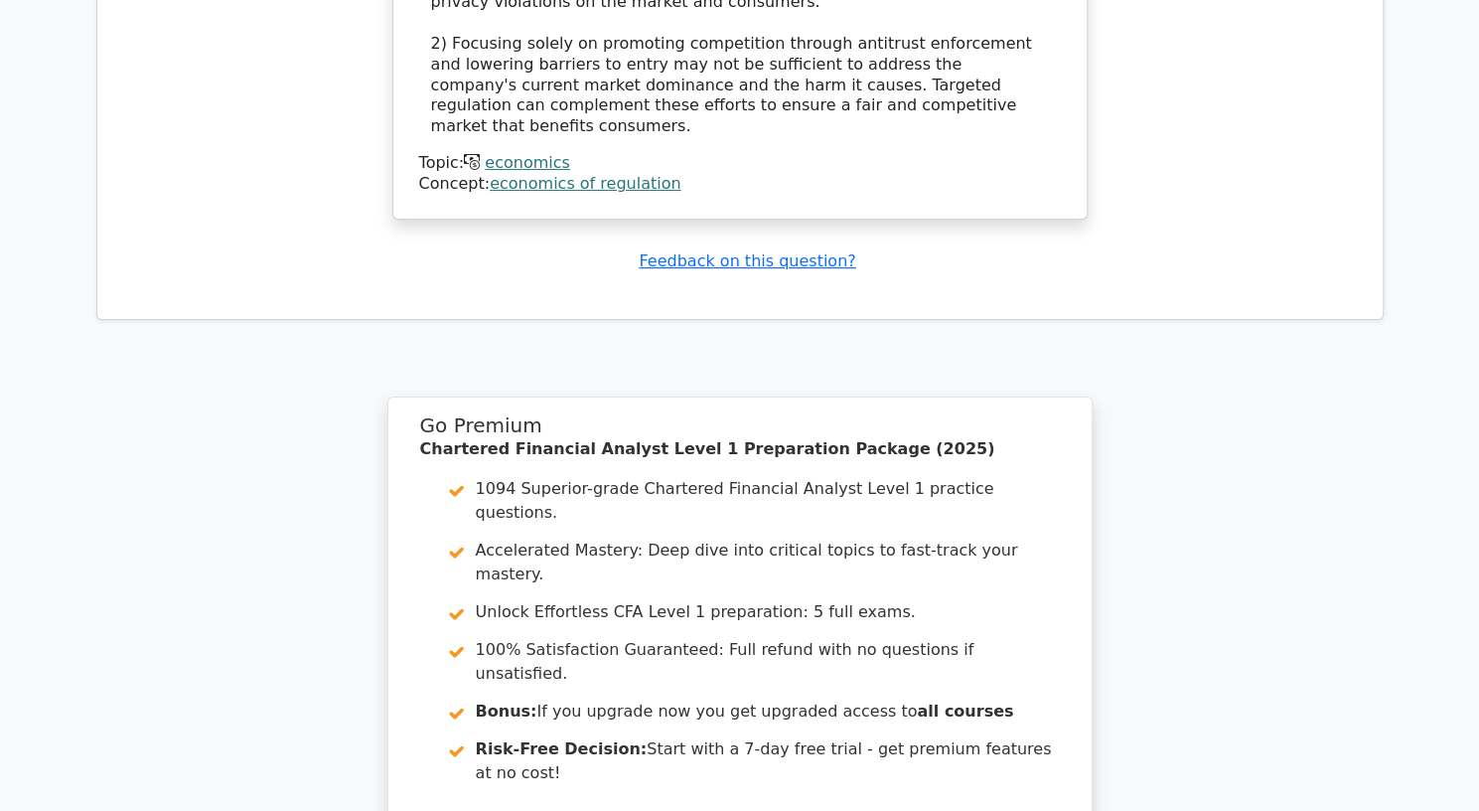
scroll to position [4693, 0]
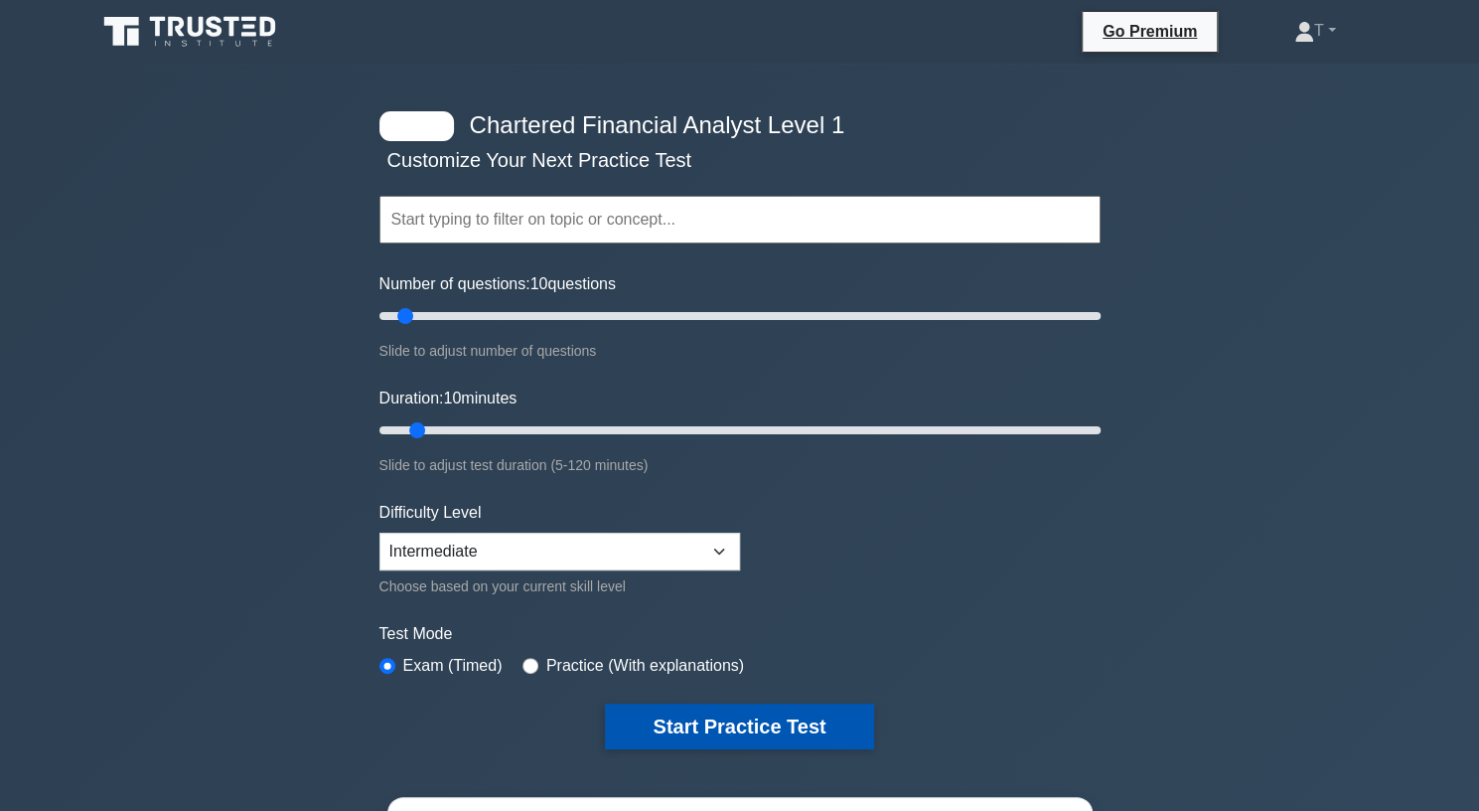
click at [749, 703] on button "Start Practice Test" at bounding box center [739, 726] width 268 height 46
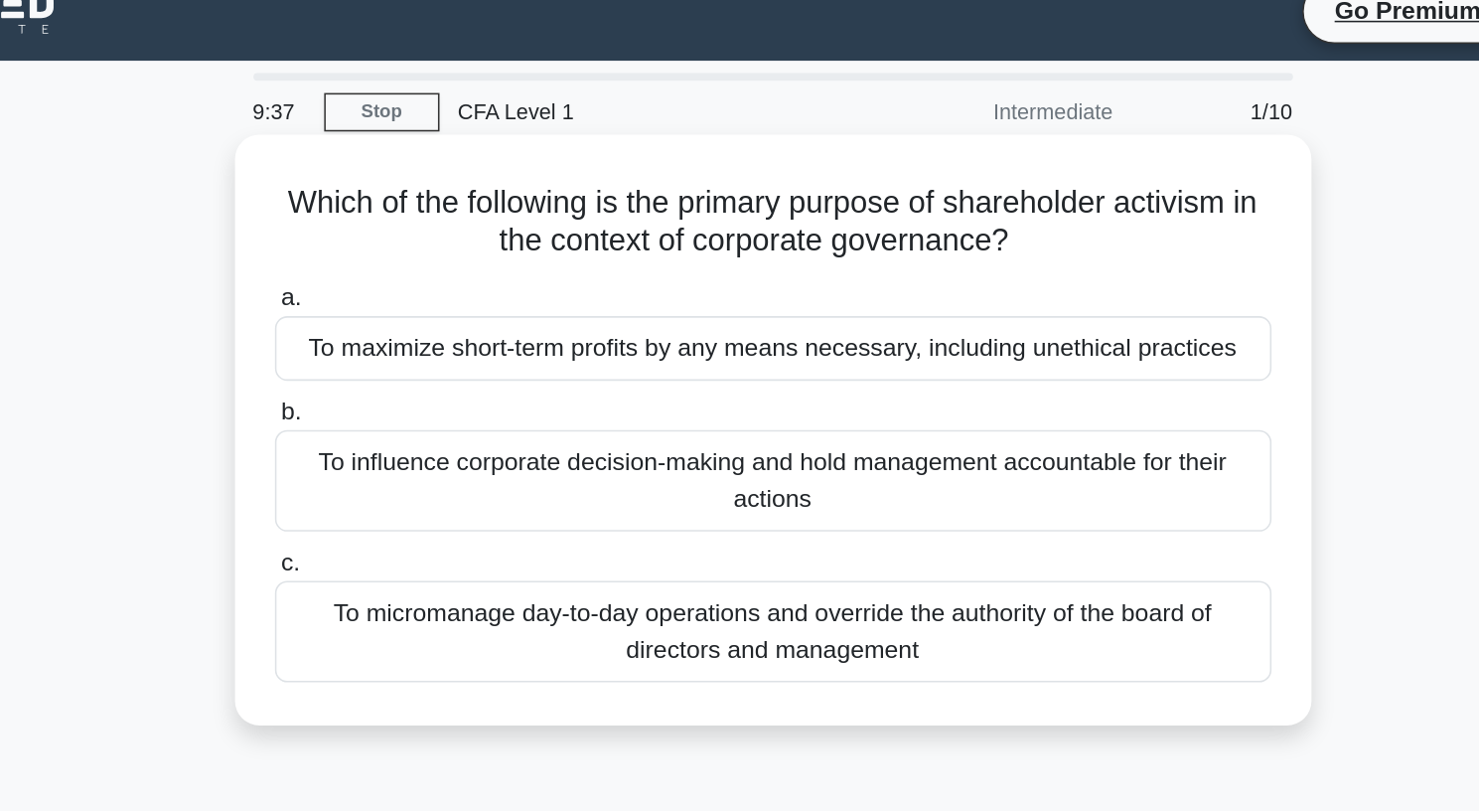
click at [765, 340] on div "To influence corporate decision-making and hold management accountable for thei…" at bounding box center [740, 335] width 644 height 66
click at [418, 297] on input "b. To influence corporate decision-making and hold management accountable for t…" at bounding box center [418, 290] width 0 height 13
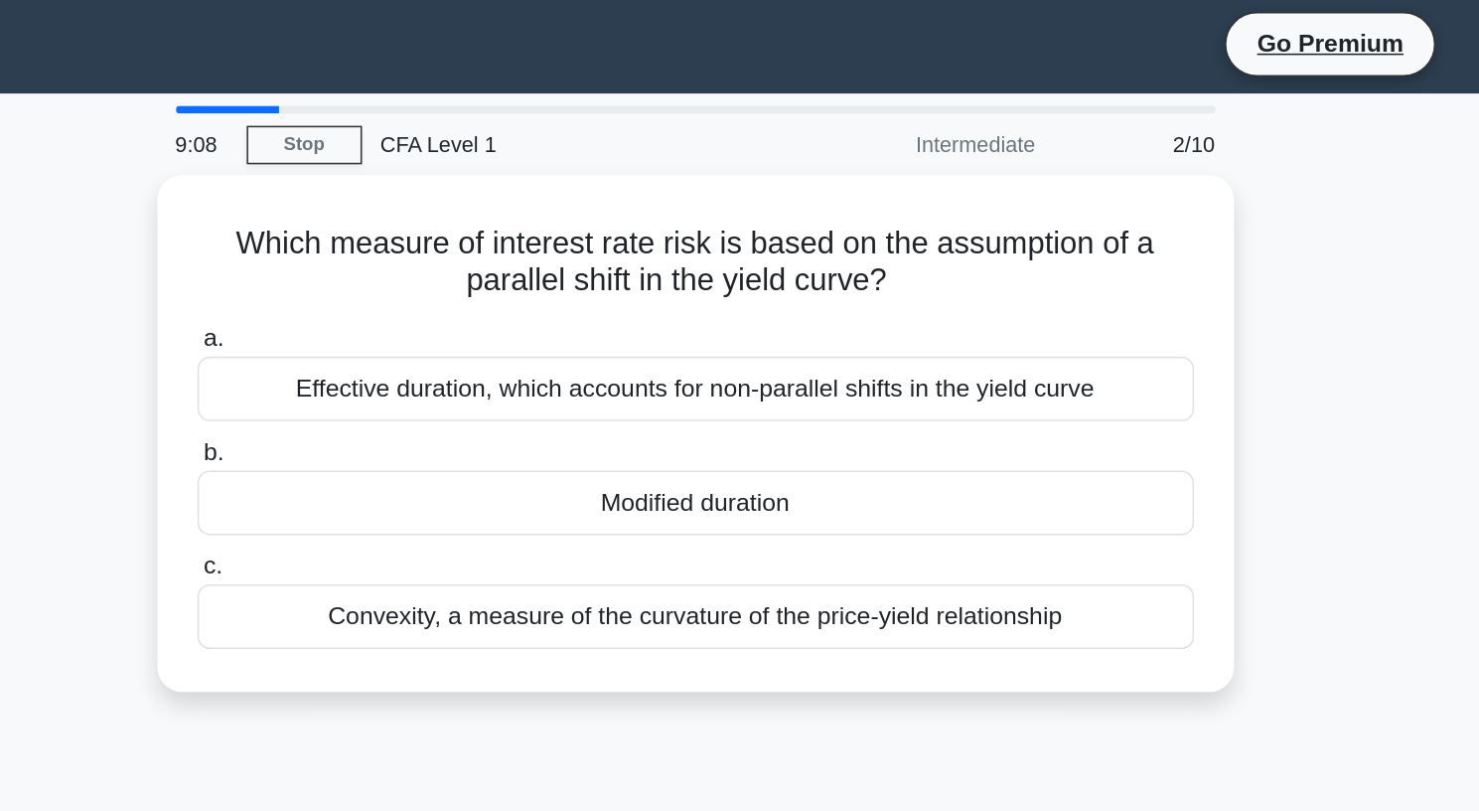
click at [816, 318] on div "Modified duration" at bounding box center [740, 328] width 644 height 42
click at [418, 302] on input "b. Modified duration" at bounding box center [418, 295] width 0 height 13
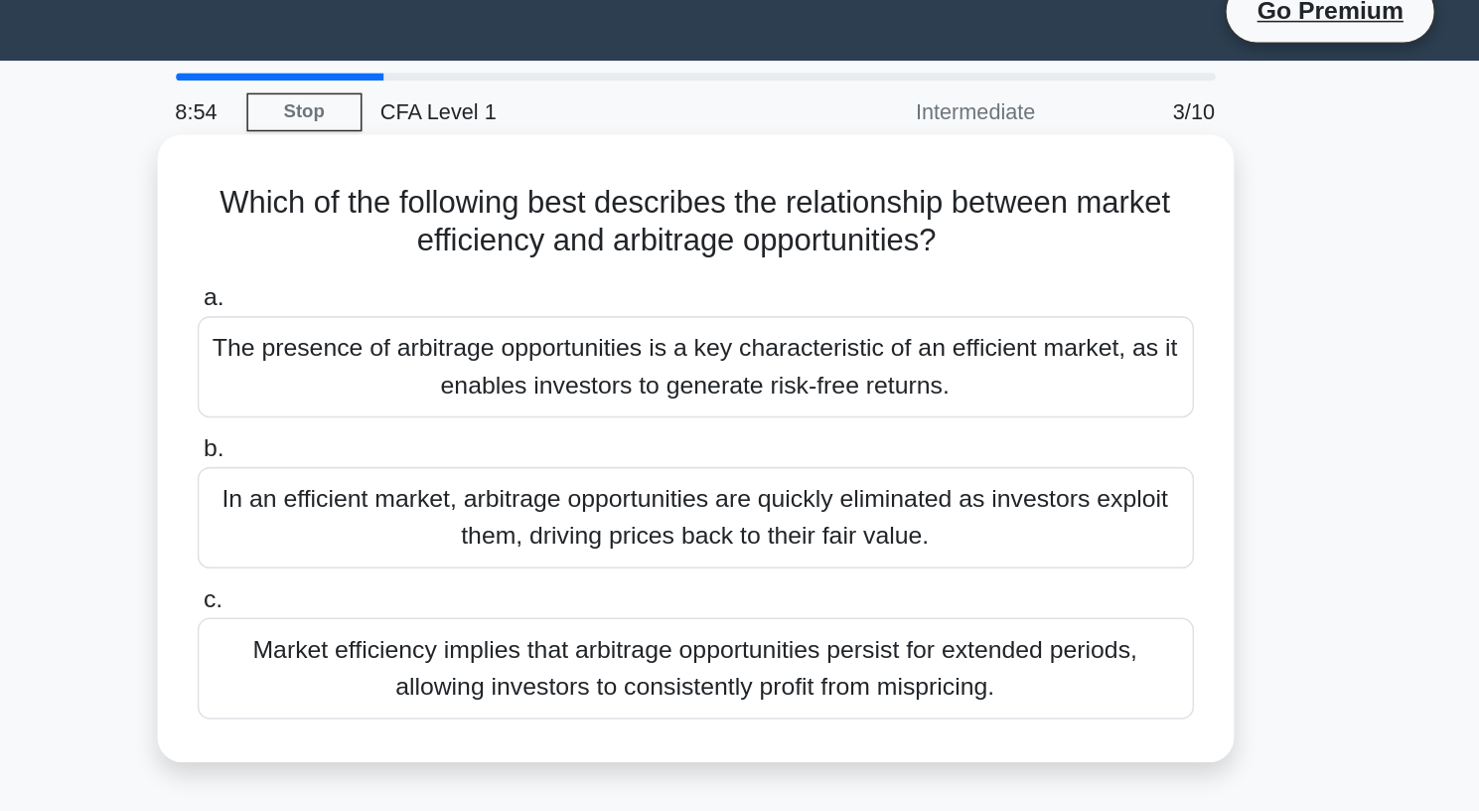
click at [707, 372] on div "In an efficient market, arbitrage opportunities are quickly eliminated as inves…" at bounding box center [740, 359] width 644 height 66
click at [418, 321] on input "b. In an efficient market, arbitrage opportunities are quickly eliminated as in…" at bounding box center [418, 314] width 0 height 13
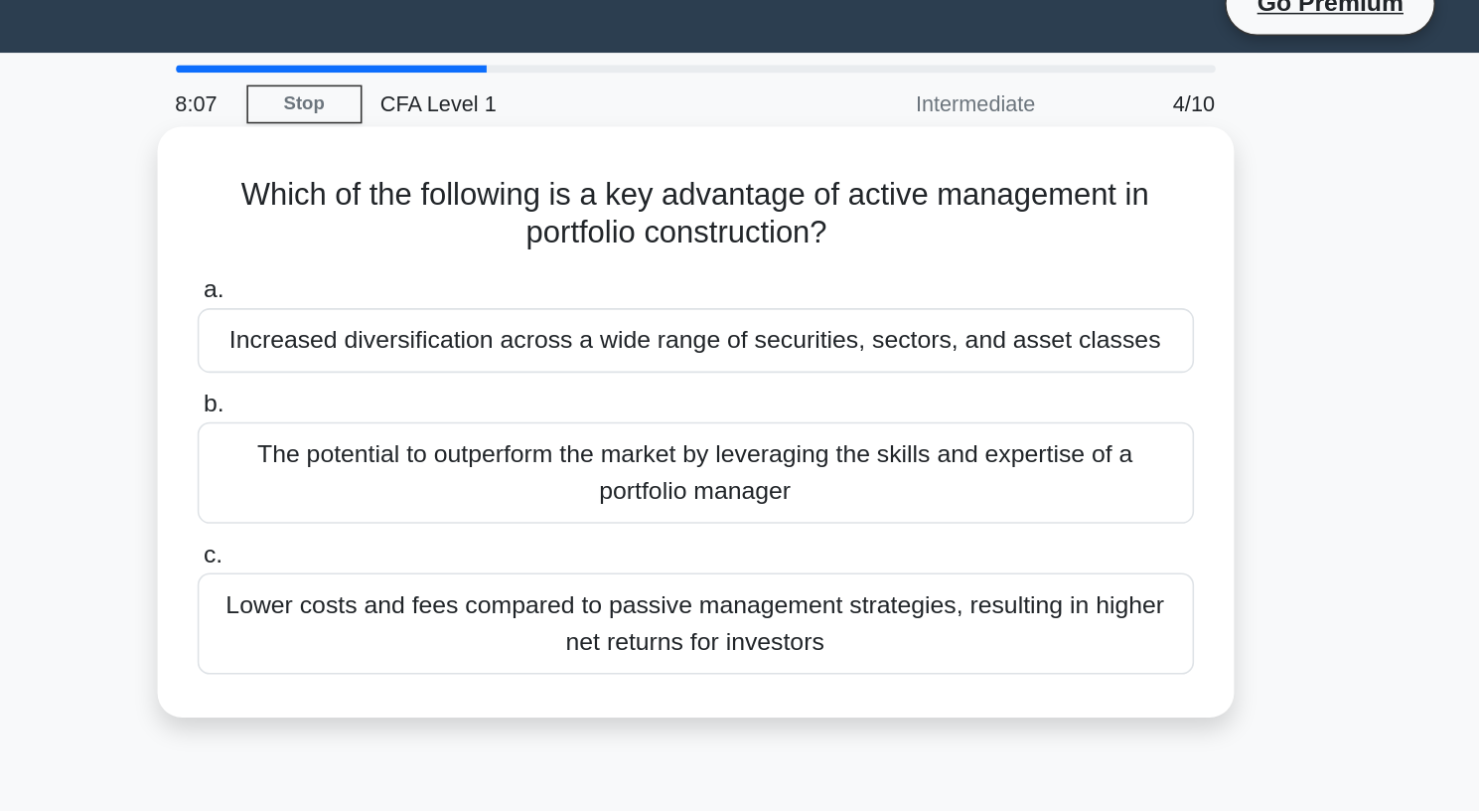
click at [717, 262] on div "Increased diversification across a wide range of securities, sectors, and asset…" at bounding box center [740, 249] width 644 height 42
click at [418, 224] on input "a. Increased diversification across a wide range of securities, sectors, and as…" at bounding box center [418, 217] width 0 height 13
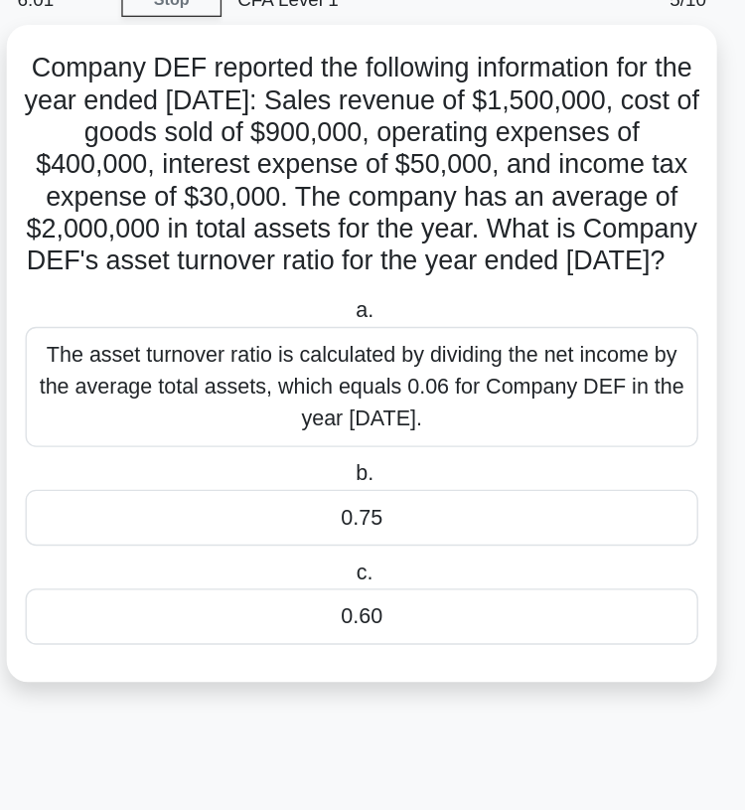
click at [346, 485] on div "0.75" at bounding box center [372, 474] width 501 height 42
click at [364, 448] on input "b. 0.75" at bounding box center [364, 441] width 0 height 13
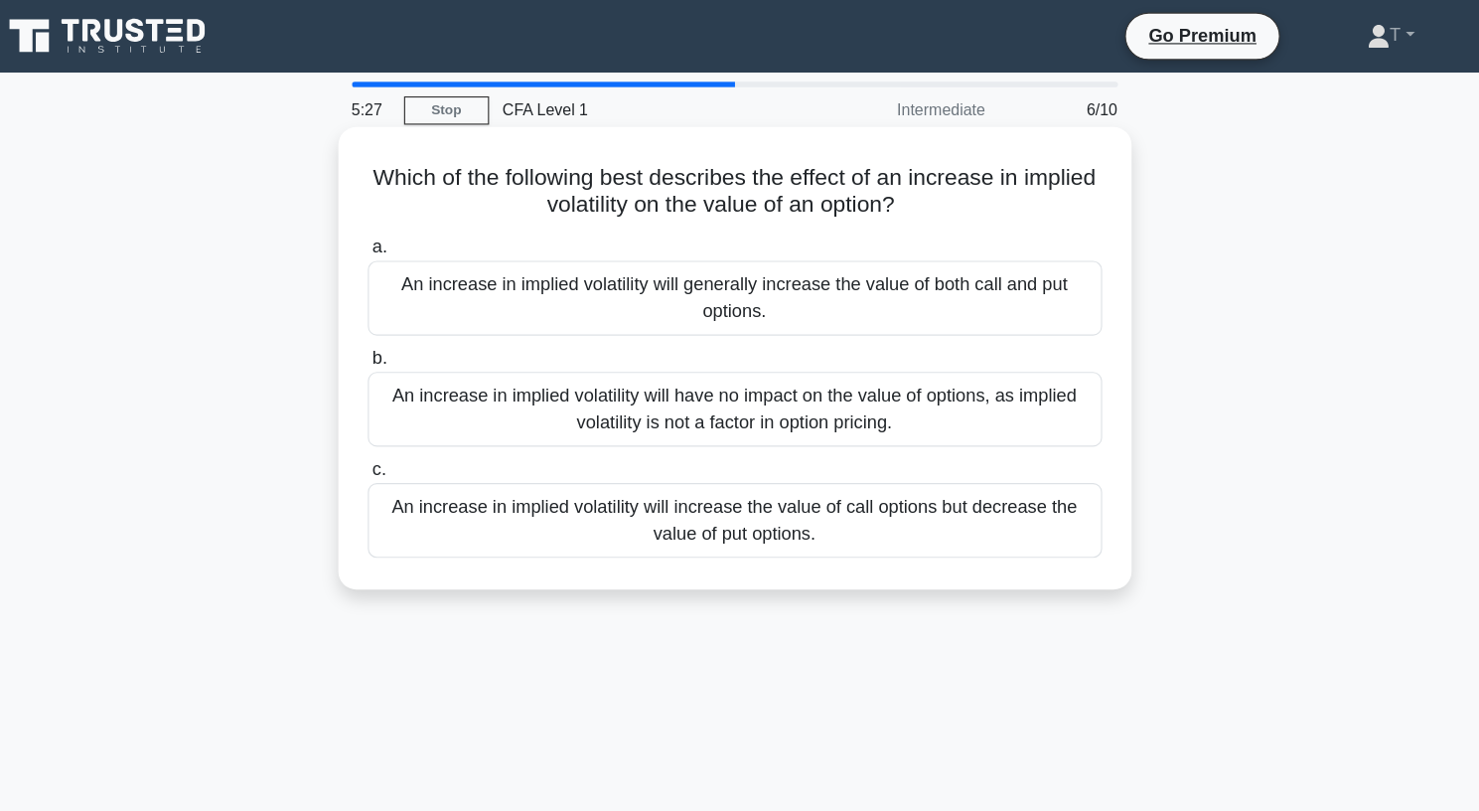
click at [858, 473] on div "An increase in implied volatility will increase the value of call options but d…" at bounding box center [740, 456] width 644 height 66
click at [418, 418] on input "c. An increase in implied volatility will increase the value of call options bu…" at bounding box center [418, 411] width 0 height 13
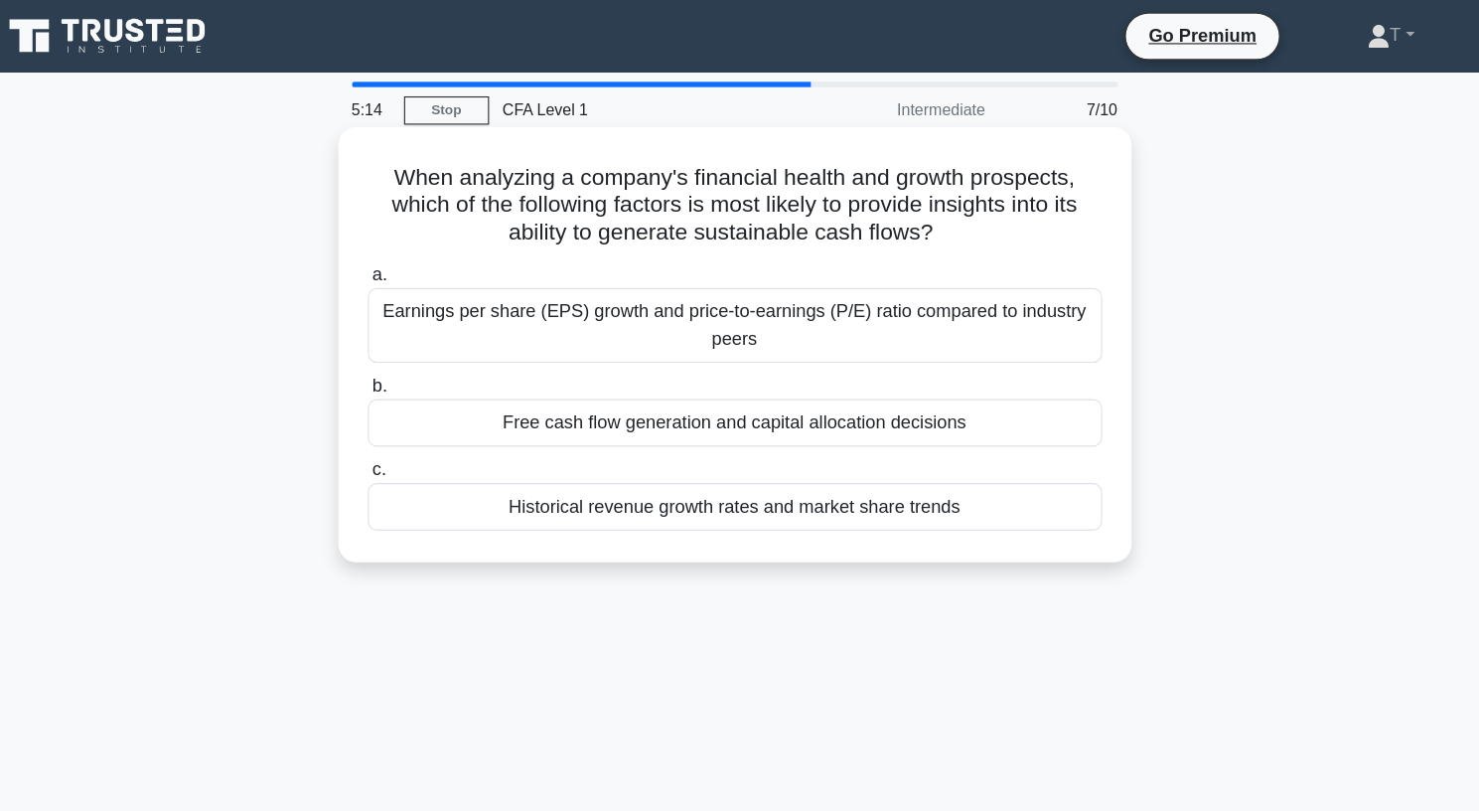
click at [814, 385] on div "Free cash flow generation and capital allocation decisions" at bounding box center [740, 371] width 644 height 42
click at [418, 345] on input "b. Free cash flow generation and capital allocation decisions" at bounding box center [418, 338] width 0 height 13
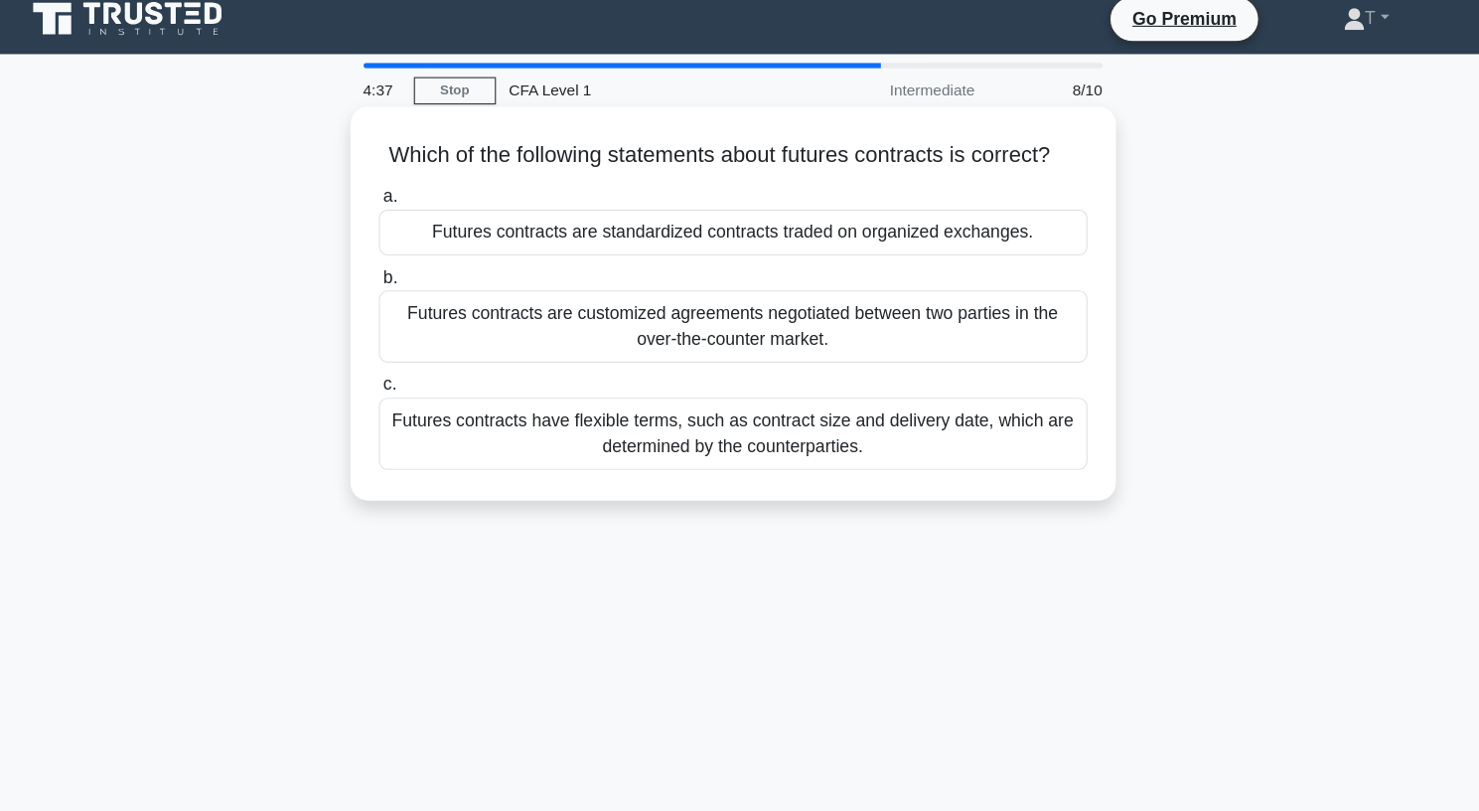
click at [623, 246] on div "Futures contracts are standardized contracts traded on organized exchanges." at bounding box center [740, 226] width 644 height 42
click at [418, 200] on input "a. Futures contracts are standardized contracts traded on organized exchanges." at bounding box center [418, 193] width 0 height 13
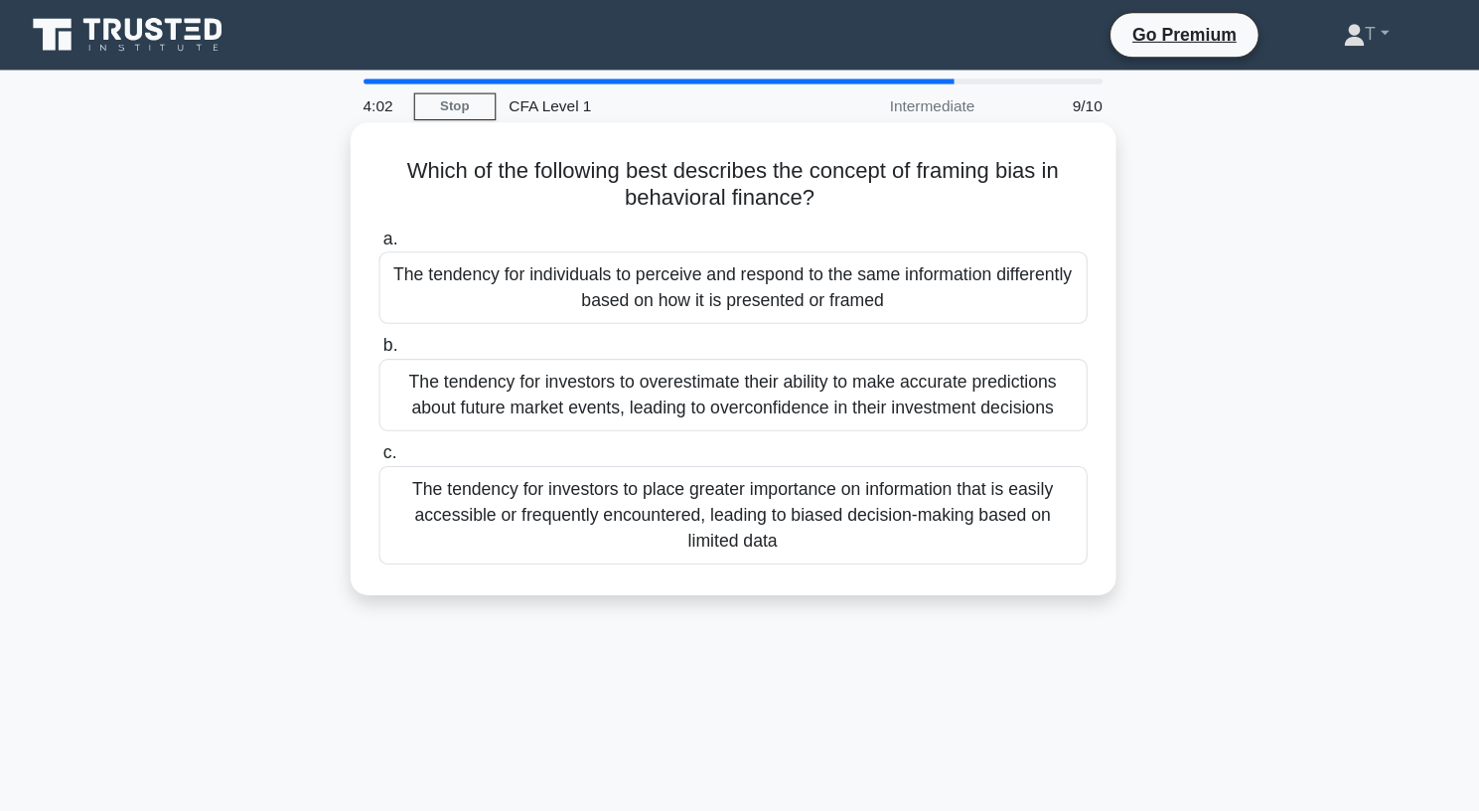
click at [627, 258] on div "The tendency for individuals to perceive and respond to the same information di…" at bounding box center [740, 261] width 644 height 66
click at [418, 224] on input "a. The tendency for individuals to perceive and respond to the same information…" at bounding box center [418, 217] width 0 height 13
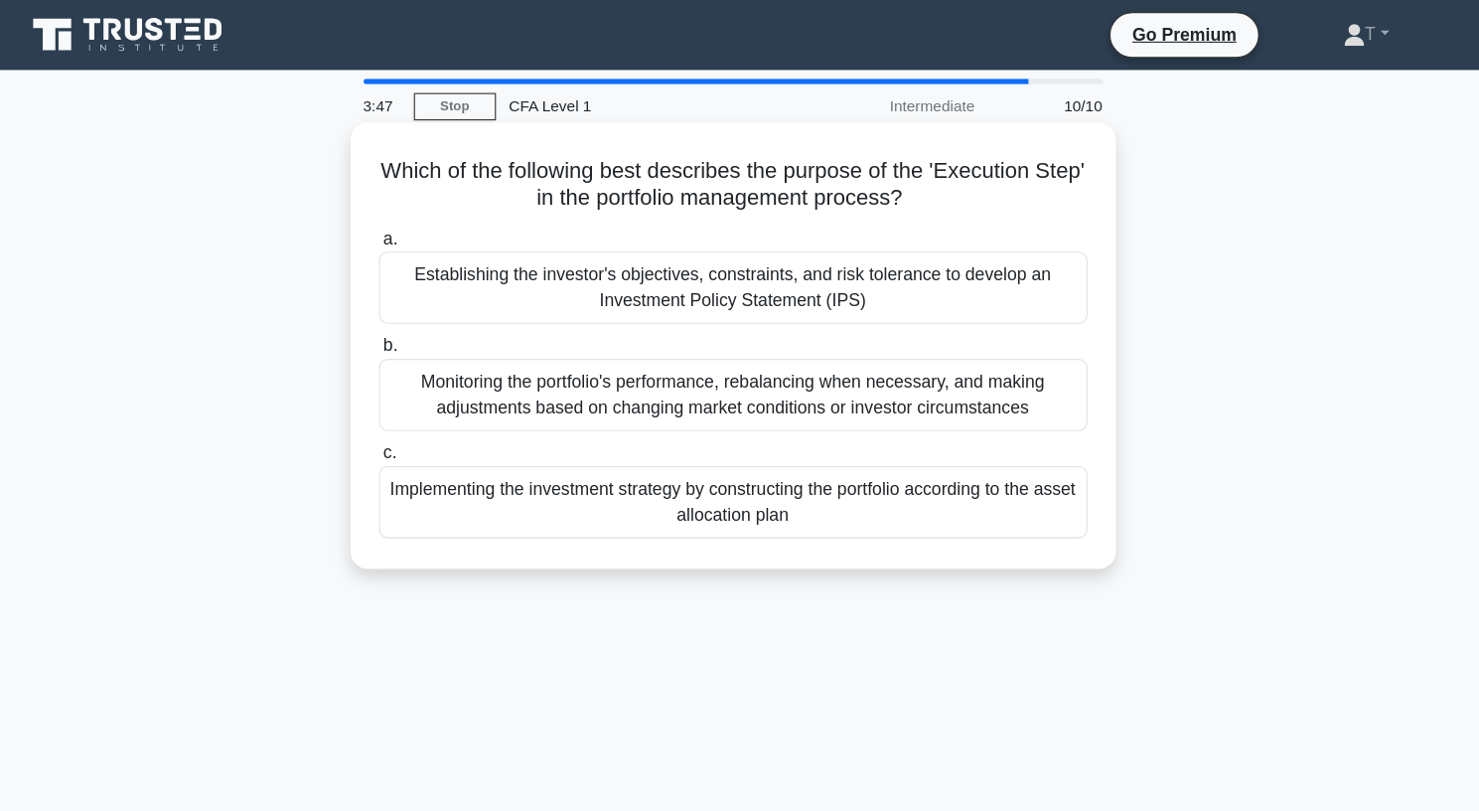
click at [631, 466] on div "Implementing the investment strategy by constructing the portfolio according to…" at bounding box center [740, 456] width 644 height 66
click at [418, 418] on input "c. Implementing the investment strategy by constructing the portfolio according…" at bounding box center [418, 411] width 0 height 13
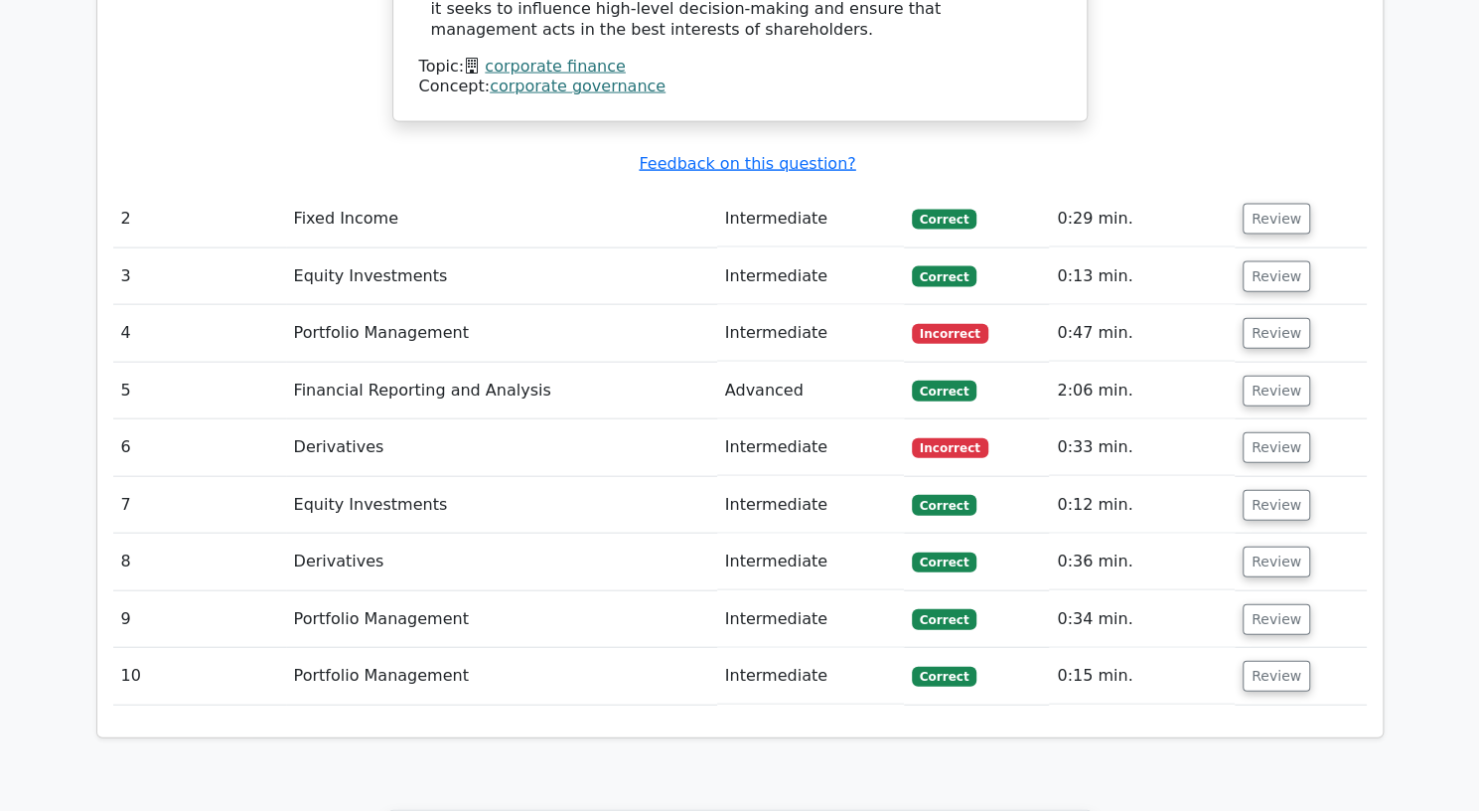
scroll to position [2489, 0]
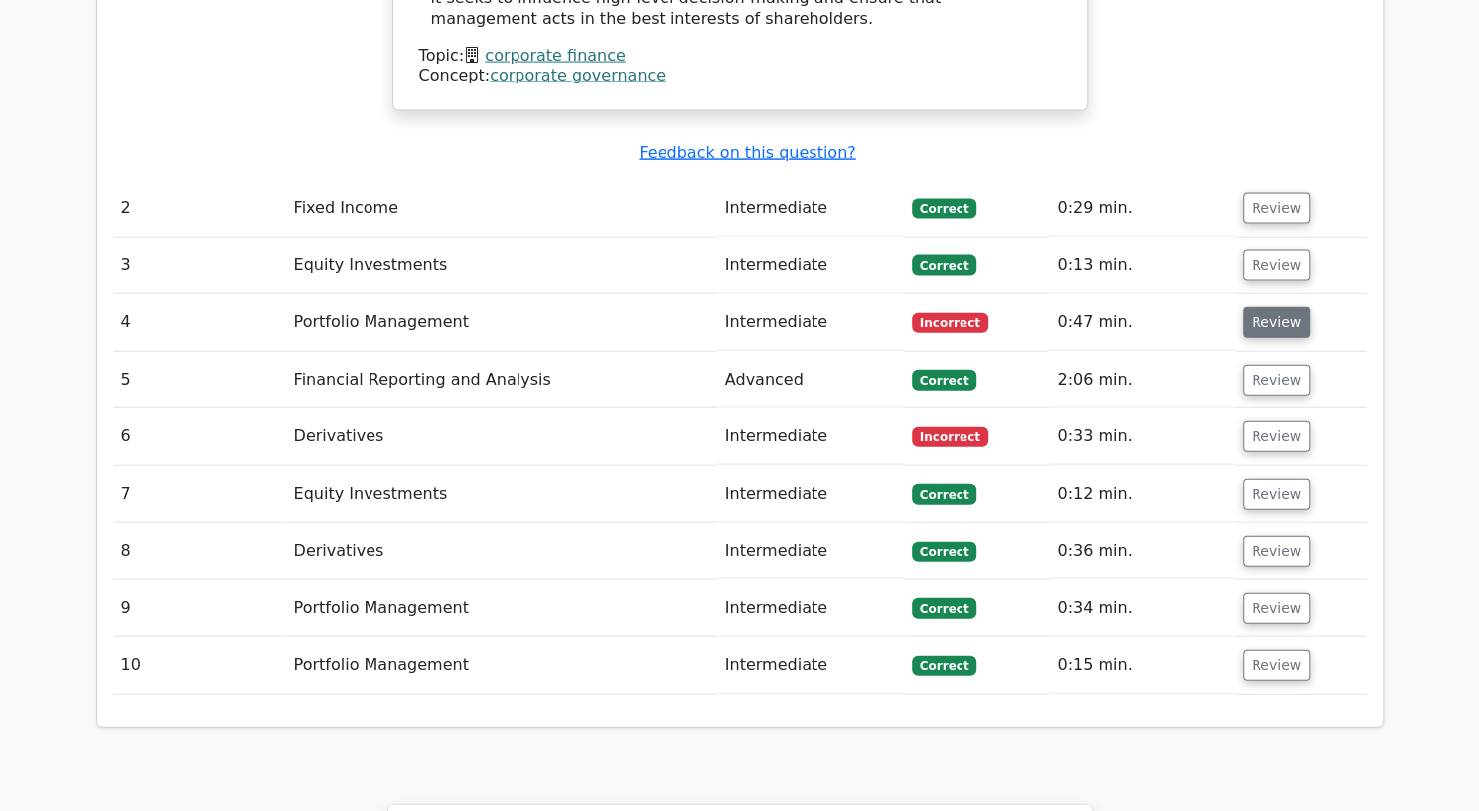
click at [1254, 307] on button "Review" at bounding box center [1277, 322] width 68 height 31
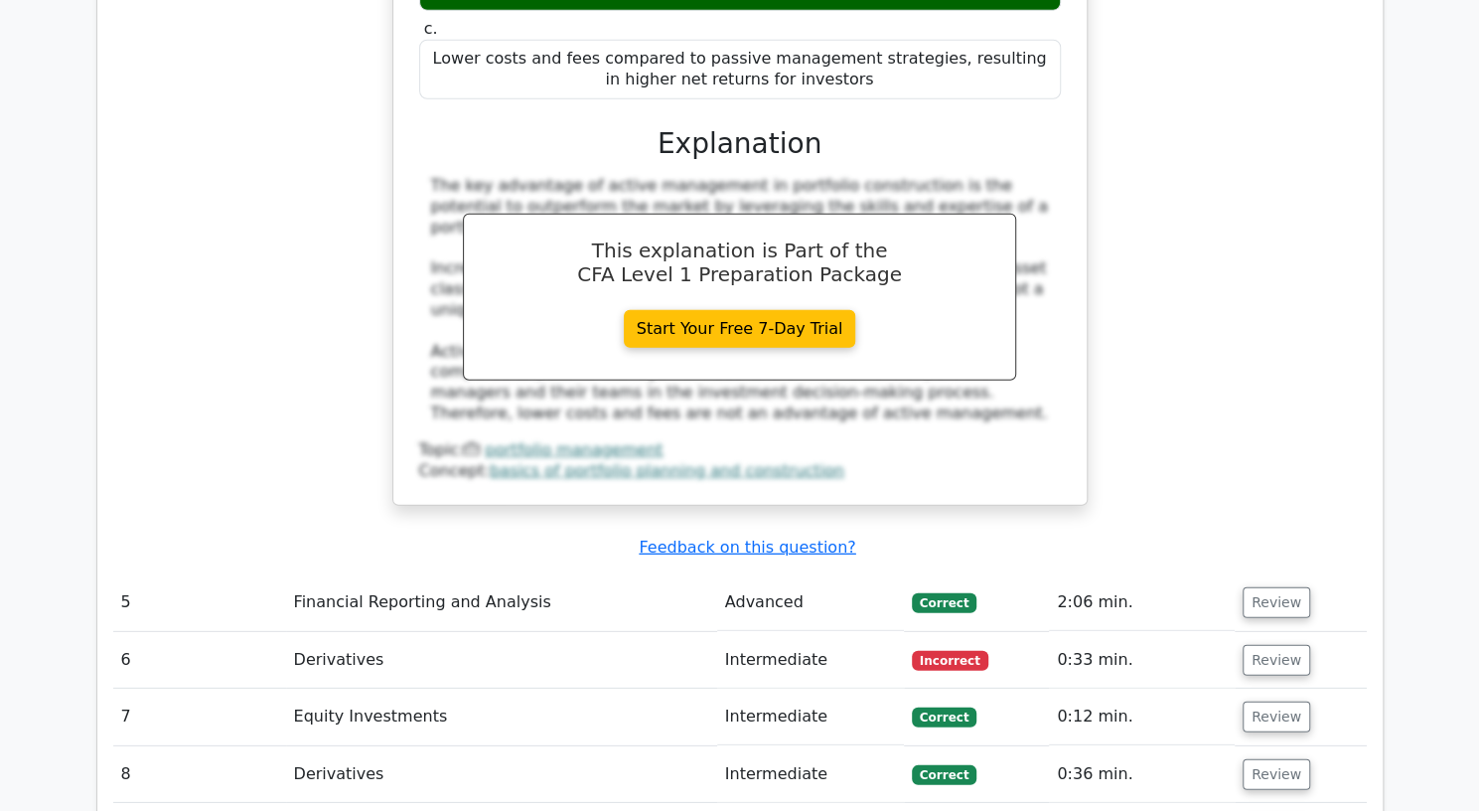
scroll to position [3091, 0]
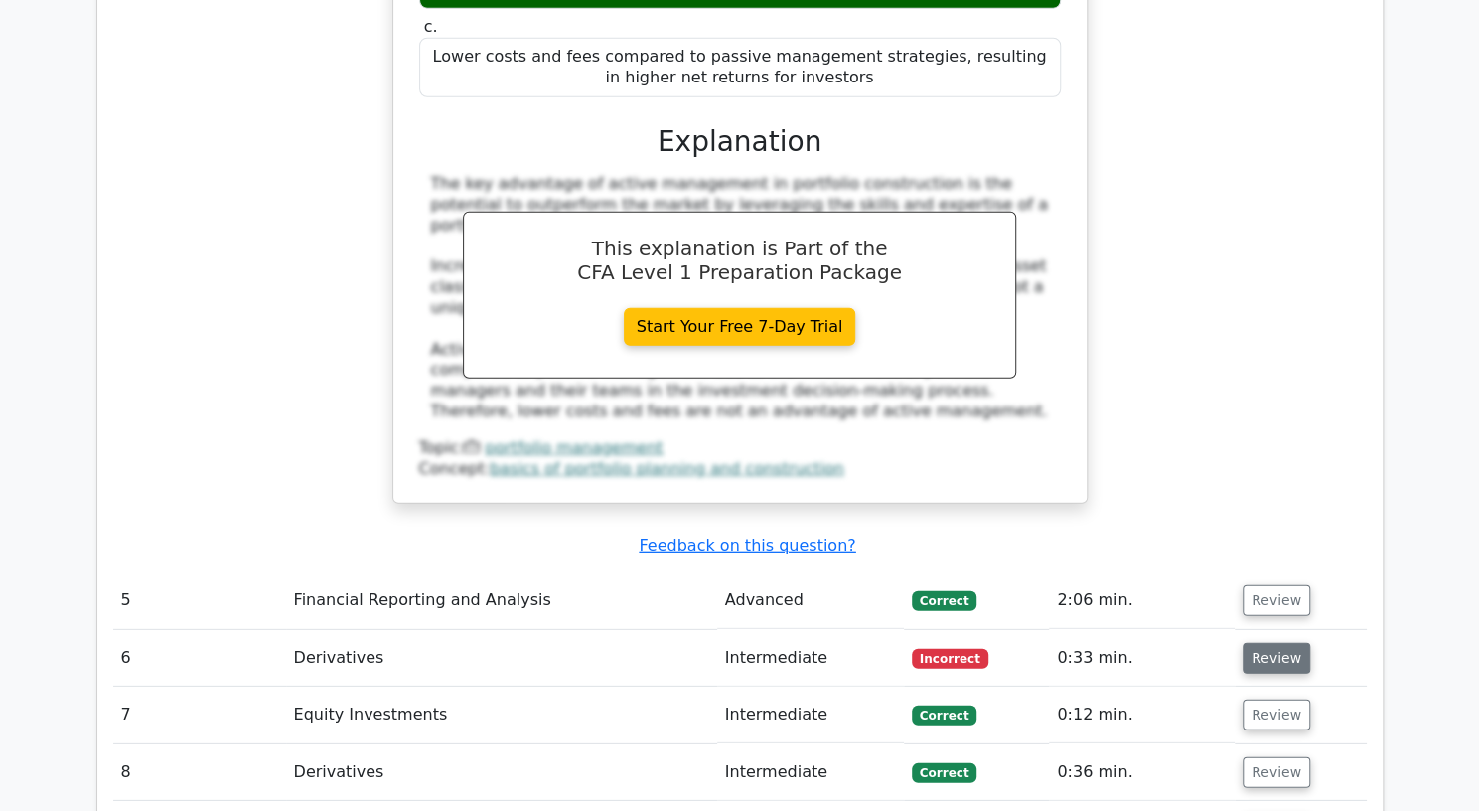
click at [1258, 643] on button "Review" at bounding box center [1277, 658] width 68 height 31
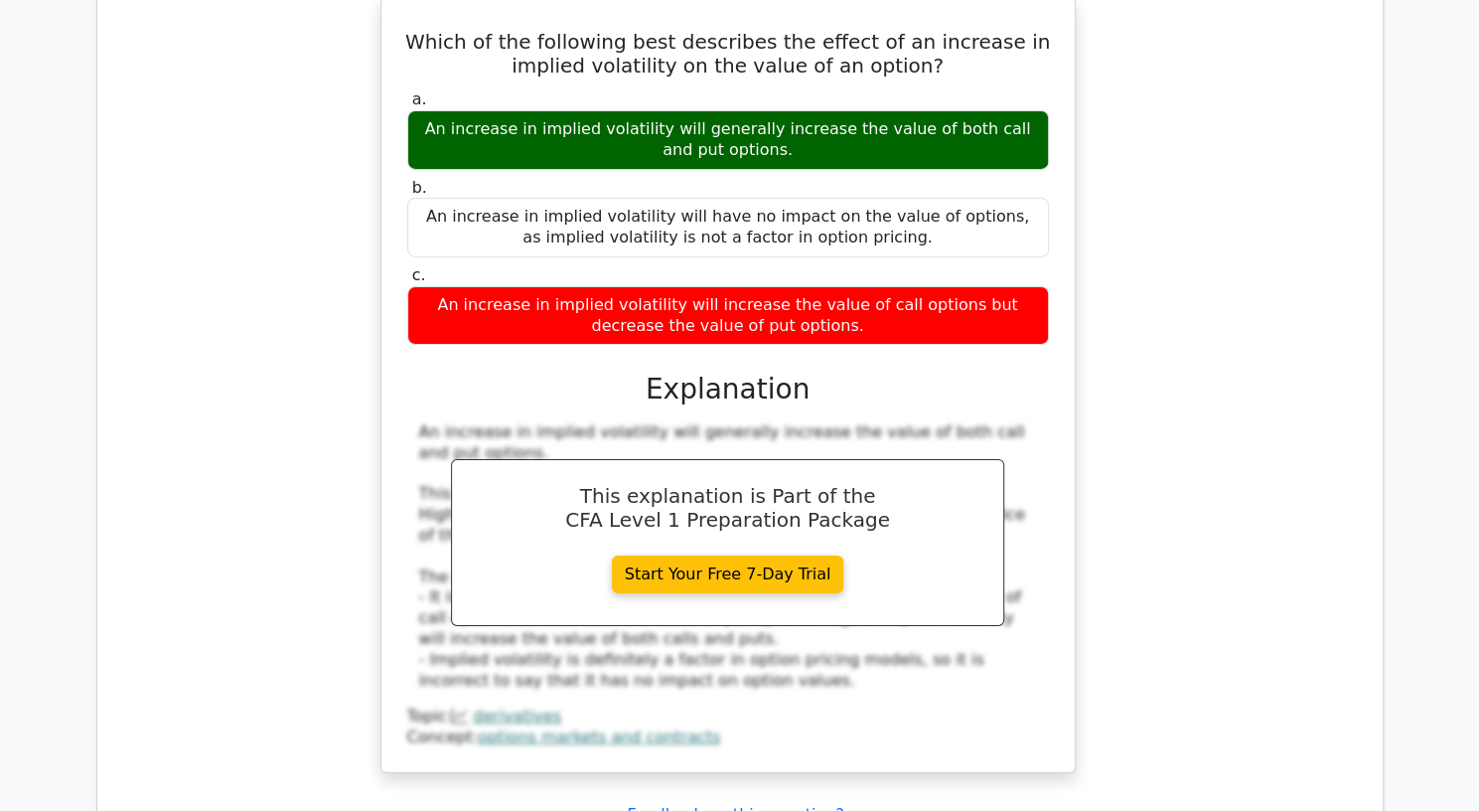
scroll to position [4747, 0]
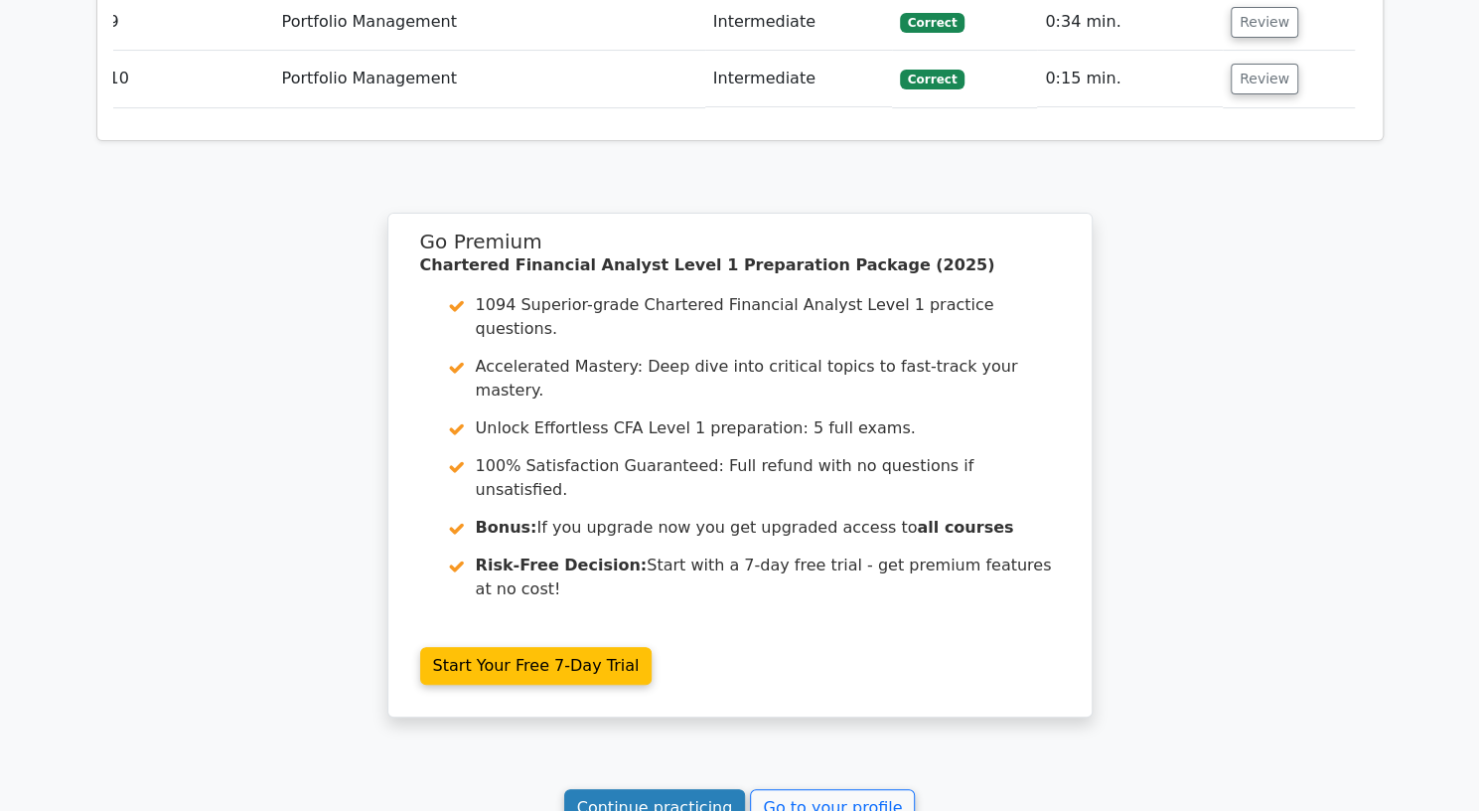
click at [686, 789] on link "Continue practicing" at bounding box center [655, 808] width 182 height 38
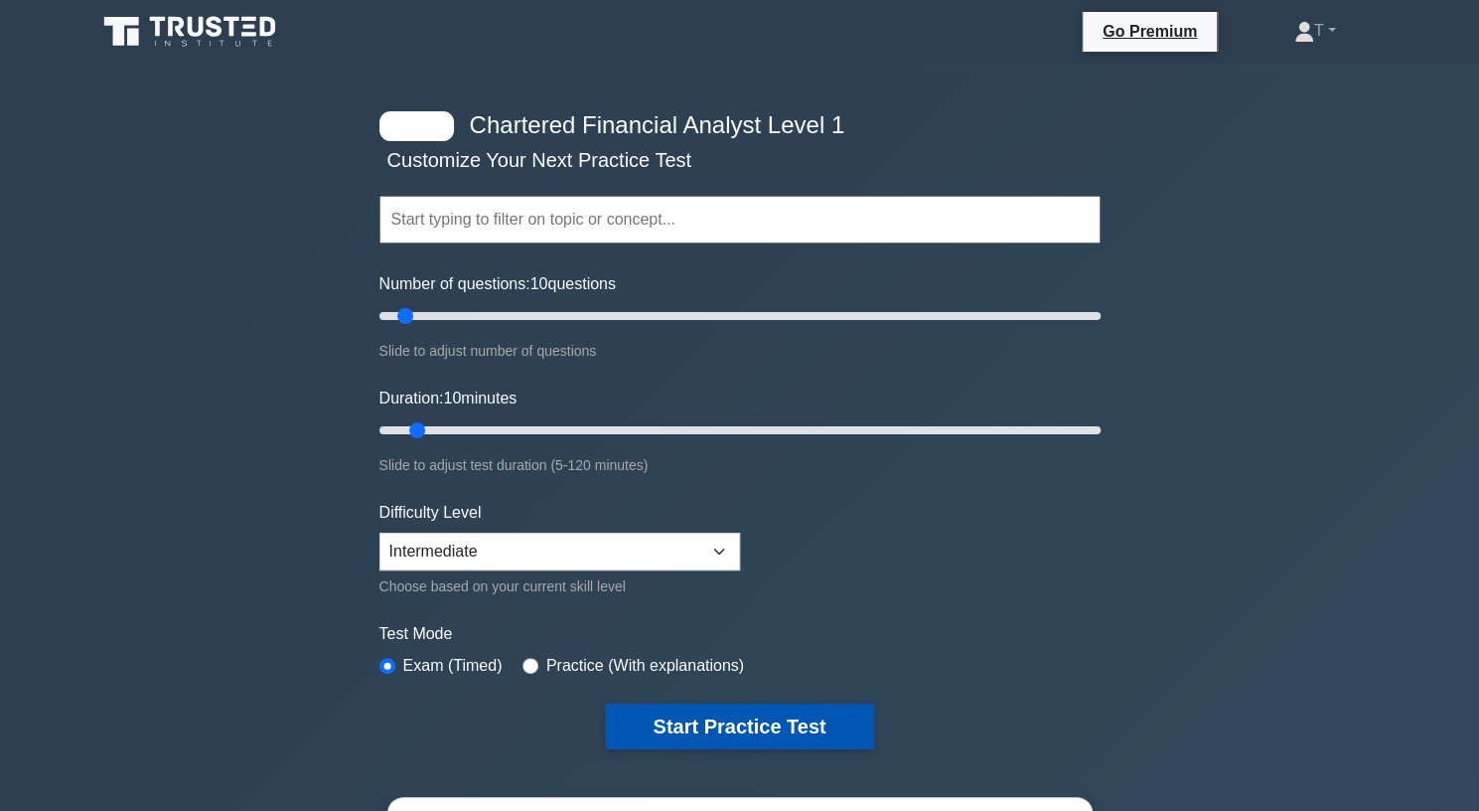
click at [723, 720] on button "Start Practice Test" at bounding box center [739, 726] width 268 height 46
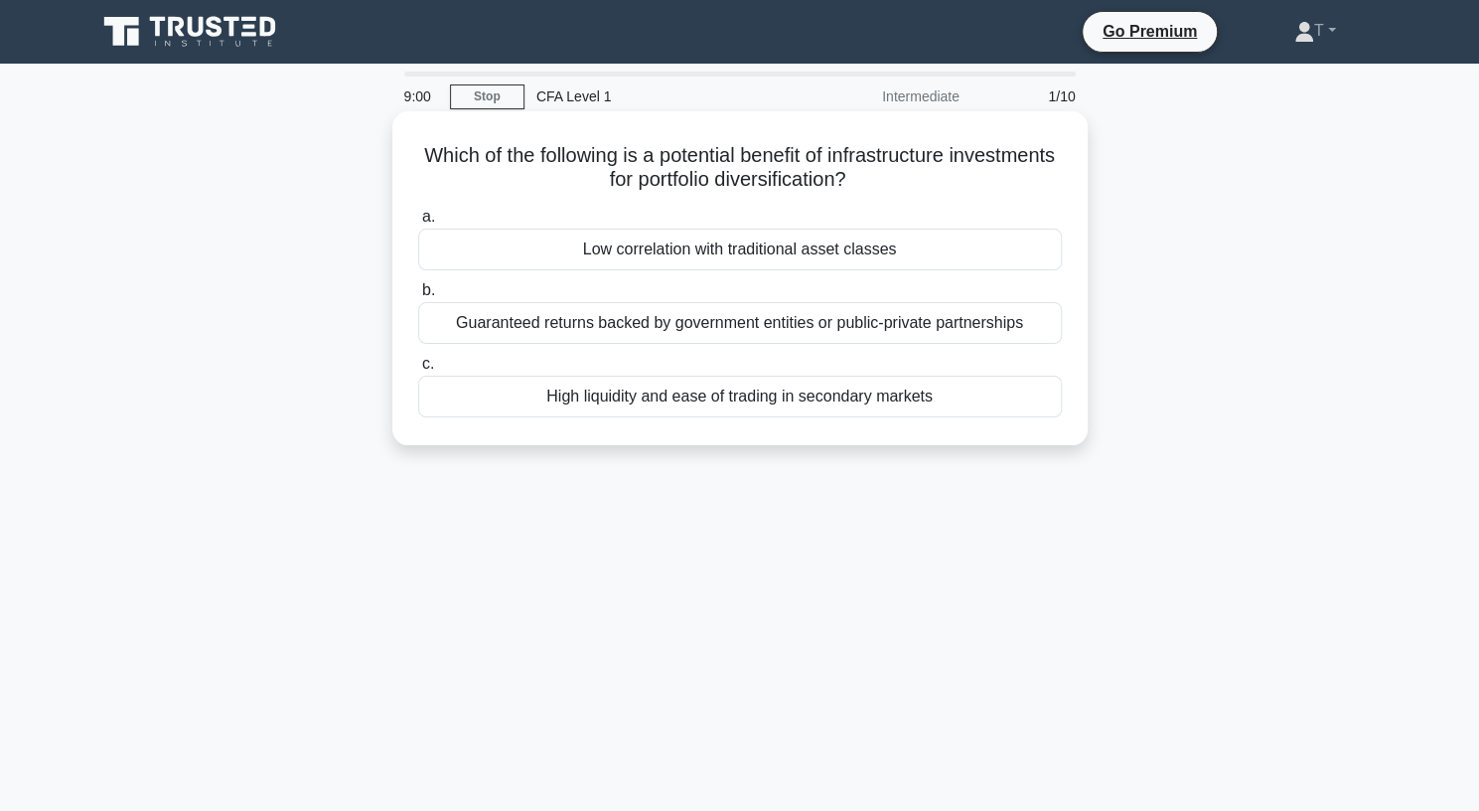
click at [589, 394] on div "High liquidity and ease of trading in secondary markets" at bounding box center [740, 397] width 644 height 42
click at [418, 371] on input "c. High liquidity and ease of trading in secondary markets" at bounding box center [418, 364] width 0 height 13
